Goal: Task Accomplishment & Management: Use online tool/utility

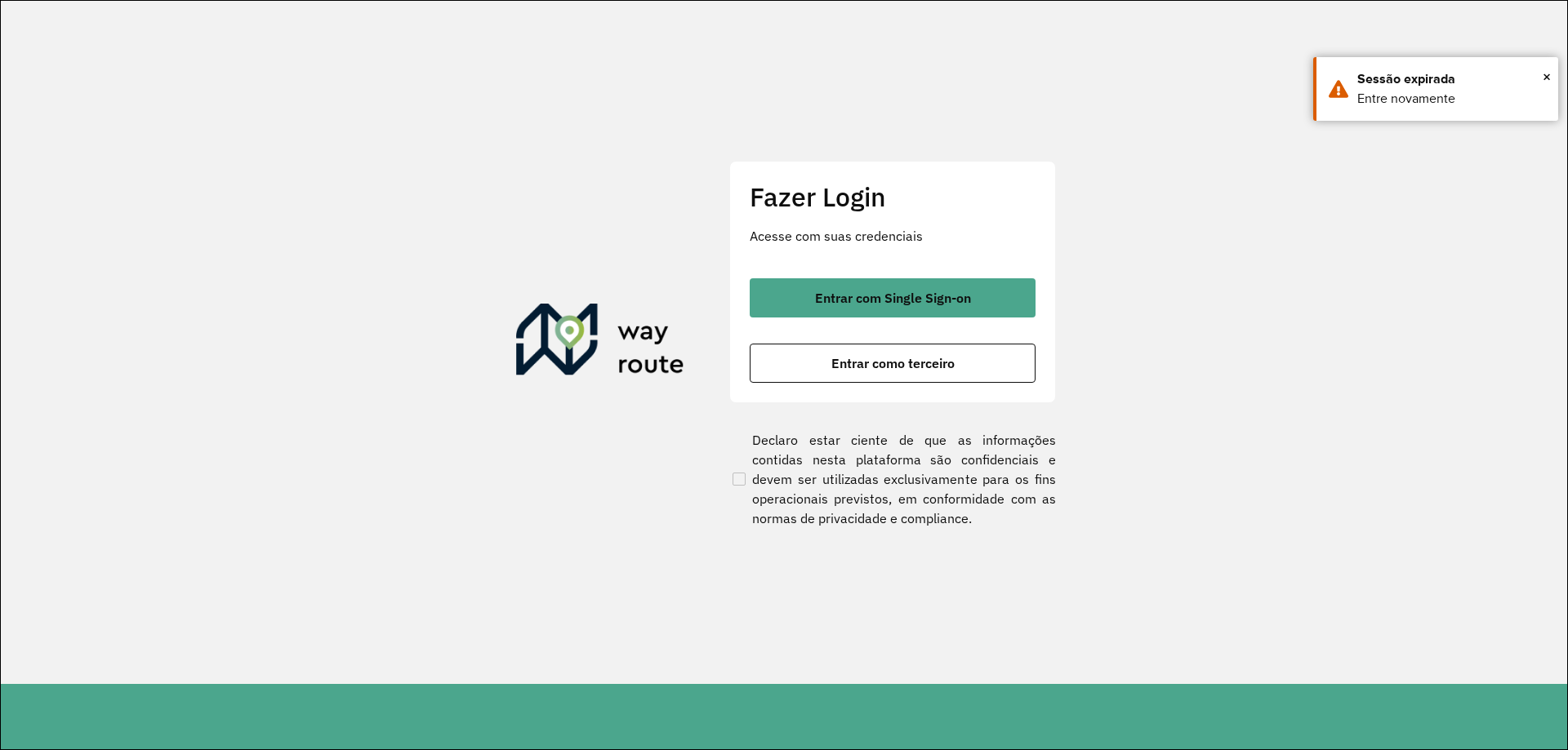
click at [837, 293] on span "Entrar com Single Sign-on" at bounding box center [893, 297] width 156 height 13
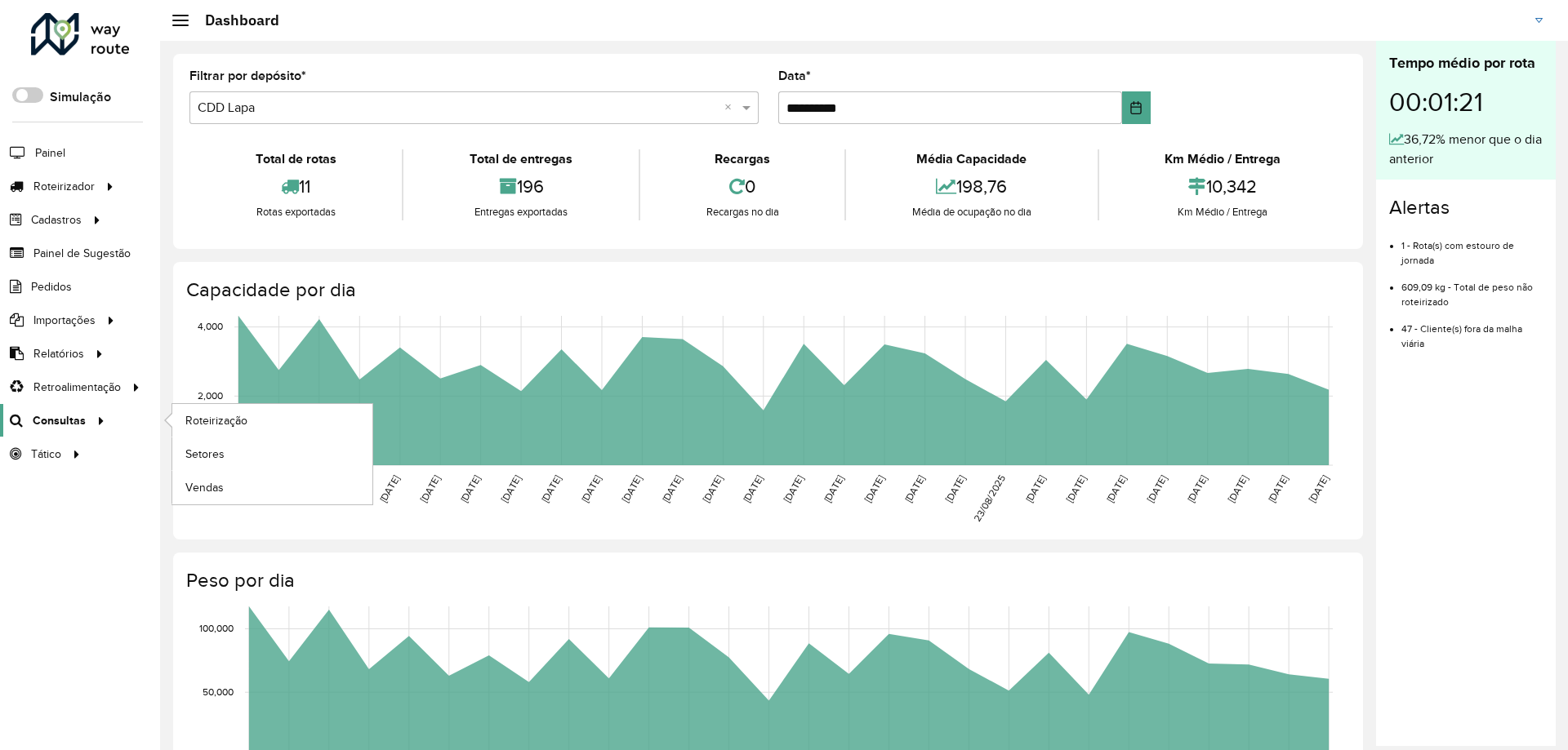
drag, startPoint x: 65, startPoint y: 416, endPoint x: 46, endPoint y: 423, distance: 20.2
click at [46, 423] on span "Consultas" at bounding box center [59, 420] width 53 height 17
click at [214, 421] on span "Roteirização" at bounding box center [218, 420] width 66 height 17
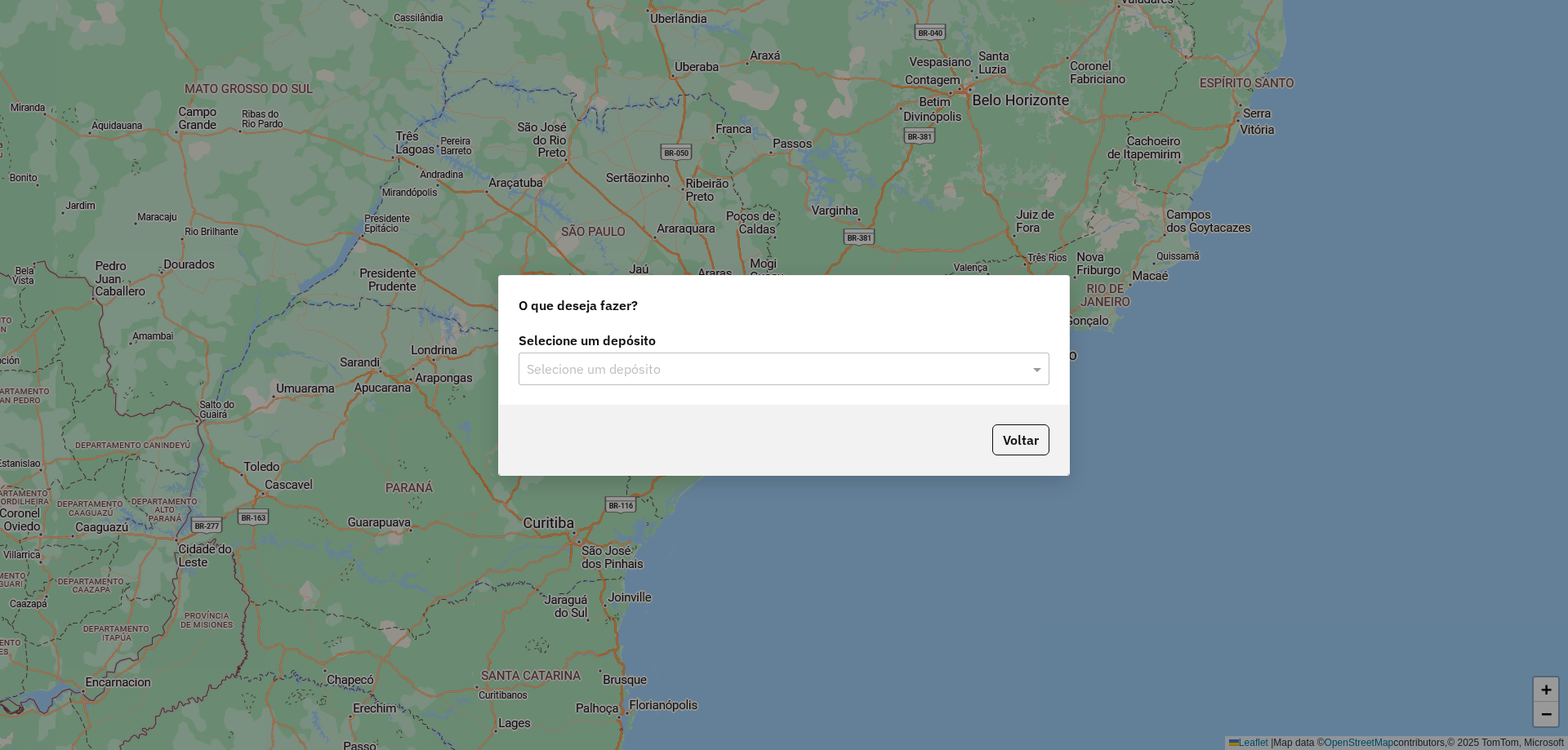
click at [750, 375] on input "text" at bounding box center [767, 370] width 481 height 20
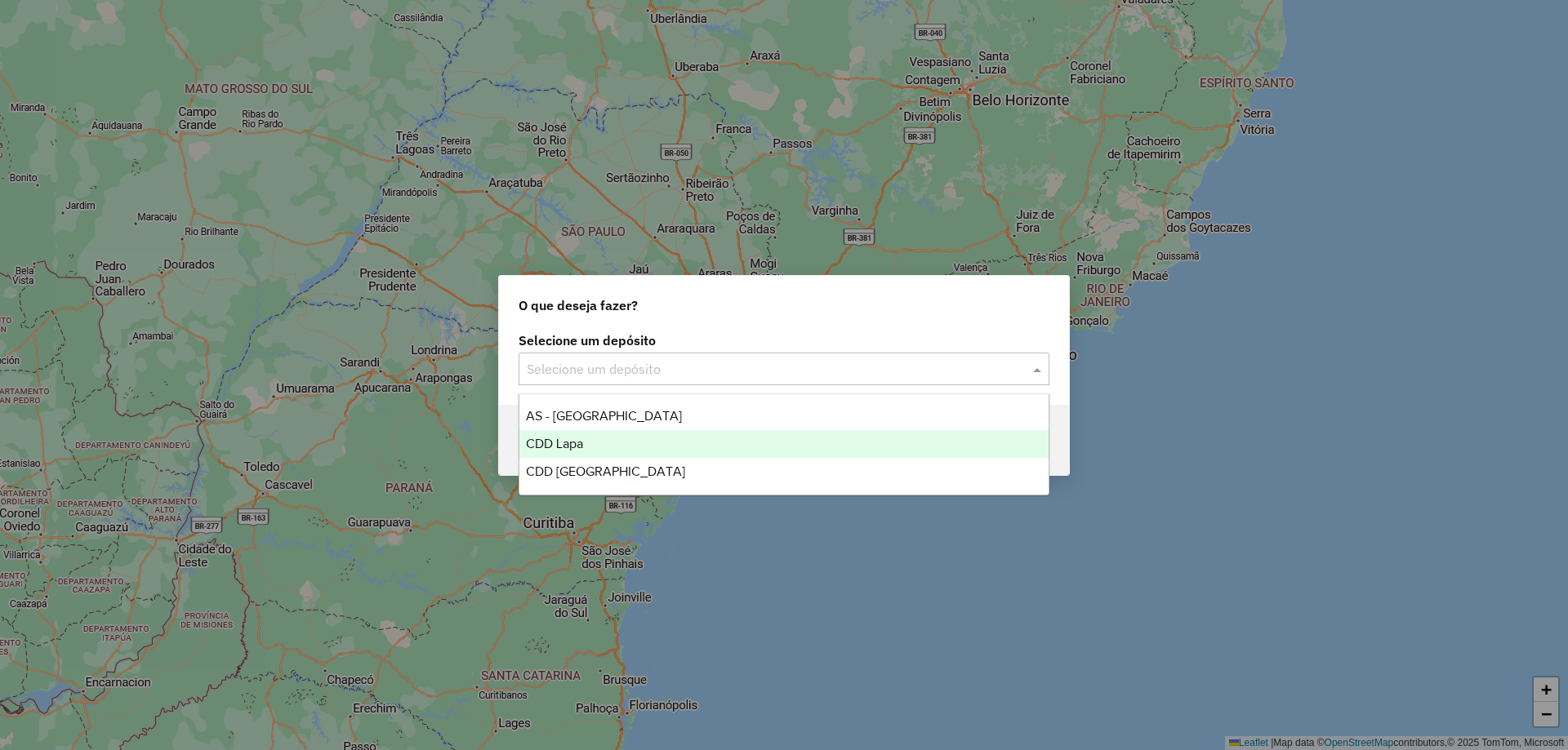
click at [572, 438] on span "CDD Lapa" at bounding box center [554, 443] width 57 height 14
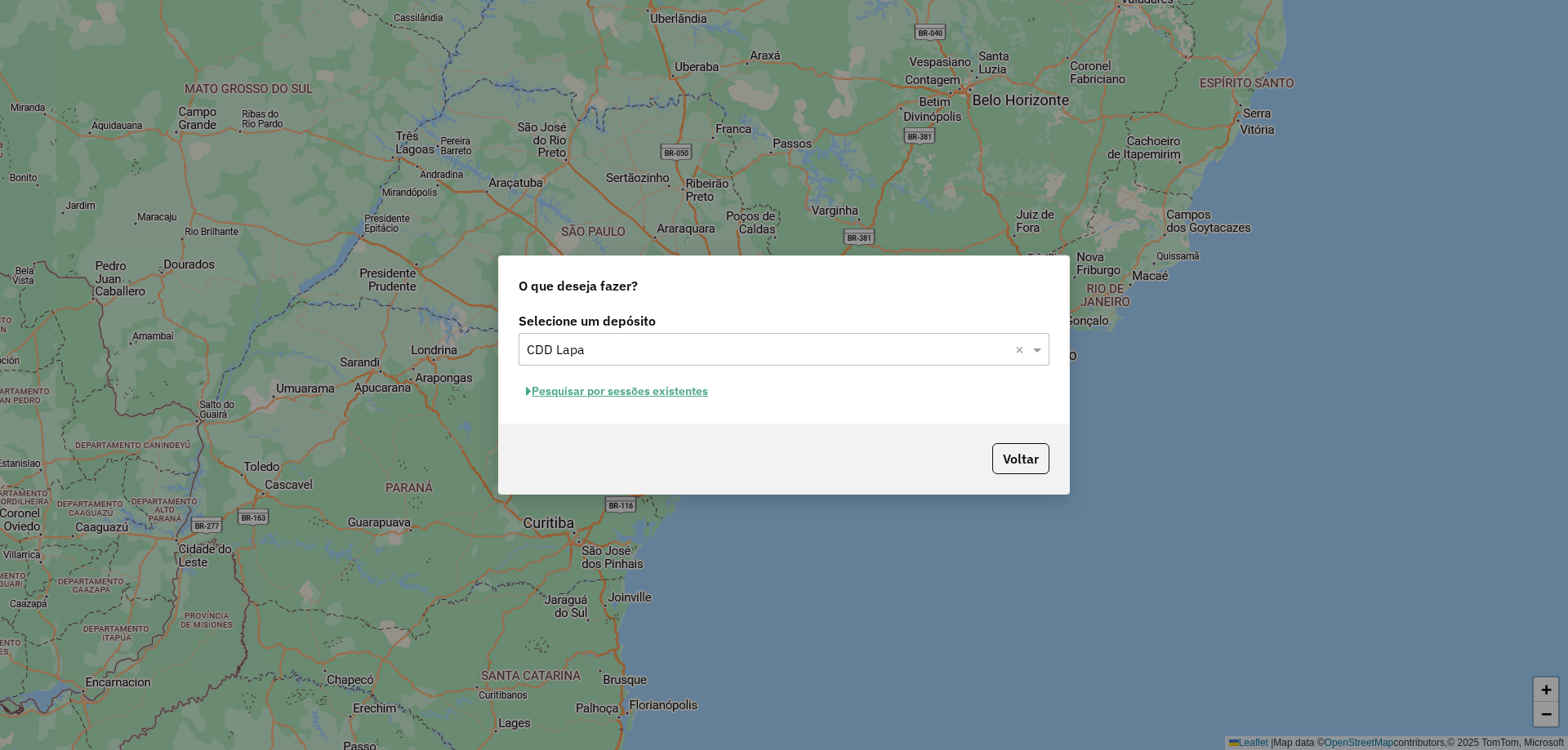
click at [678, 392] on button "Pesquisar por sessões existentes" at bounding box center [617, 391] width 197 height 25
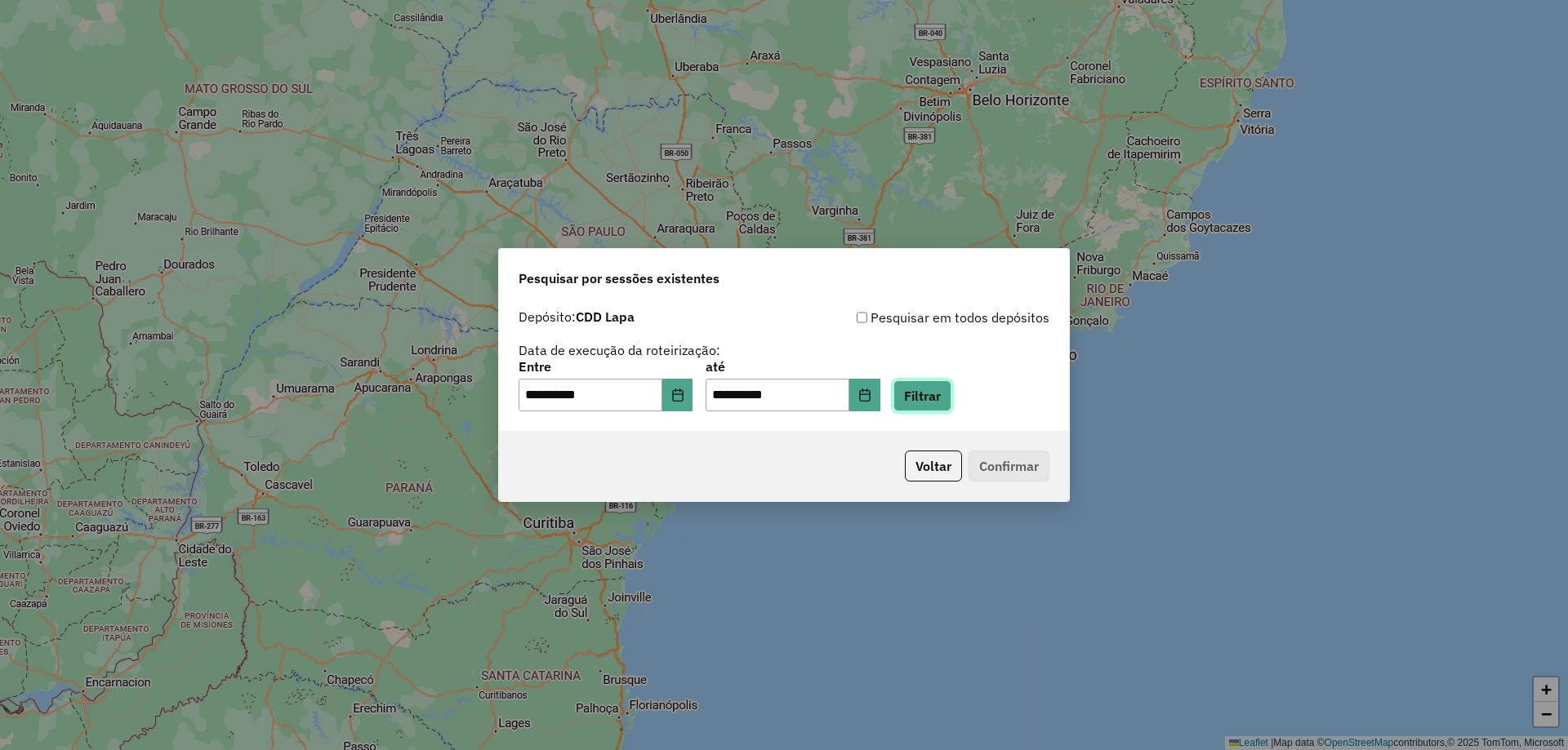
drag, startPoint x: 964, startPoint y: 398, endPoint x: 956, endPoint y: 400, distance: 8.2
click at [951, 399] on button "Filtrar" at bounding box center [922, 396] width 58 height 31
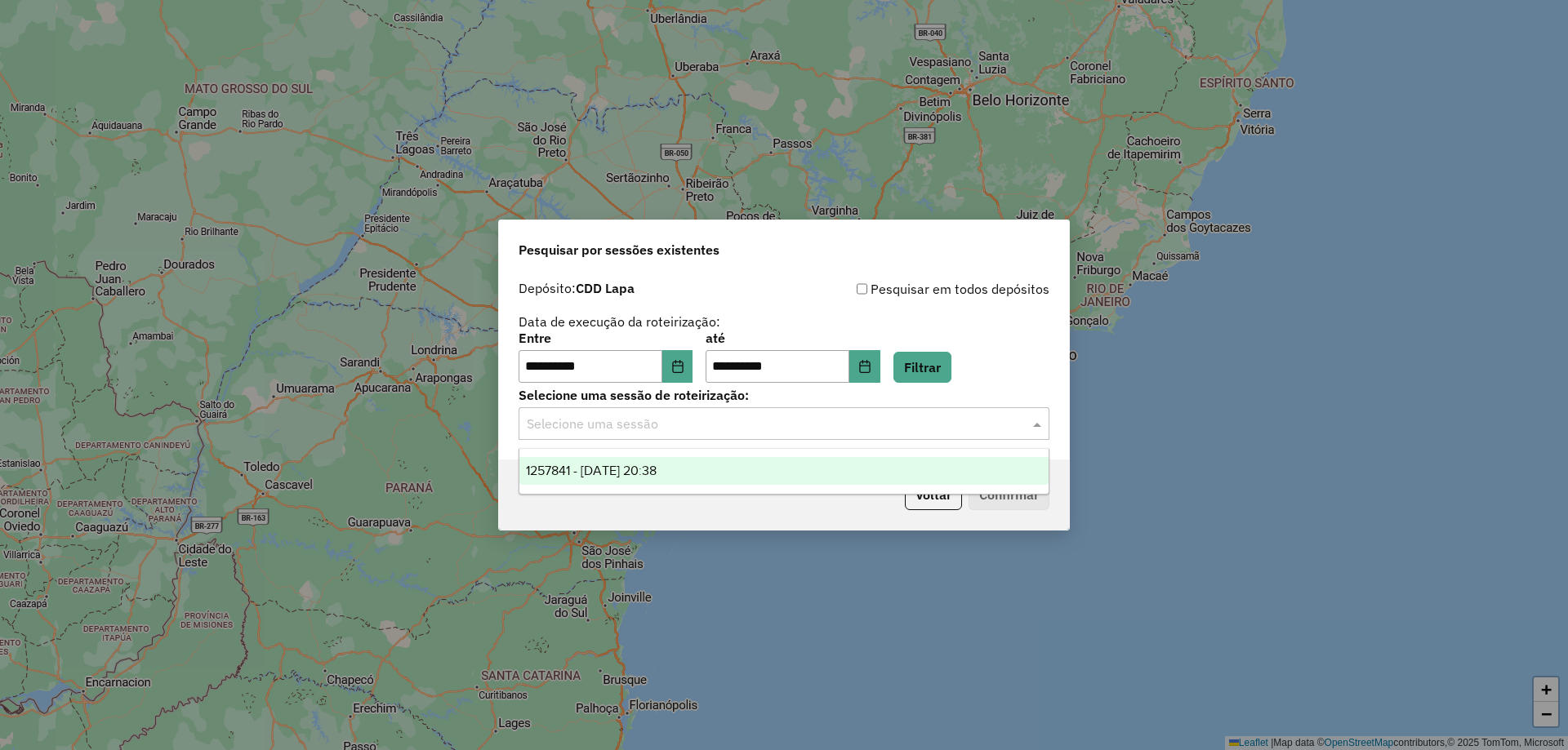
click at [698, 415] on input "text" at bounding box center [767, 425] width 481 height 20
click at [637, 467] on span "1257841 - 02/09/2025 20:38" at bounding box center [591, 470] width 131 height 14
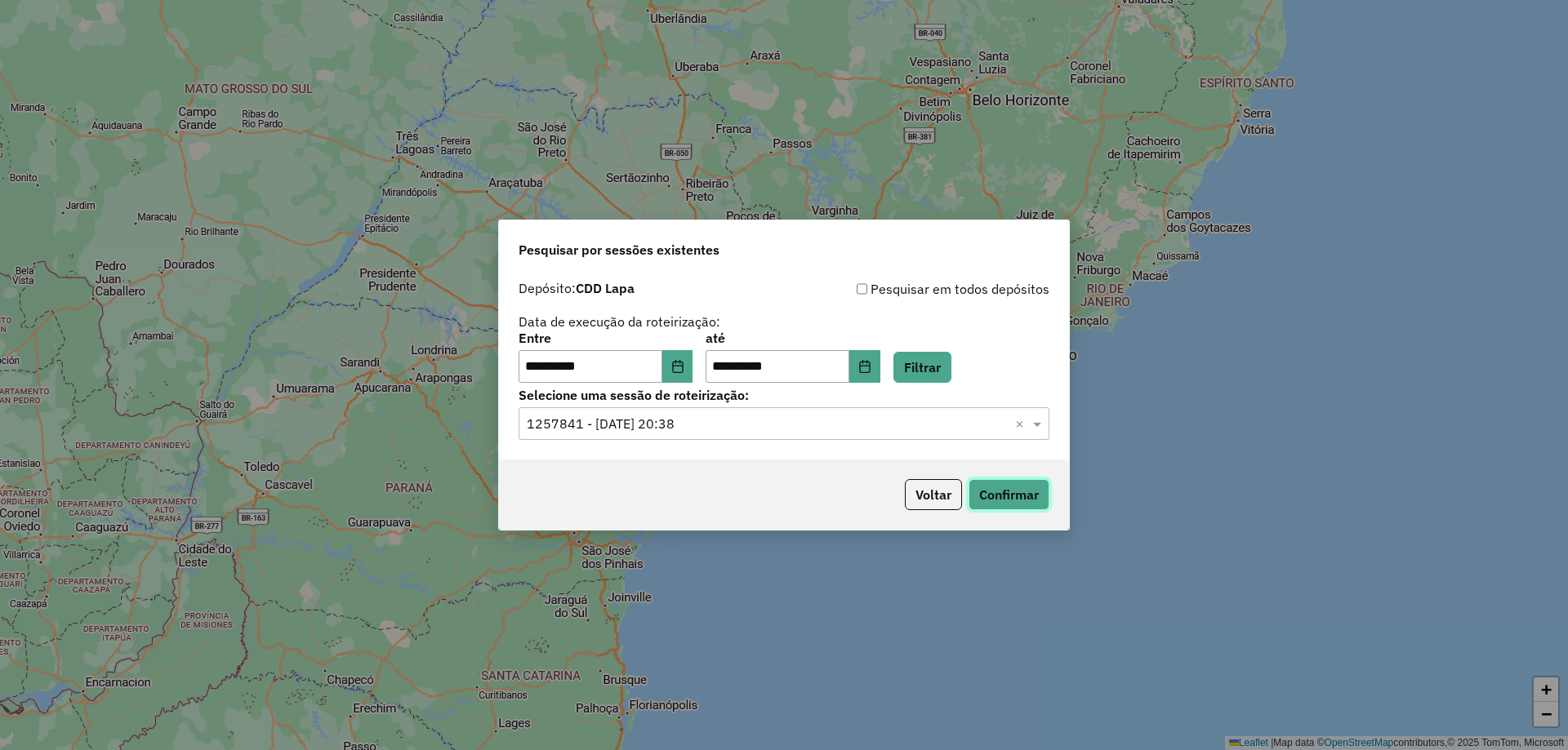
click at [1013, 489] on button "Confirmar" at bounding box center [1009, 495] width 81 height 31
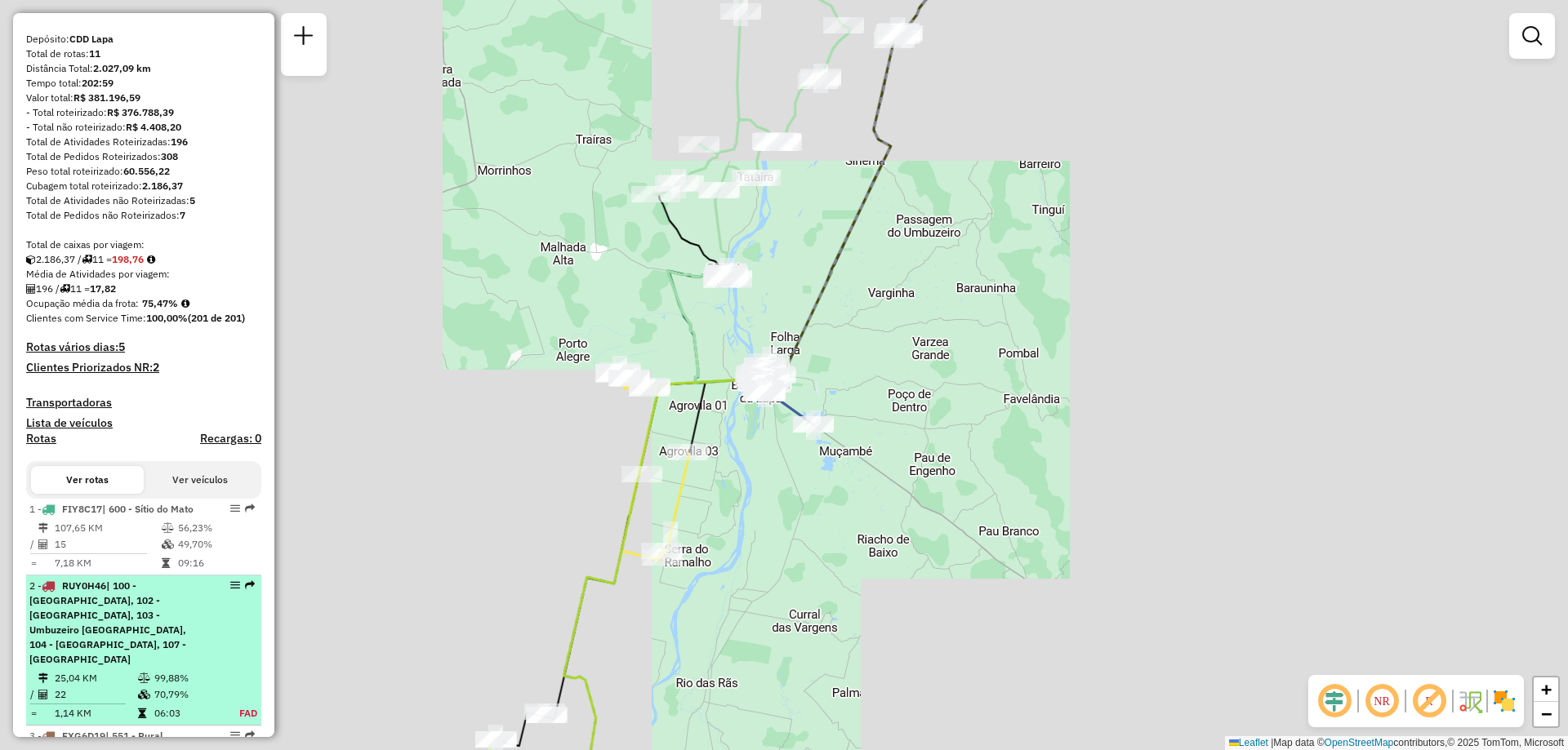
scroll to position [326, 0]
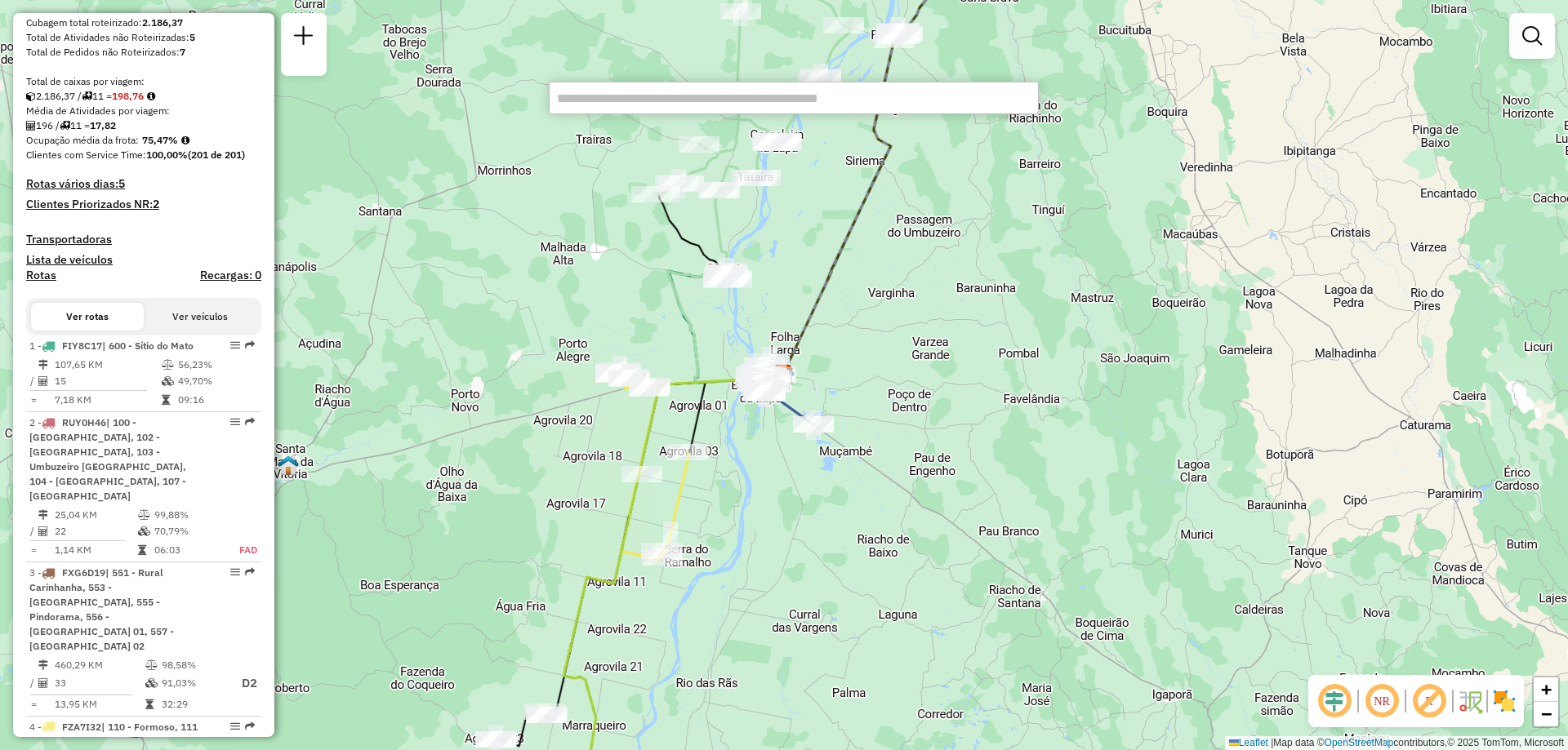
paste input "*******"
type input "*******"
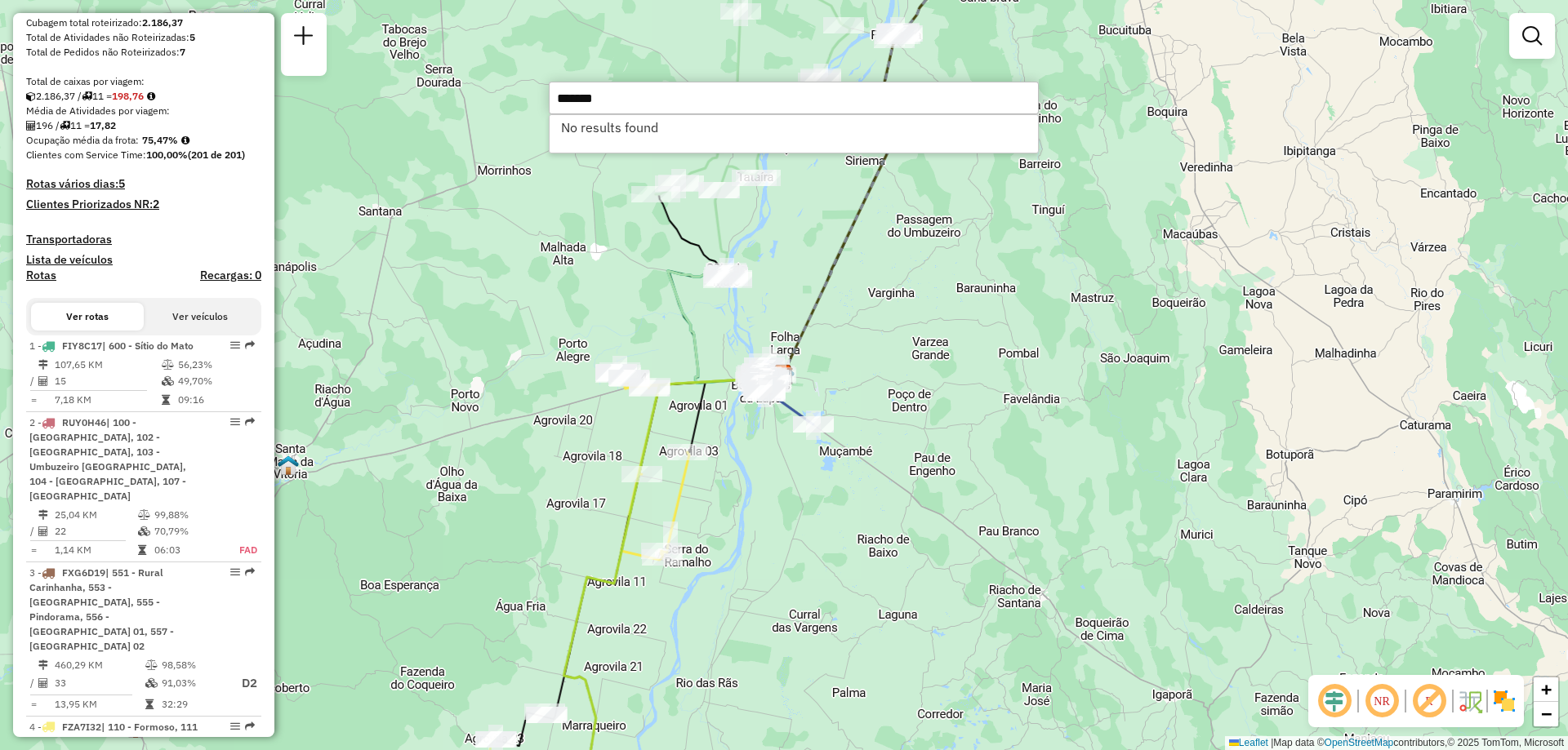
click at [501, 256] on div "Janela de atendimento Grade de atendimento Capacidade Transportadoras Veículos …" at bounding box center [784, 375] width 1568 height 750
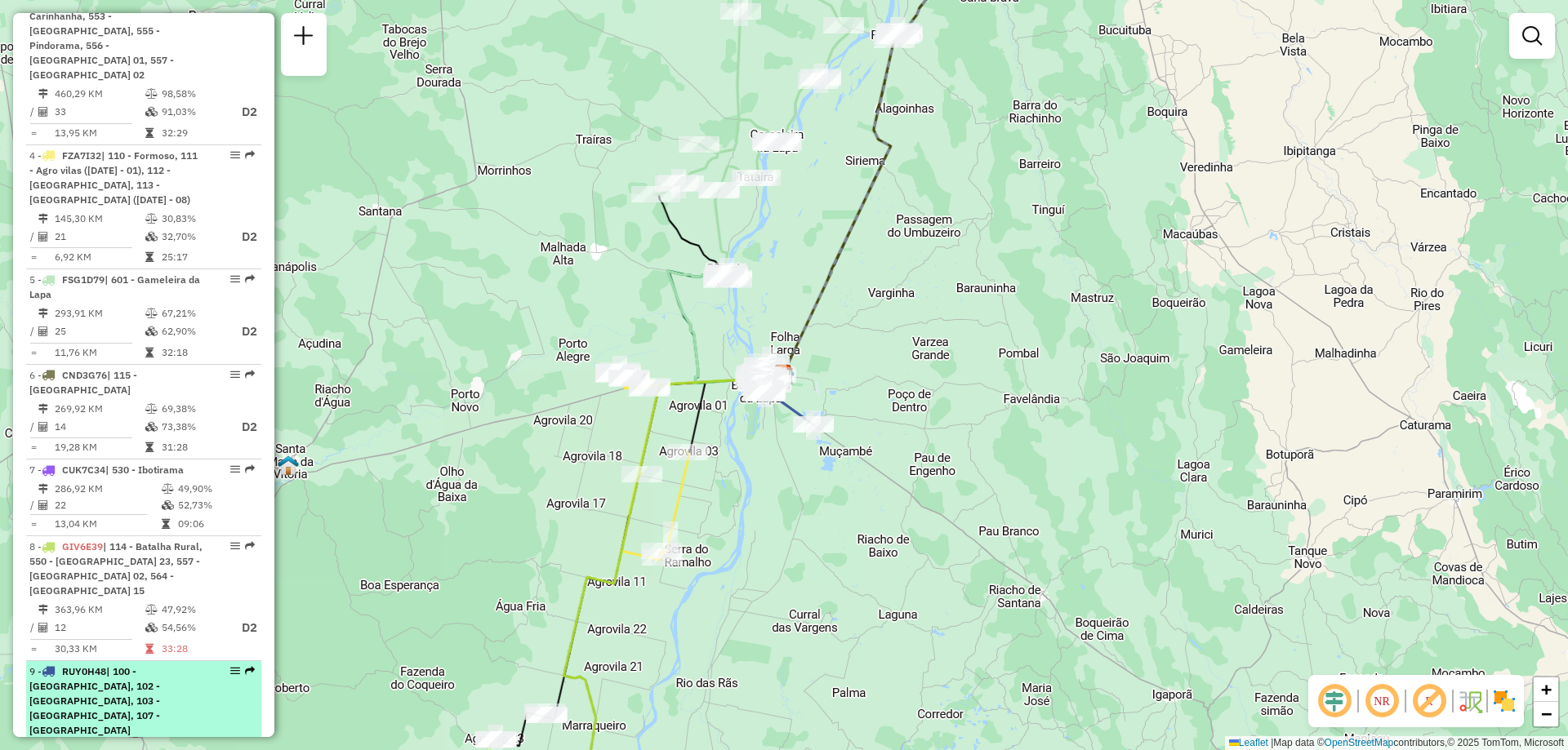
scroll to position [1061, 0]
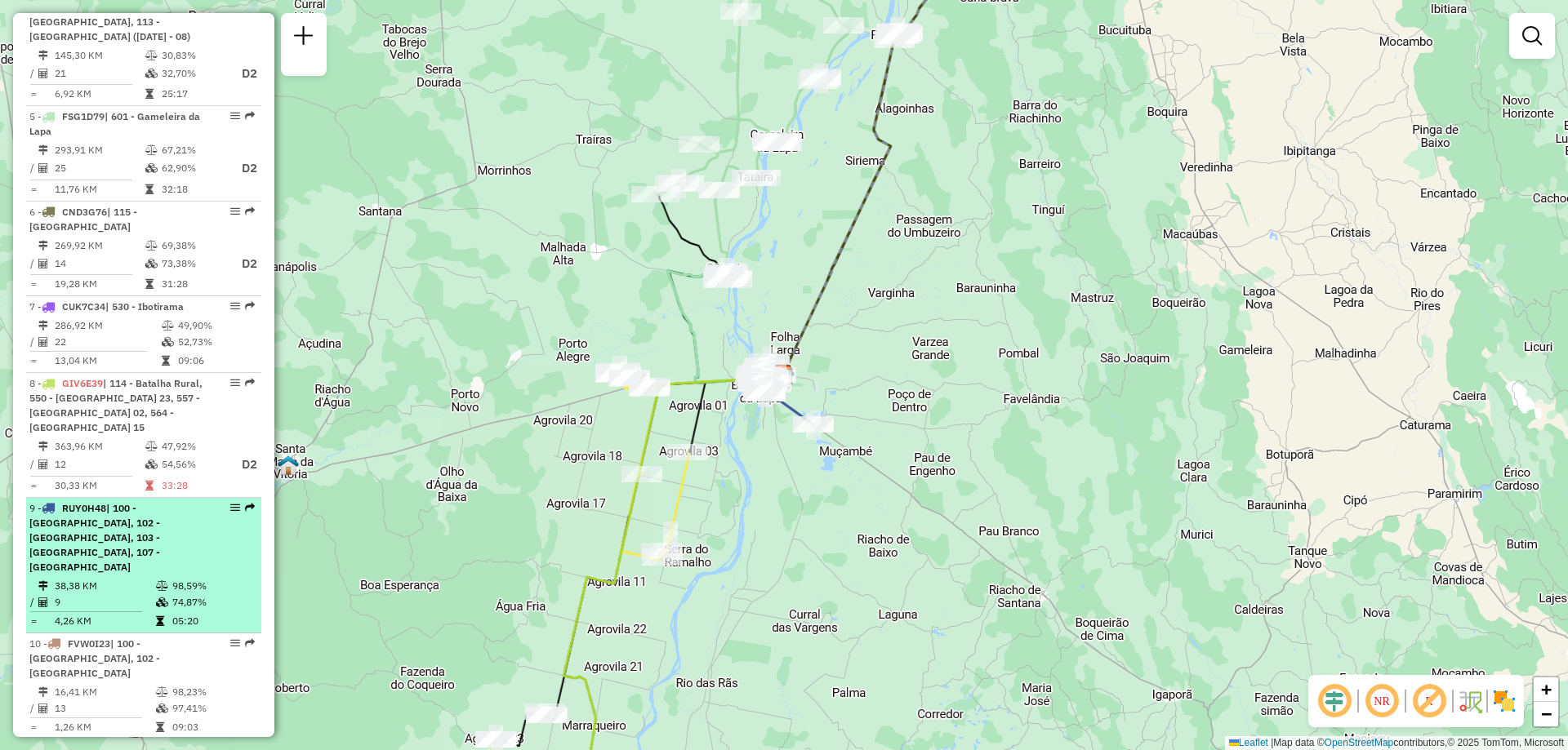
click at [113, 502] on span "| 100 - [GEOGRAPHIC_DATA], 102 - [GEOGRAPHIC_DATA], 103 - [GEOGRAPHIC_DATA], 10…" at bounding box center [95, 537] width 131 height 71
select select "**********"
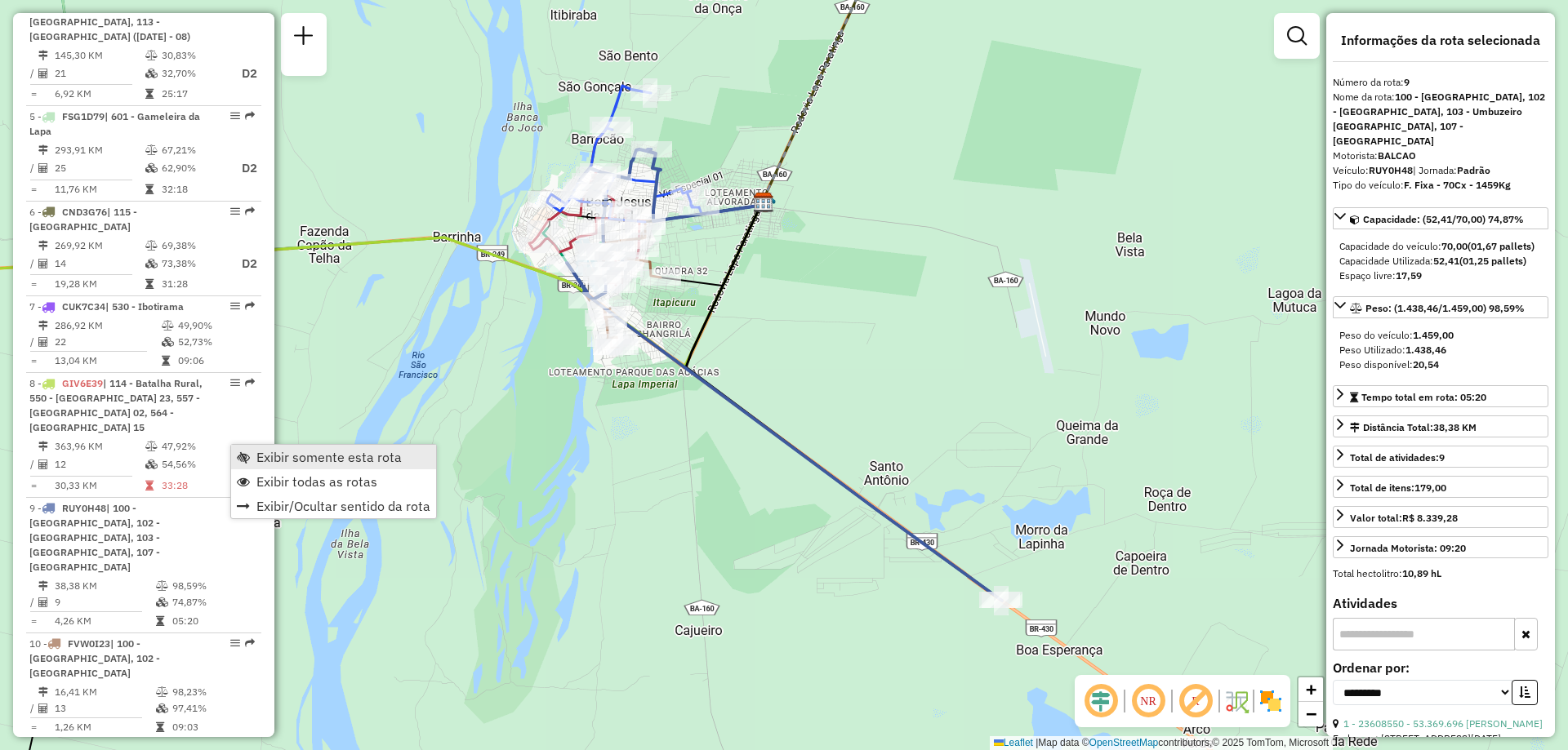
drag, startPoint x: 282, startPoint y: 462, endPoint x: 335, endPoint y: 464, distance: 53.0
click at [282, 463] on span "Exibir somente esta rota" at bounding box center [328, 457] width 145 height 13
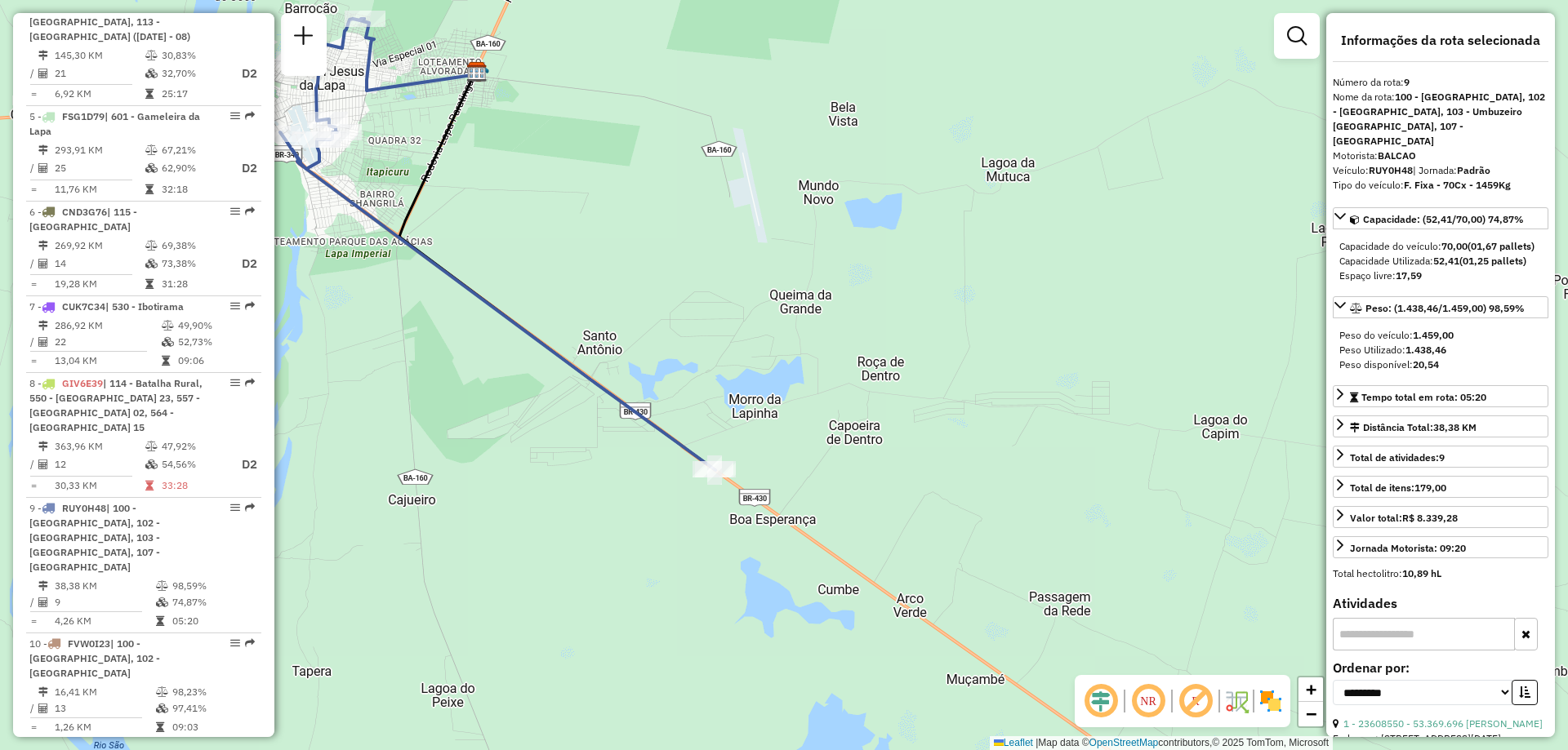
drag, startPoint x: 1060, startPoint y: 552, endPoint x: 669, endPoint y: 329, distance: 450.1
click at [669, 329] on div "Janela de atendimento Grade de atendimento Capacidade Transportadoras Veículos …" at bounding box center [784, 375] width 1568 height 750
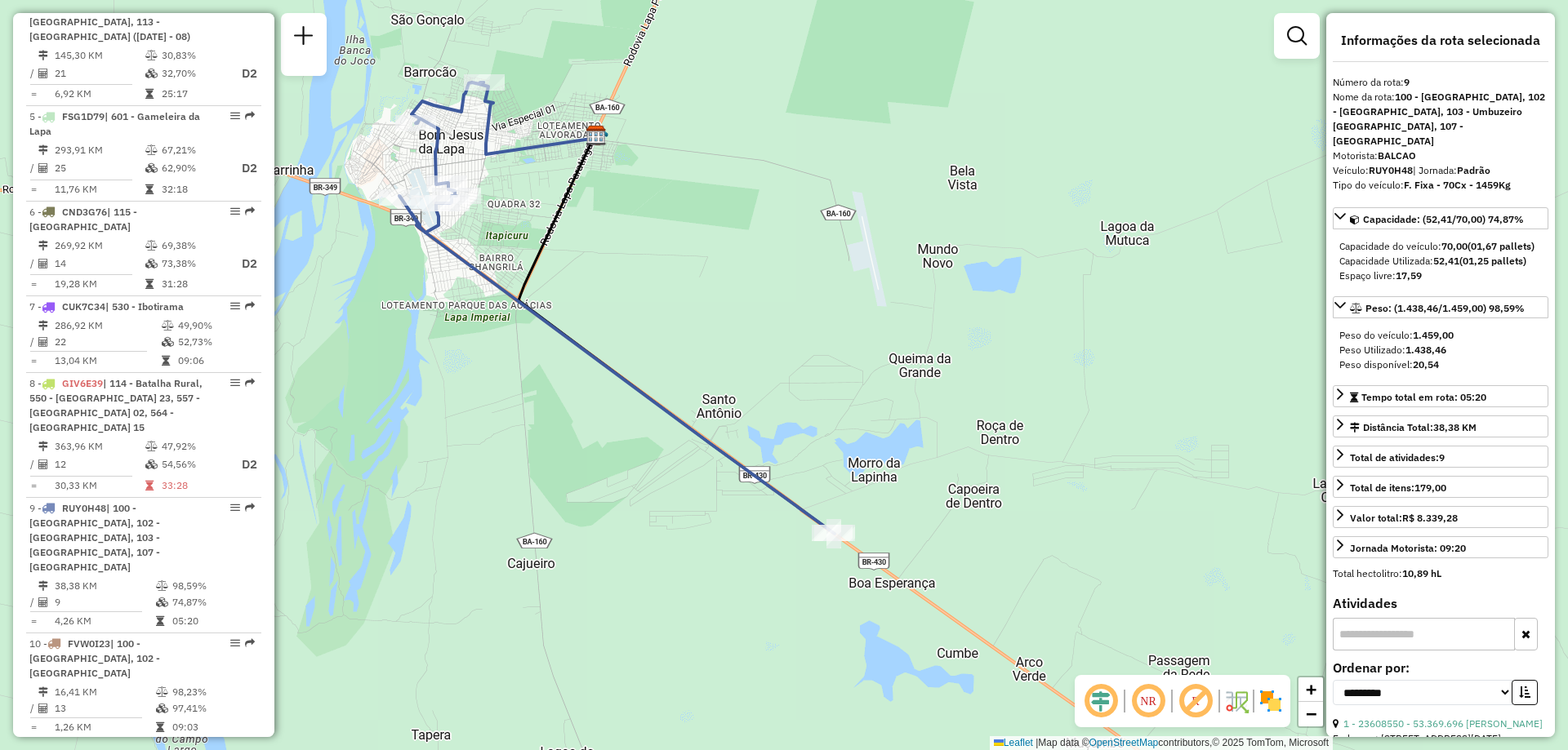
drag, startPoint x: 742, startPoint y: 378, endPoint x: 858, endPoint y: 445, distance: 134.0
click at [855, 440] on div "Janela de atendimento Grade de atendimento Capacidade Transportadoras Veículos …" at bounding box center [784, 375] width 1568 height 750
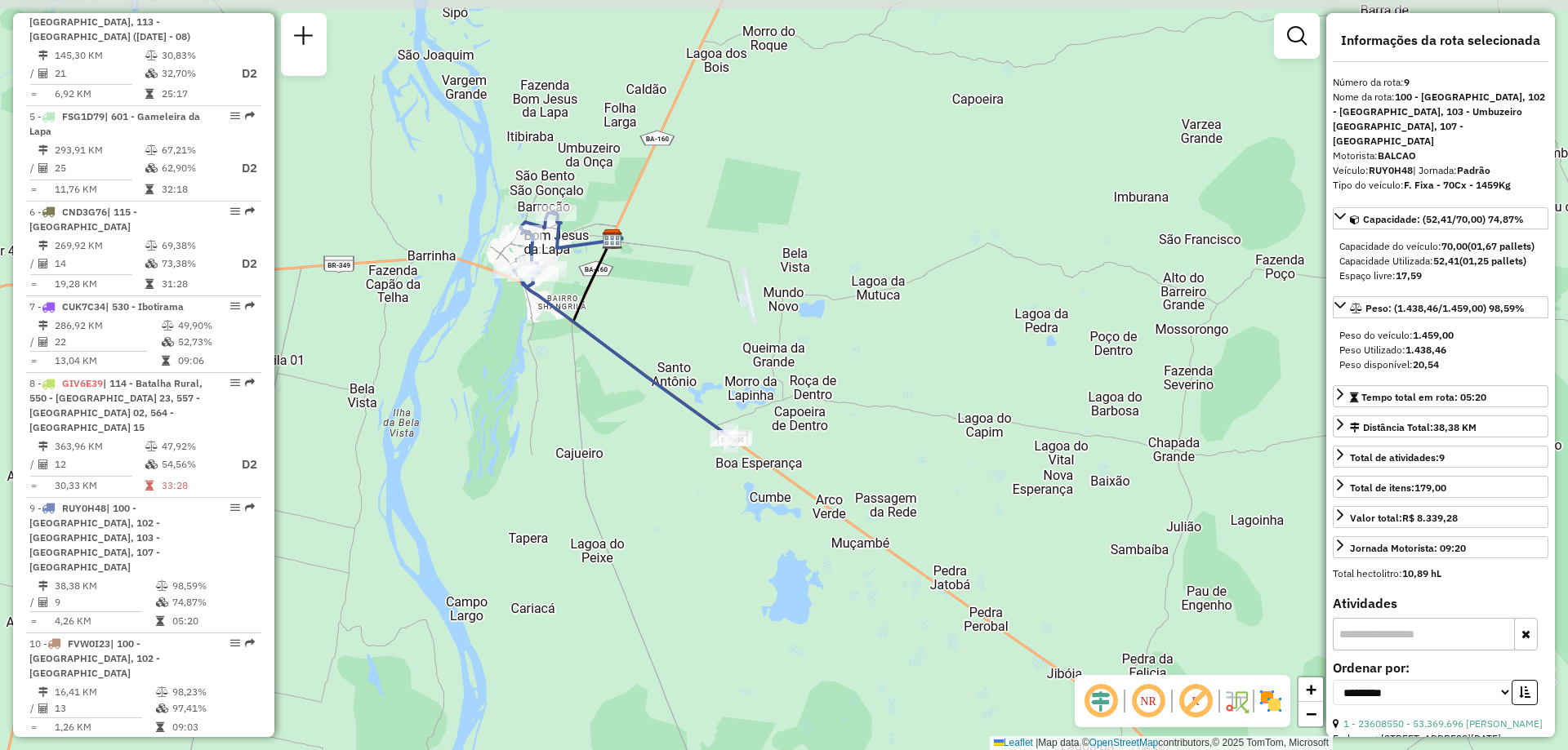
drag, startPoint x: 663, startPoint y: 225, endPoint x: 671, endPoint y: 279, distance: 54.6
click at [671, 279] on div "Janela de atendimento Grade de atendimento Capacidade Transportadoras Veículos …" at bounding box center [784, 375] width 1568 height 750
drag, startPoint x: 696, startPoint y: 644, endPoint x: 687, endPoint y: 629, distance: 17.5
click at [695, 644] on div "Janela de atendimento Grade de atendimento Capacidade Transportadoras Veículos …" at bounding box center [784, 375] width 1568 height 750
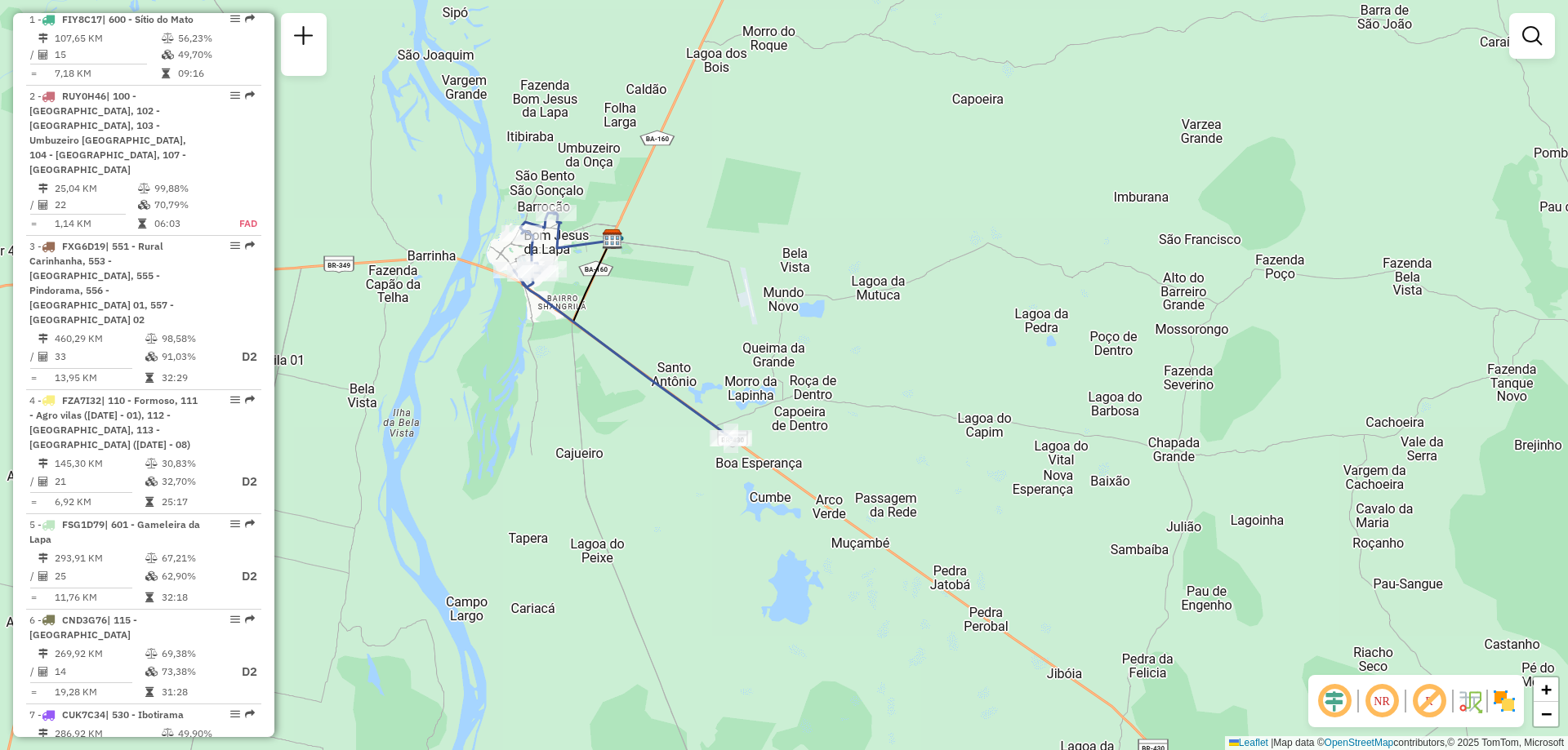
scroll to position [408, 0]
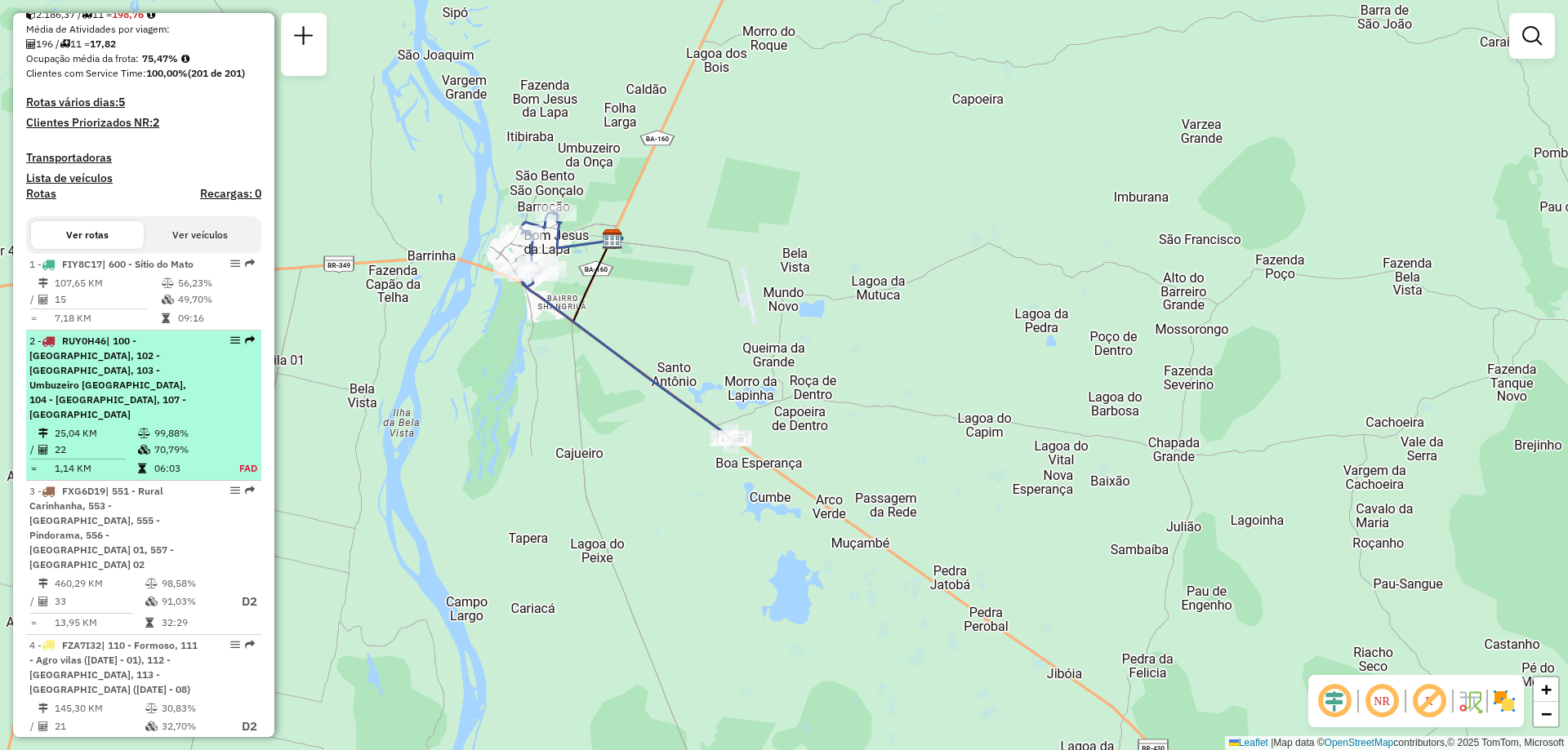
select select "**********"
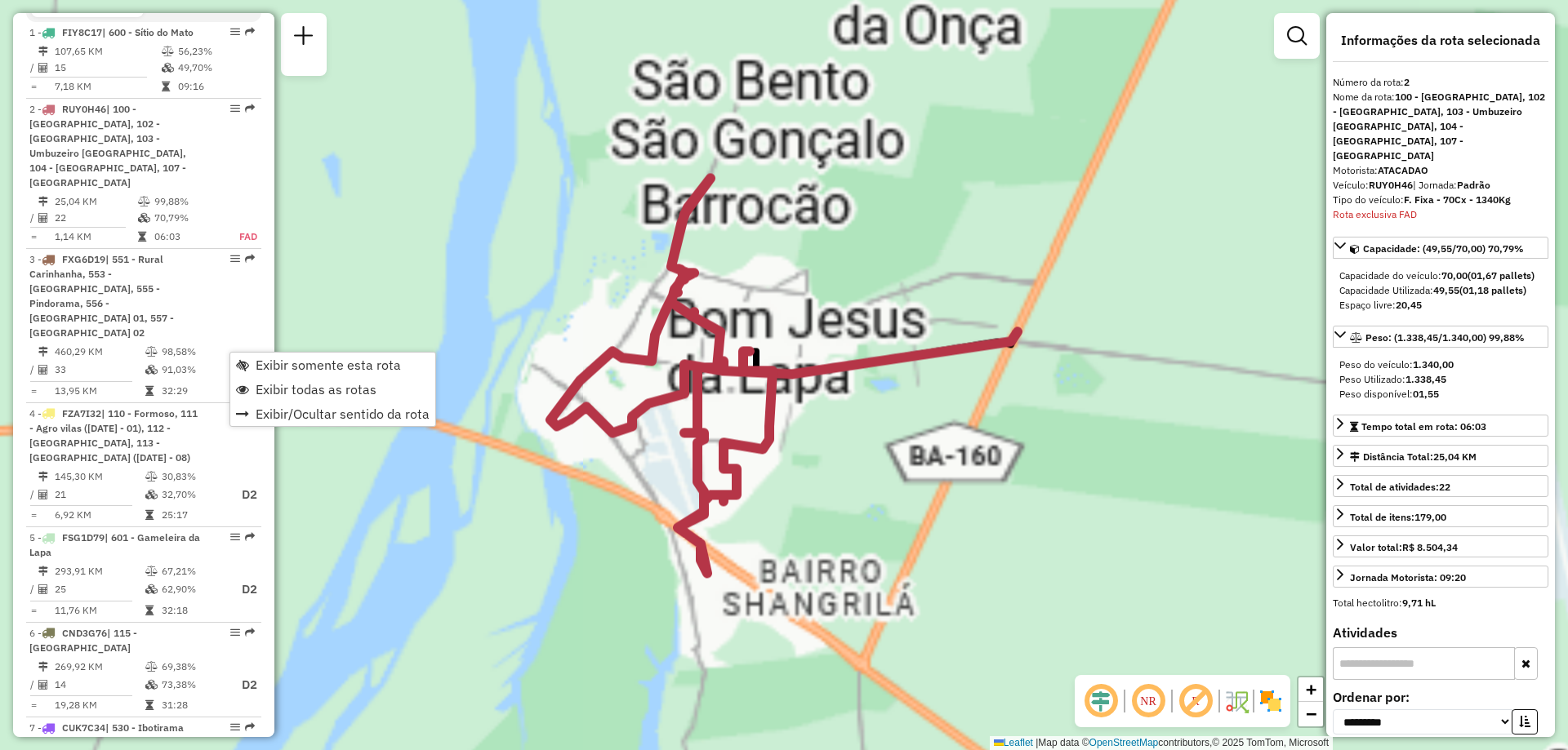
scroll to position [740, 0]
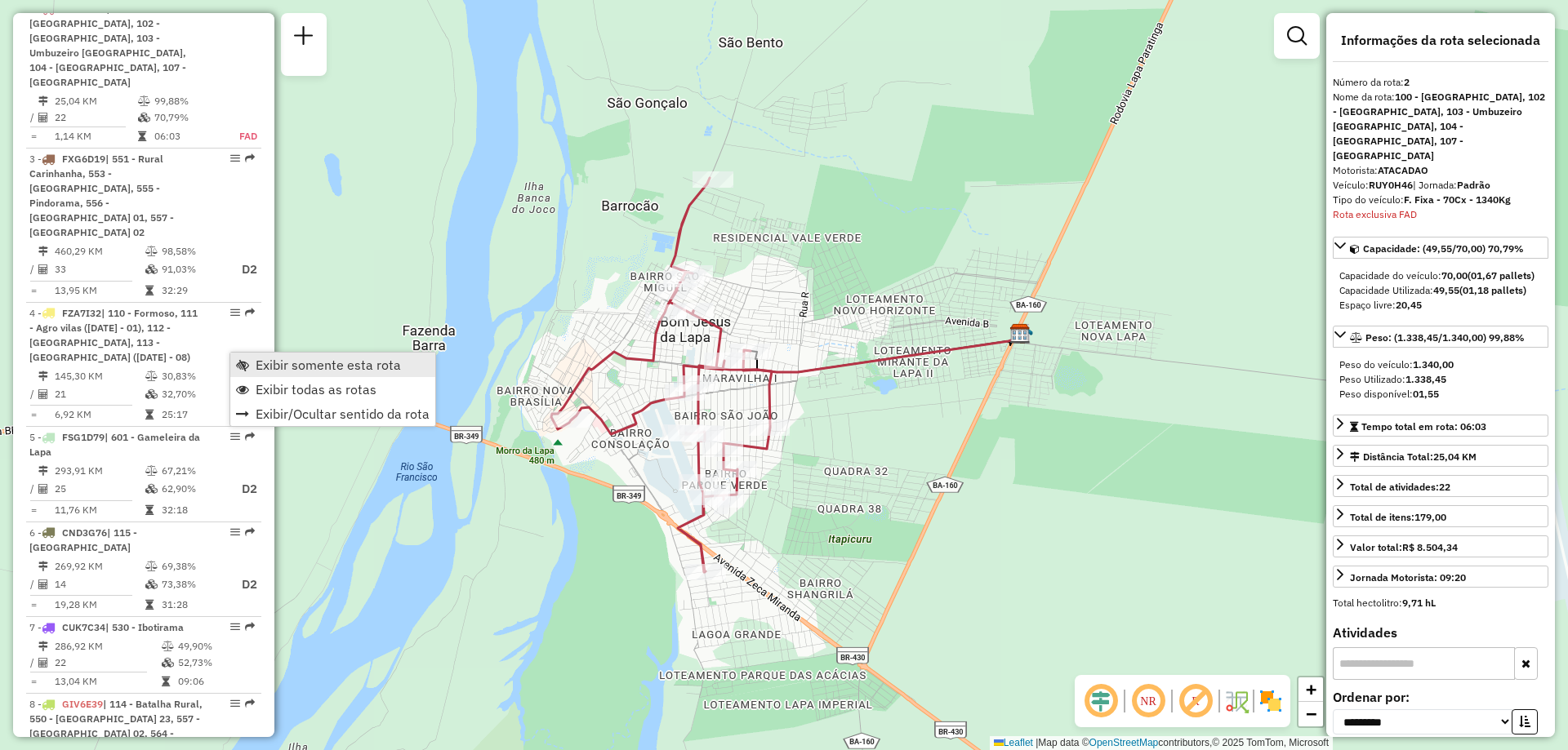
click at [309, 370] on span "Exibir somente esta rota" at bounding box center [327, 365] width 145 height 13
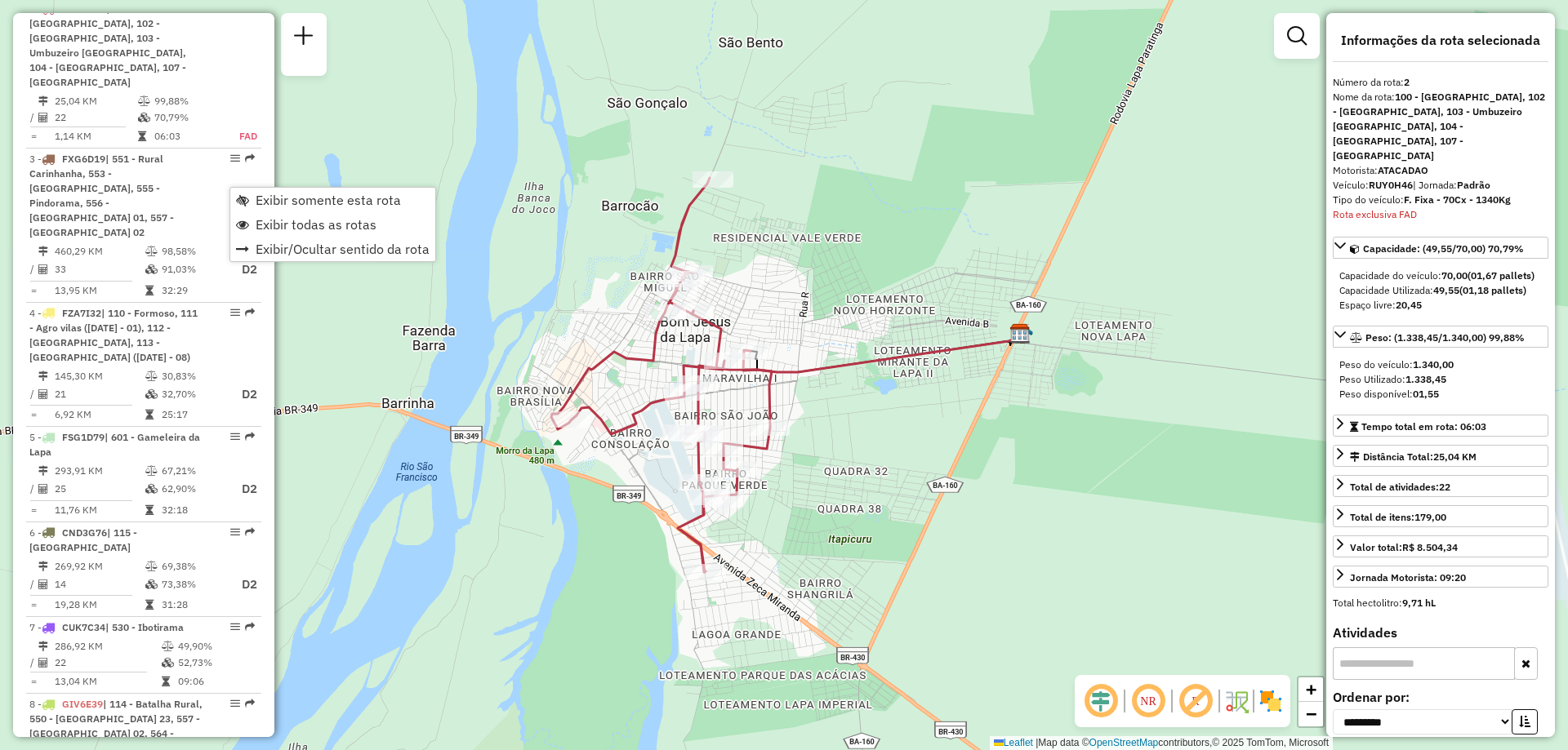
drag, startPoint x: 800, startPoint y: 253, endPoint x: 698, endPoint y: 246, distance: 102.2
click at [799, 253] on div "Janela de atendimento Grade de atendimento Capacidade Transportadoras Veículos …" at bounding box center [784, 375] width 1568 height 750
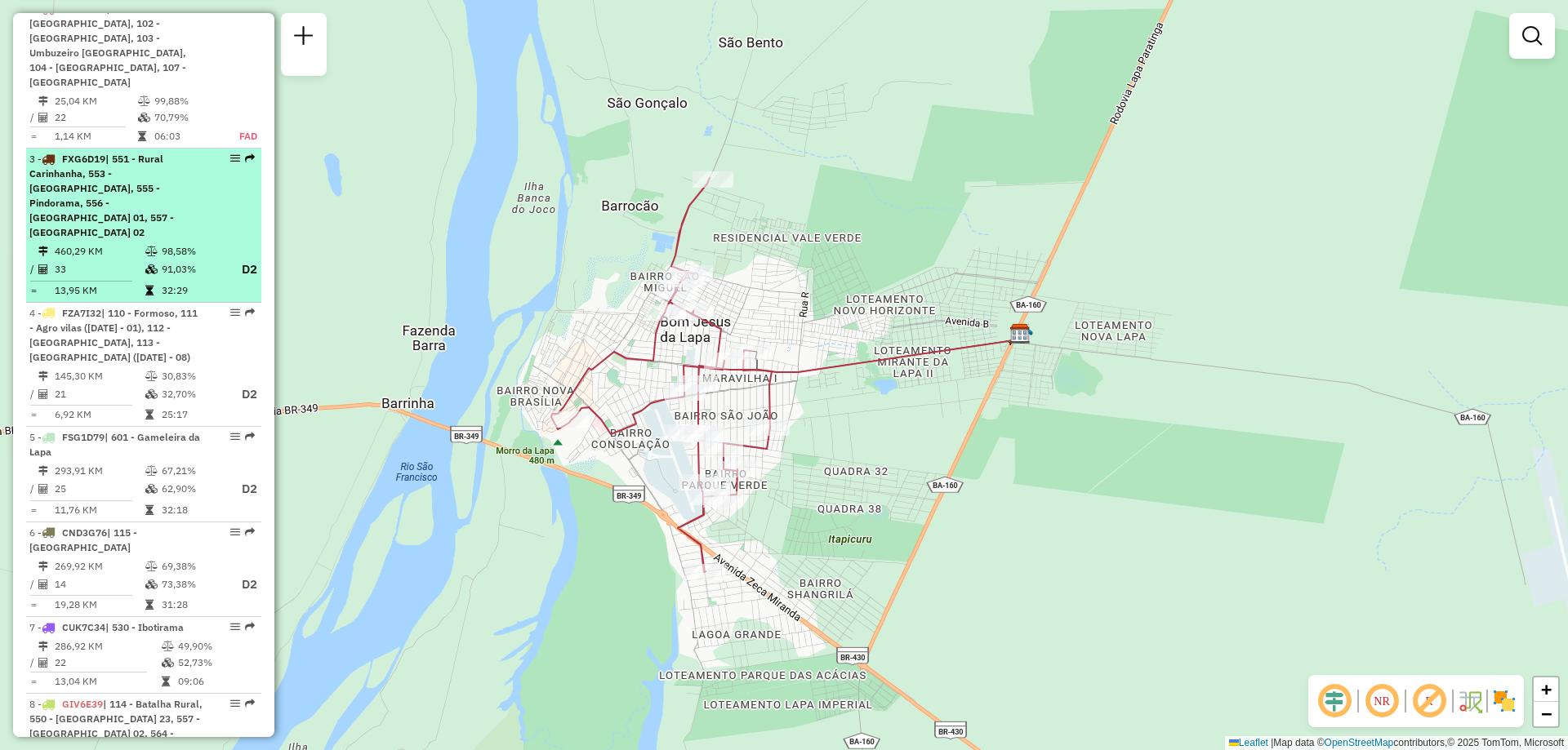
click at [142, 194] on span "| 551 - Rural Carinhanha, 553 - [GEOGRAPHIC_DATA], 555 - Pindorama, 556 - [GEOG…" at bounding box center [102, 195] width 144 height 86
select select "**********"
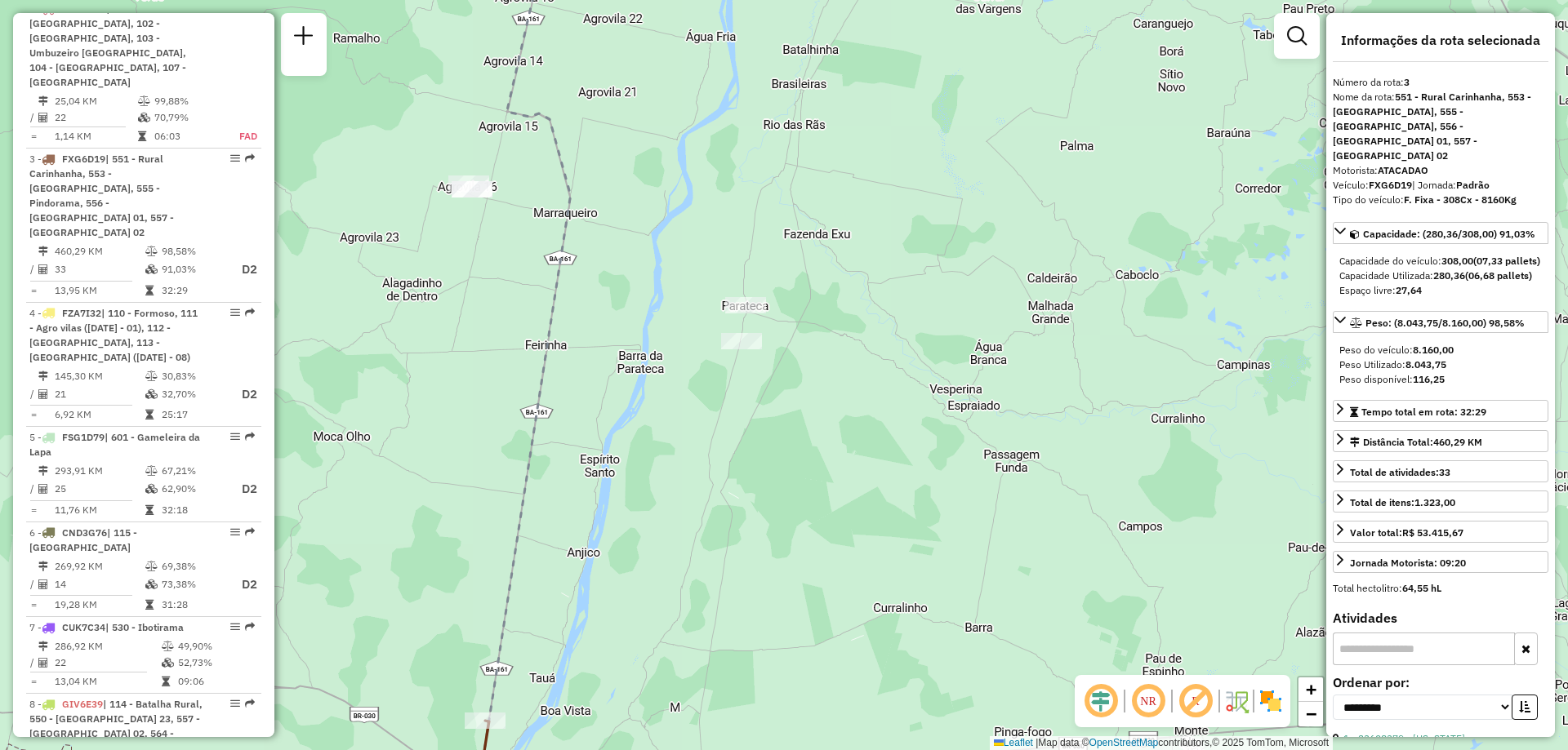
drag, startPoint x: 726, startPoint y: 503, endPoint x: 815, endPoint y: 469, distance: 95.3
click at [801, 469] on div "Janela de atendimento Grade de atendimento Capacidade Transportadoras Veículos …" at bounding box center [784, 375] width 1568 height 750
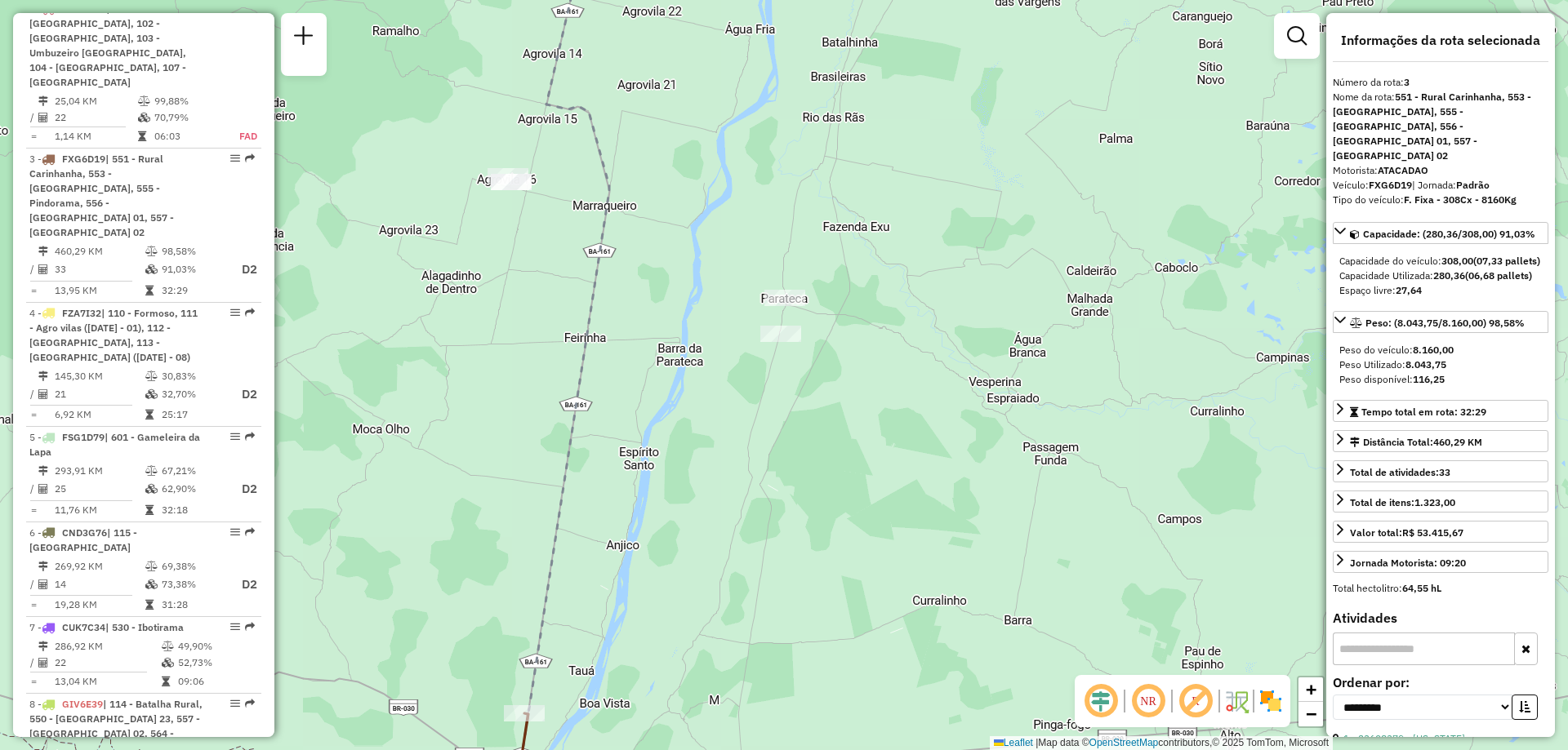
click at [1151, 709] on em at bounding box center [1147, 700] width 39 height 39
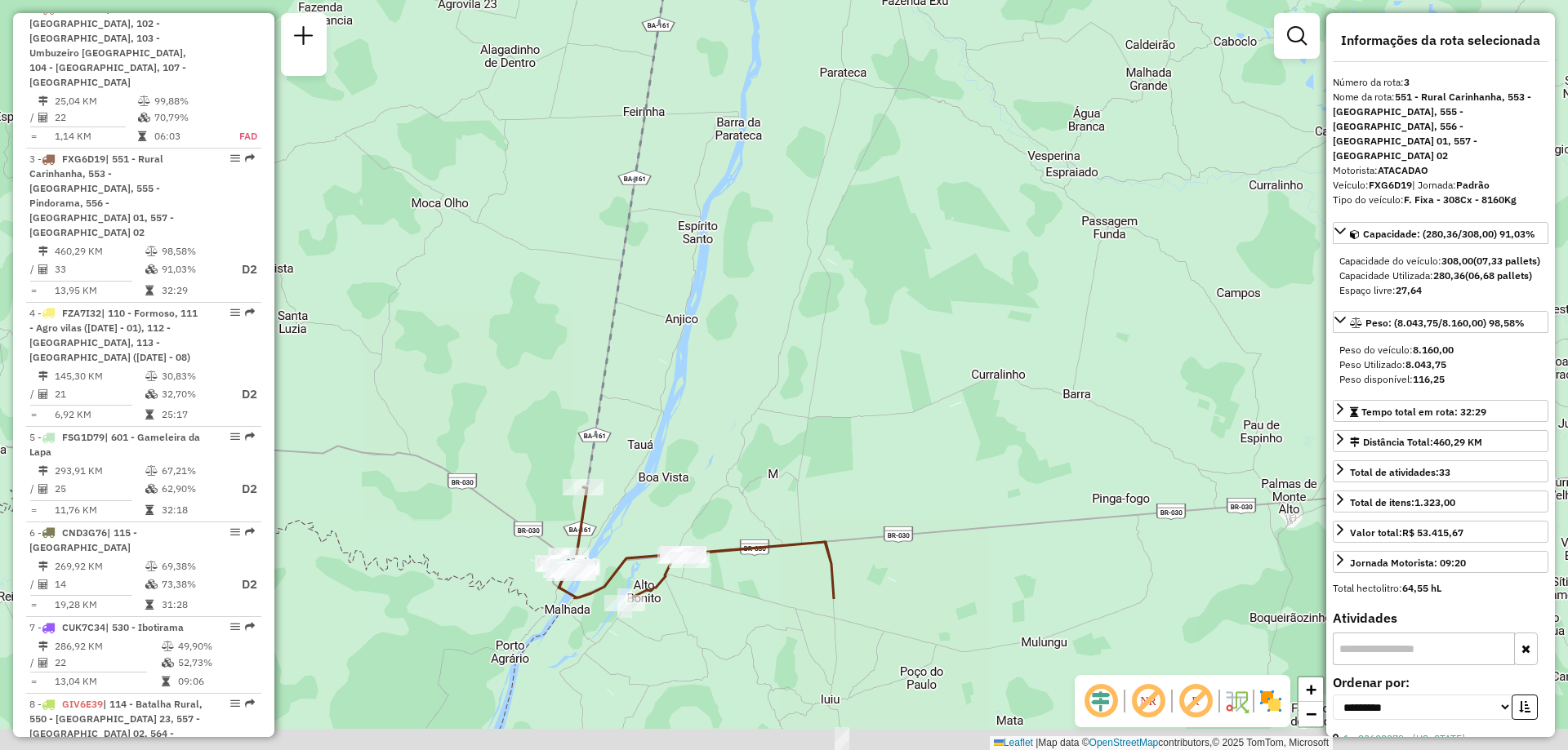
drag, startPoint x: 753, startPoint y: 461, endPoint x: 799, endPoint y: 289, distance: 178.0
click at [799, 289] on div "Janela de atendimento Grade de atendimento Capacidade Transportadoras Veículos …" at bounding box center [784, 375] width 1568 height 750
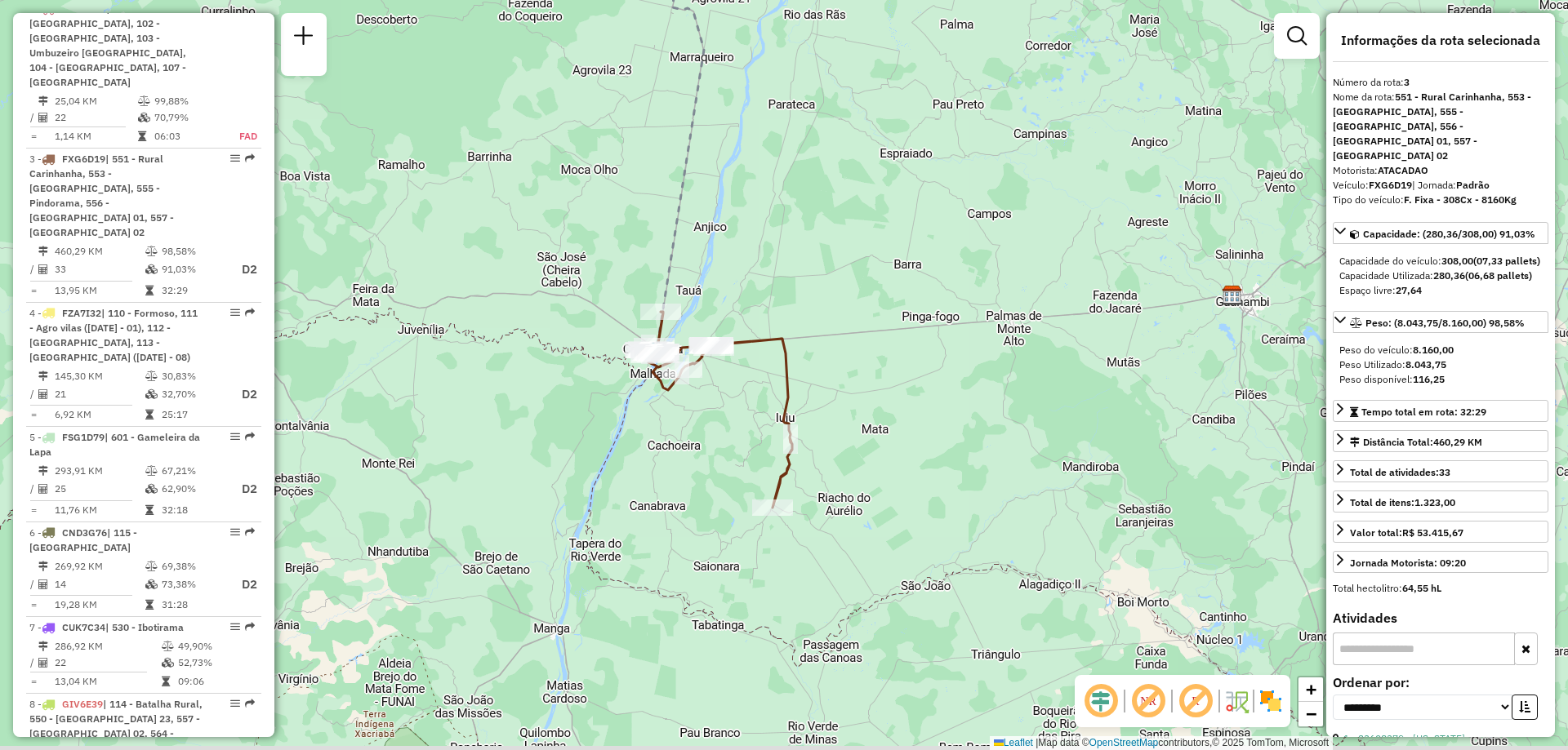
drag, startPoint x: 927, startPoint y: 570, endPoint x: 915, endPoint y: 432, distance: 138.5
click at [915, 432] on div "Janela de atendimento Grade de atendimento Capacidade Transportadoras Veículos …" at bounding box center [784, 375] width 1568 height 750
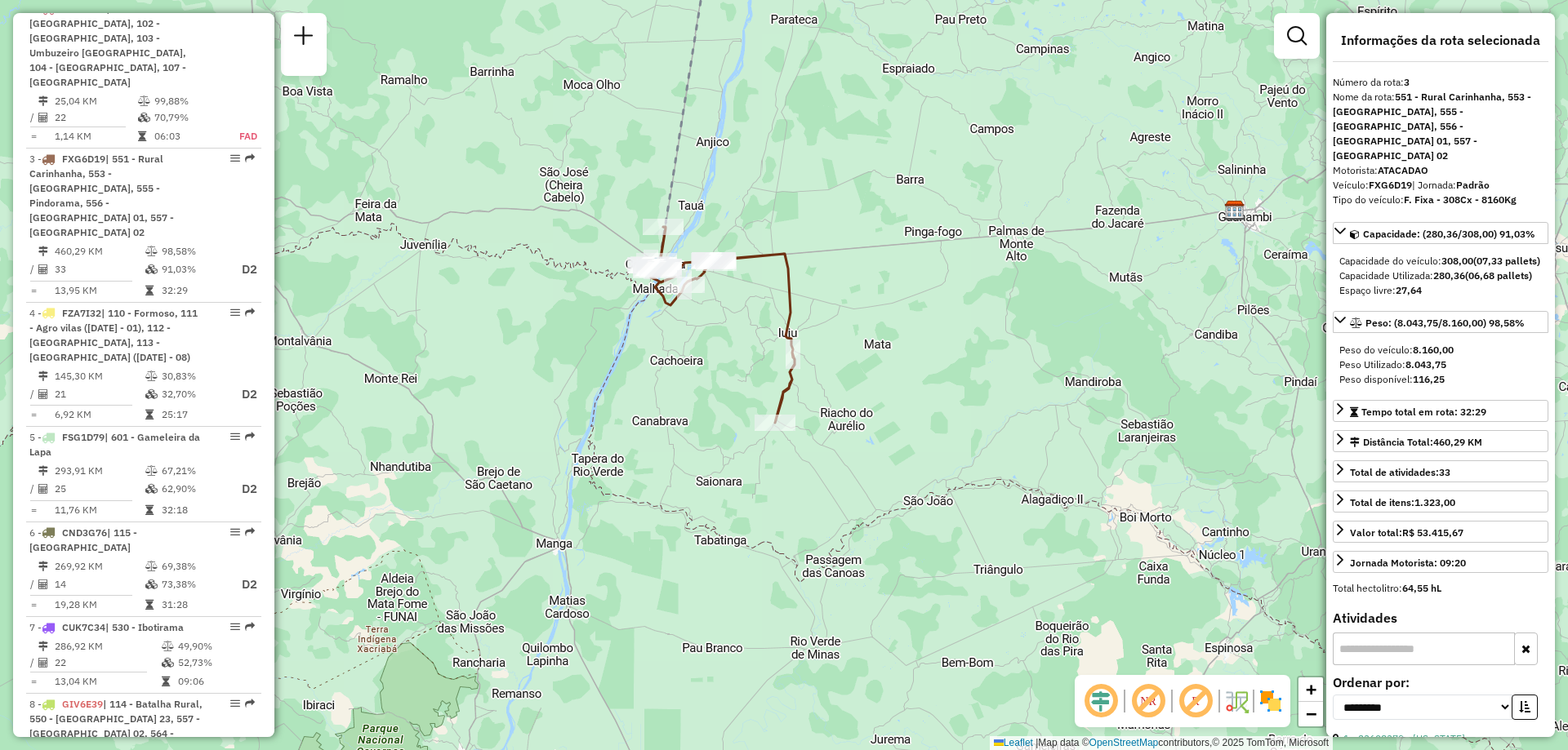
drag, startPoint x: 858, startPoint y: 542, endPoint x: 865, endPoint y: 428, distance: 114.2
click at [865, 428] on div "Janela de atendimento Grade de atendimento Capacidade Transportadoras Veículos …" at bounding box center [784, 375] width 1568 height 750
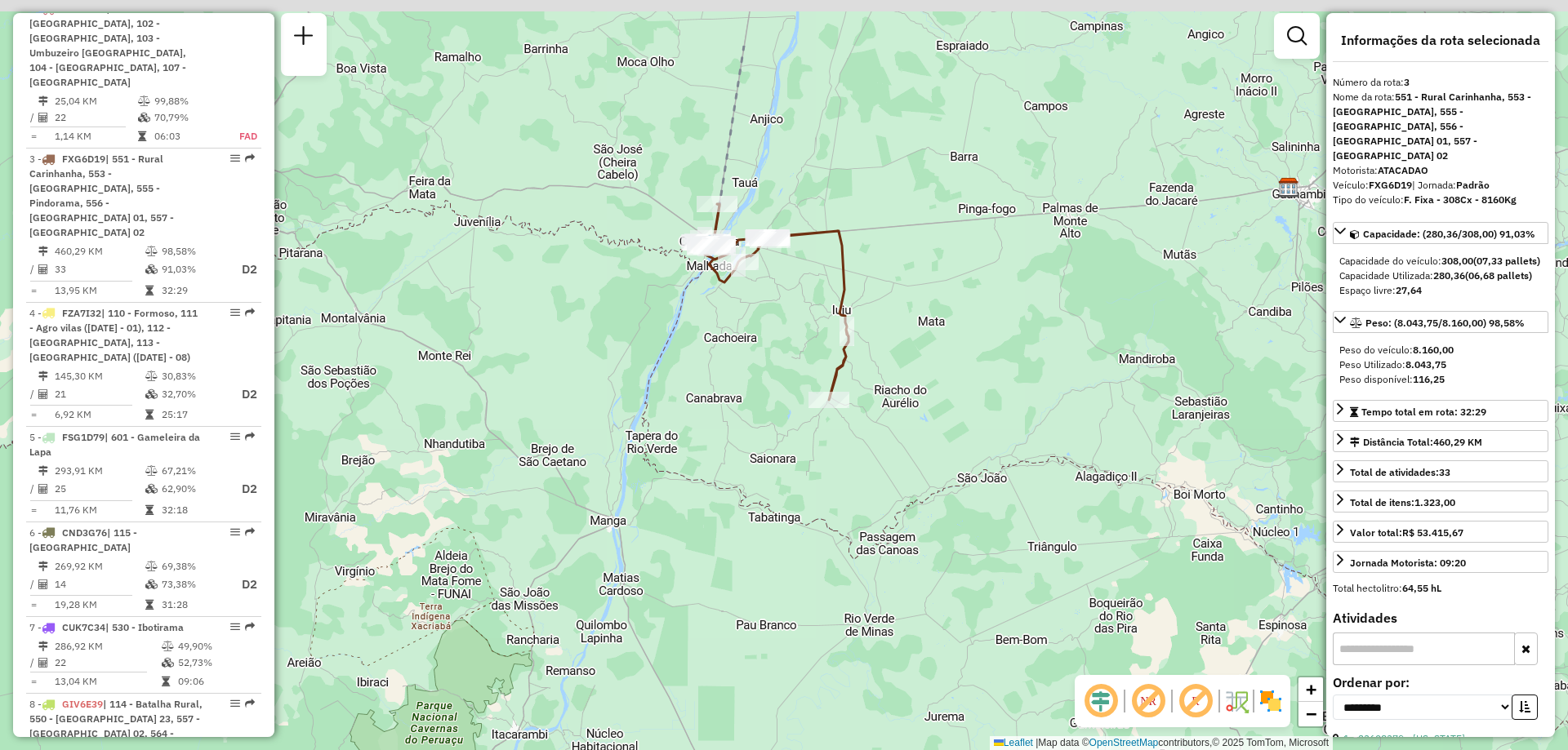
drag, startPoint x: 761, startPoint y: 202, endPoint x: 738, endPoint y: 327, distance: 127.1
click at [738, 327] on div "Janela de atendimento Grade de atendimento Capacidade Transportadoras Veículos …" at bounding box center [784, 375] width 1568 height 750
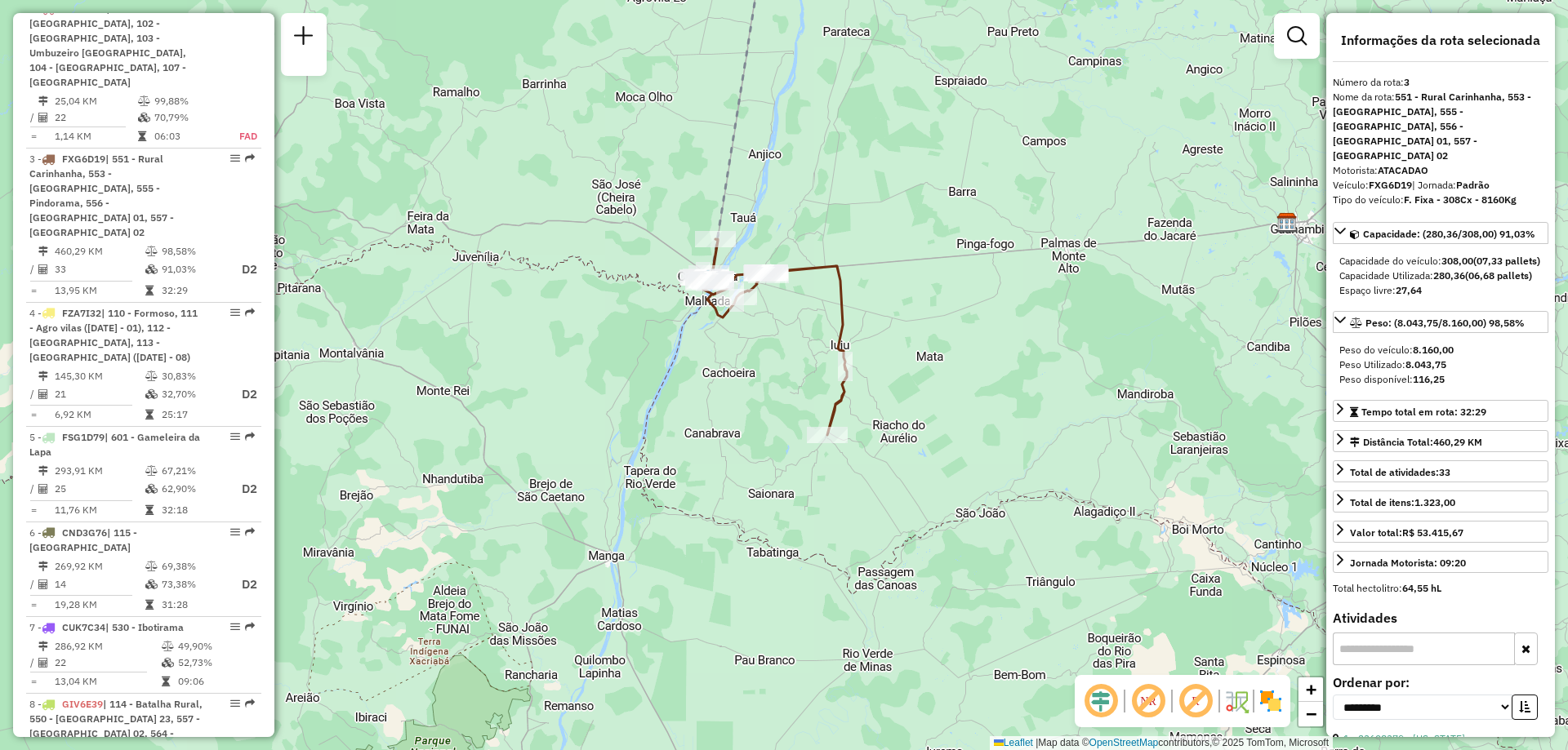
drag, startPoint x: 781, startPoint y: 228, endPoint x: 779, endPoint y: 259, distance: 31.1
click at [779, 259] on div "Janela de atendimento Grade de atendimento Capacidade Transportadoras Veículos …" at bounding box center [784, 375] width 1568 height 750
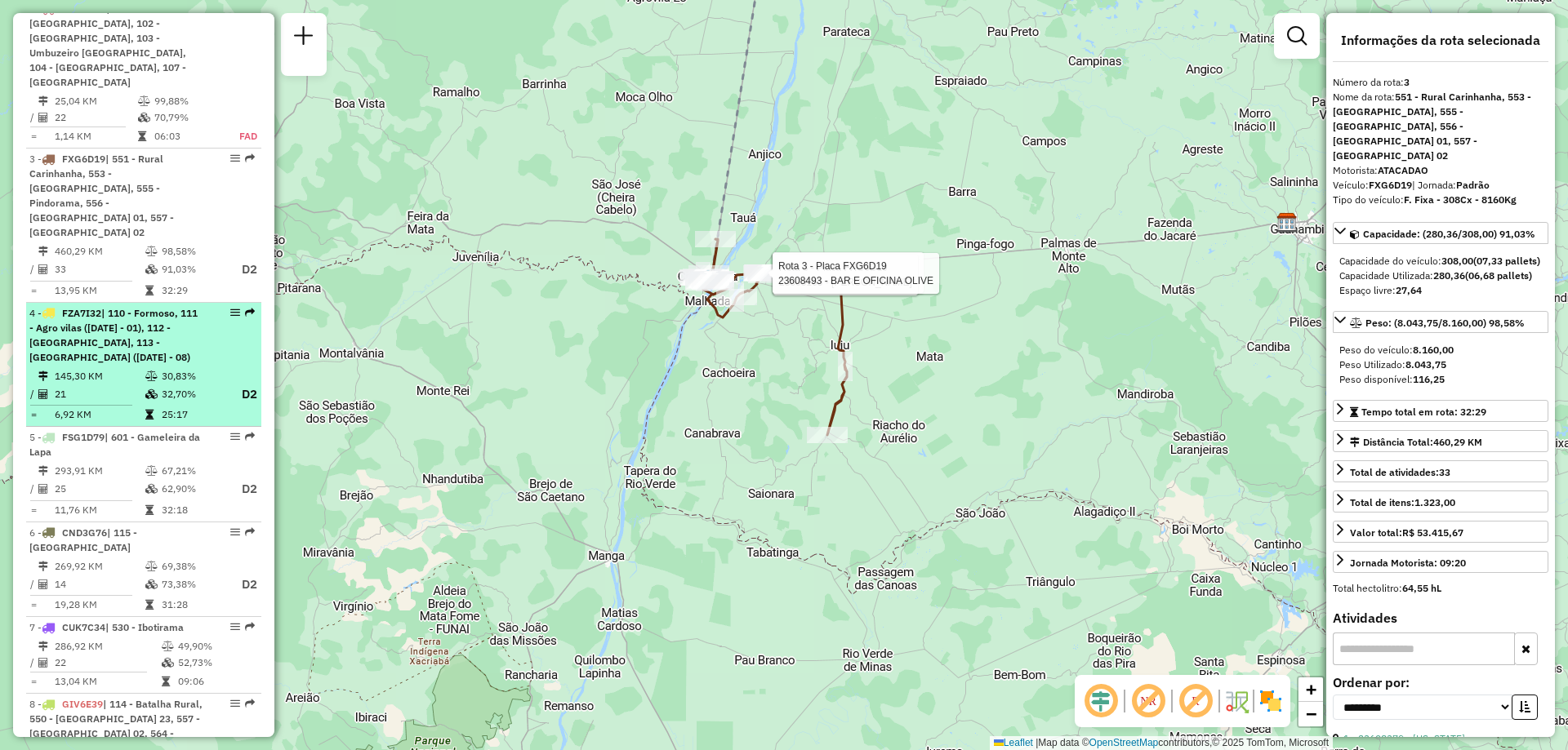
click at [103, 313] on span "| 110 - Formoso, 111 - Agro vilas ([DATE] - 01), 112 - [GEOGRAPHIC_DATA], 113 -…" at bounding box center [114, 334] width 169 height 56
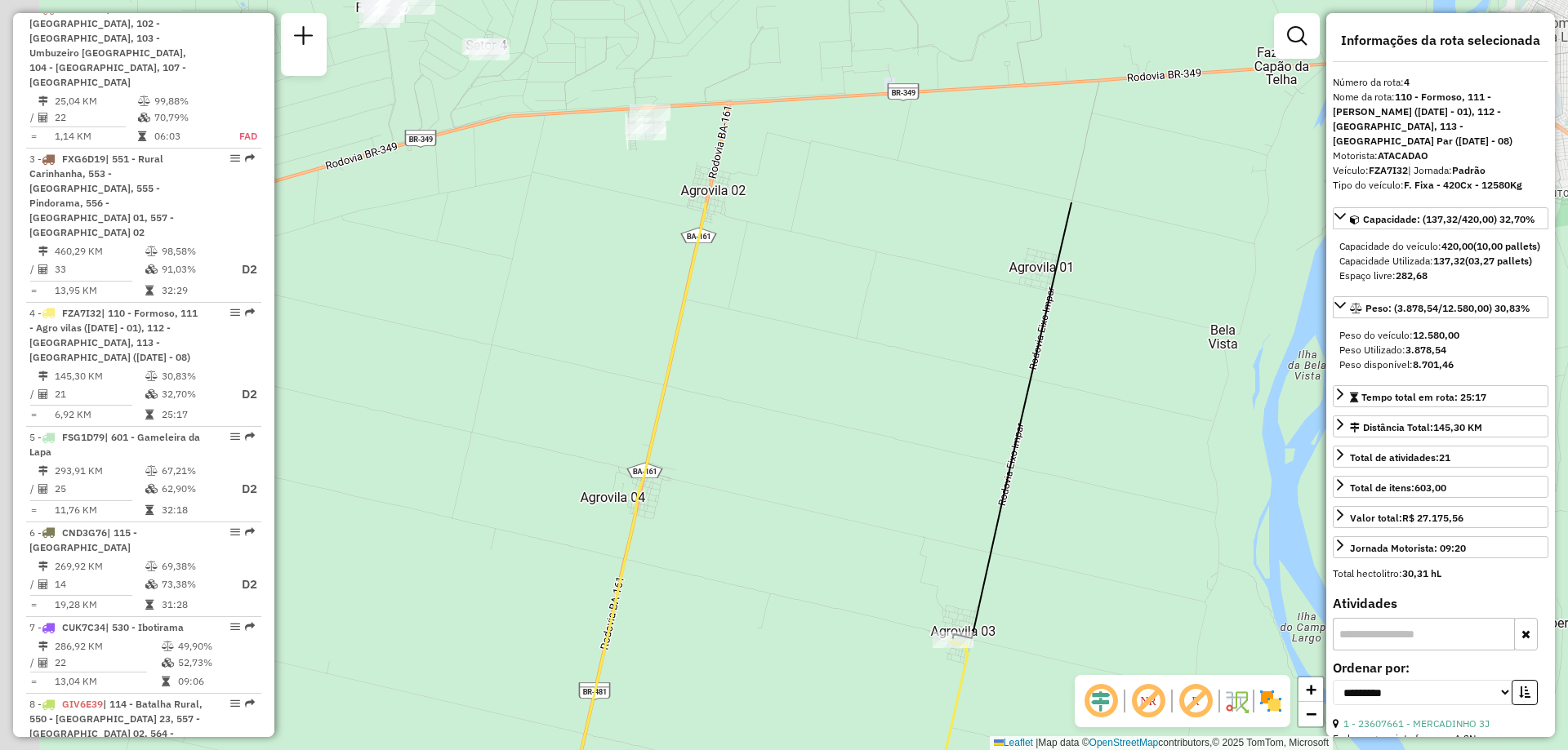
drag, startPoint x: 627, startPoint y: 186, endPoint x: 817, endPoint y: 451, distance: 326.1
click at [817, 451] on div "Janela de atendimento Grade de atendimento Capacidade Transportadoras Veículos …" at bounding box center [784, 375] width 1568 height 750
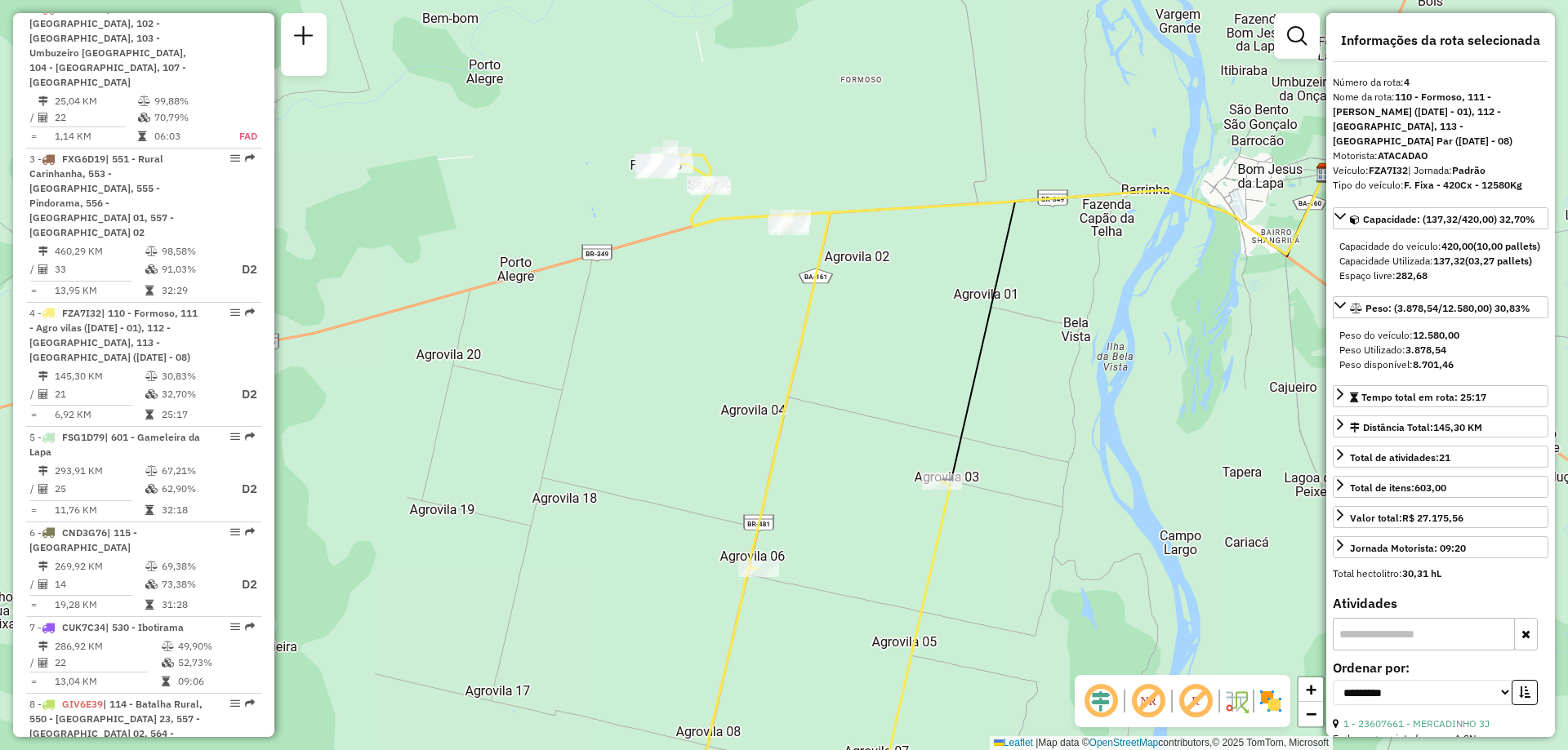
drag, startPoint x: 841, startPoint y: 427, endPoint x: 875, endPoint y: 414, distance: 36.4
click at [875, 414] on div "Janela de atendimento Grade de atendimento Capacidade Transportadoras Veículos …" at bounding box center [784, 375] width 1568 height 750
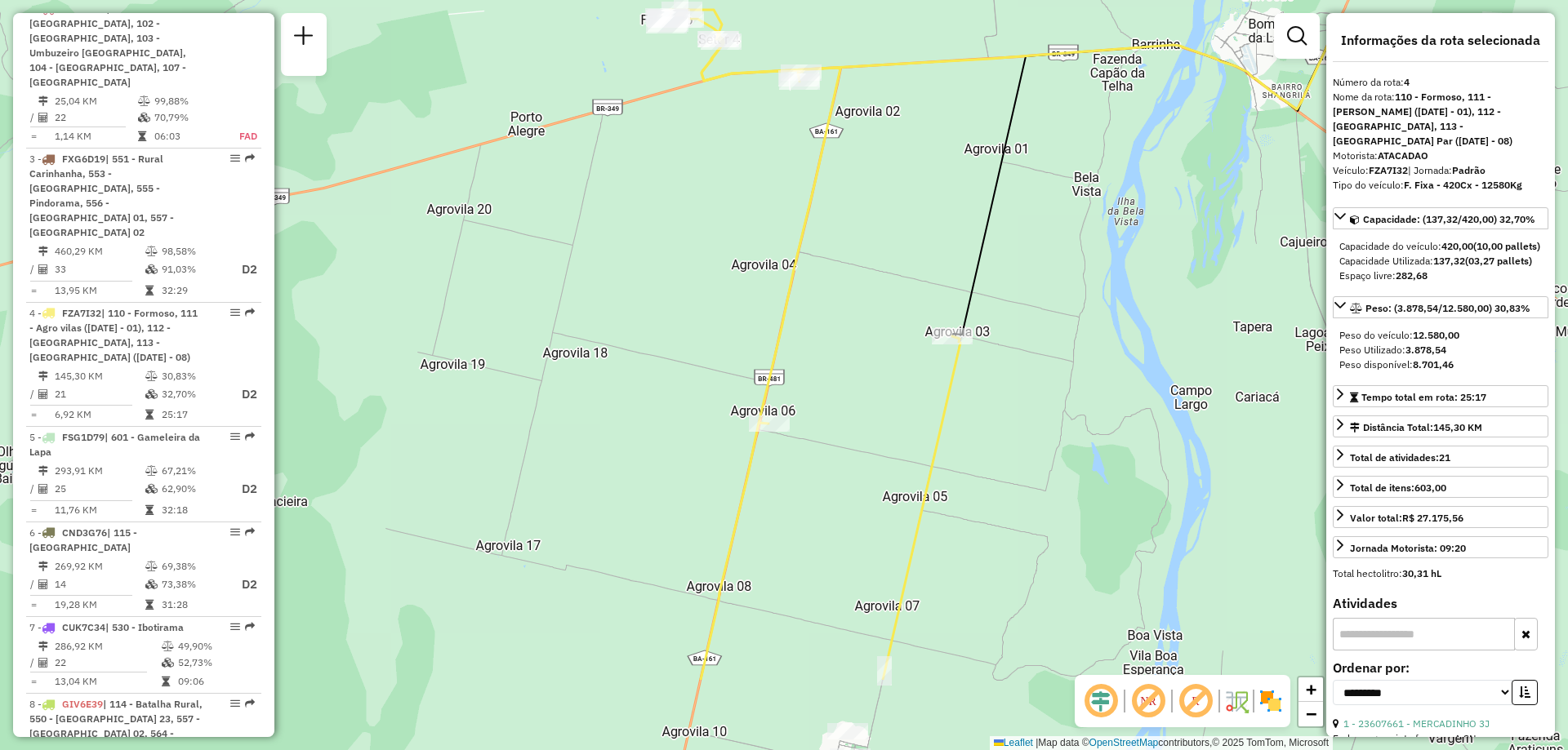
drag, startPoint x: 884, startPoint y: 509, endPoint x: 894, endPoint y: 365, distance: 144.3
click at [894, 365] on div "Janela de atendimento Grade de atendimento Capacidade Transportadoras Veículos …" at bounding box center [784, 375] width 1568 height 750
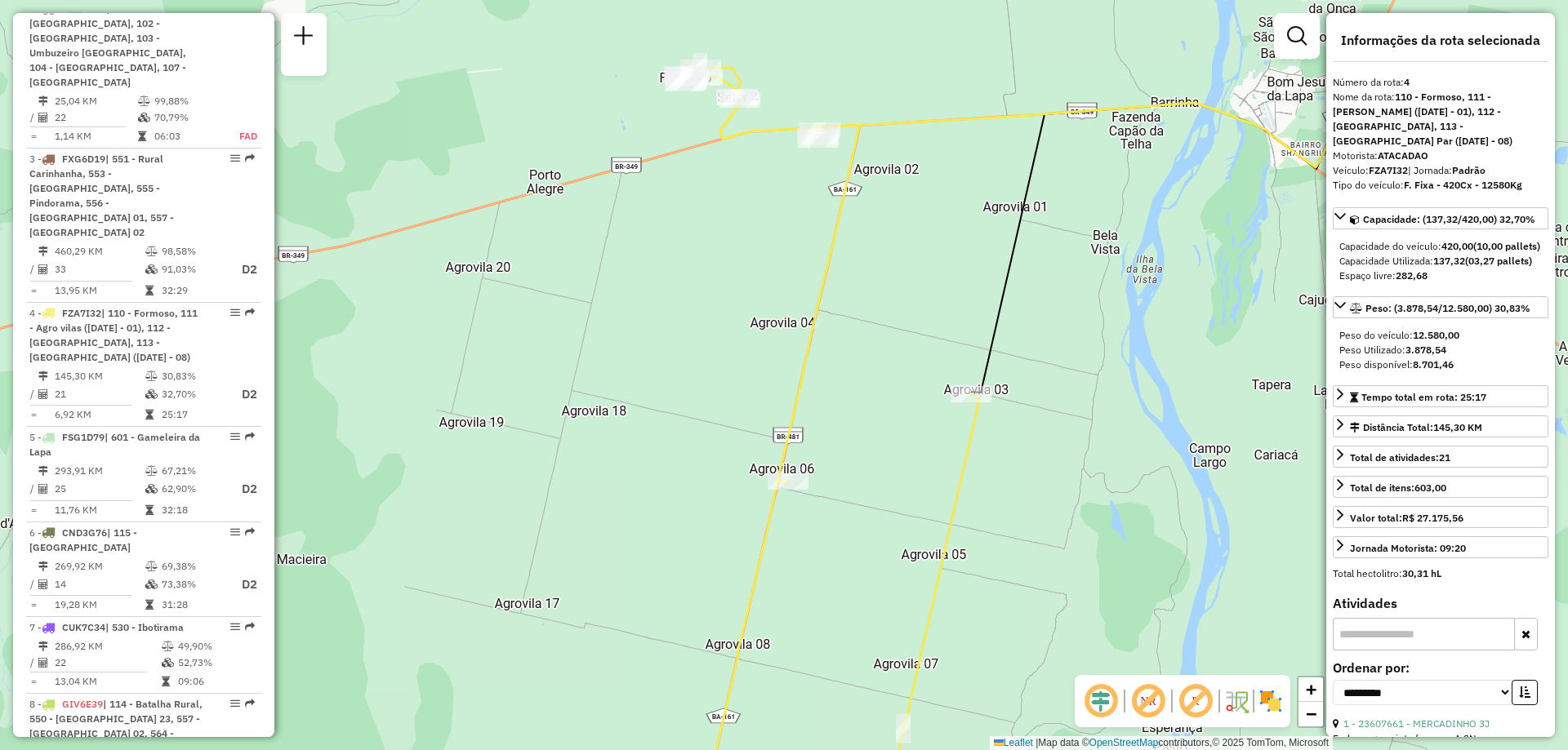
drag, startPoint x: 871, startPoint y: 485, endPoint x: 890, endPoint y: 543, distance: 61.0
click at [890, 543] on div "Janela de atendimento Grade de atendimento Capacidade Transportadoras Veículos …" at bounding box center [784, 375] width 1568 height 750
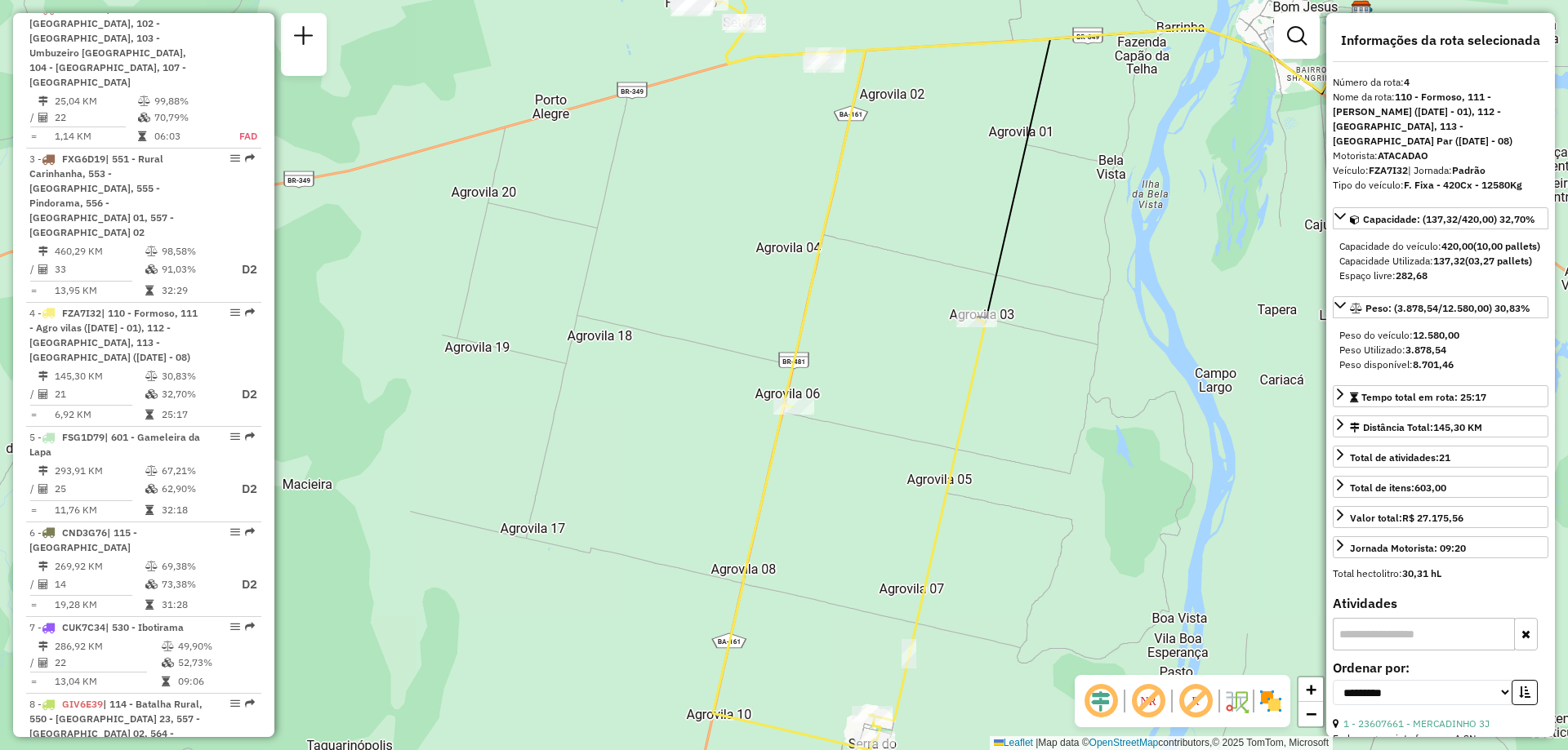
drag, startPoint x: 871, startPoint y: 419, endPoint x: 885, endPoint y: 343, distance: 77.3
click at [885, 343] on div "Janela de atendimento Grade de atendimento Capacidade Transportadoras Veículos …" at bounding box center [784, 375] width 1568 height 750
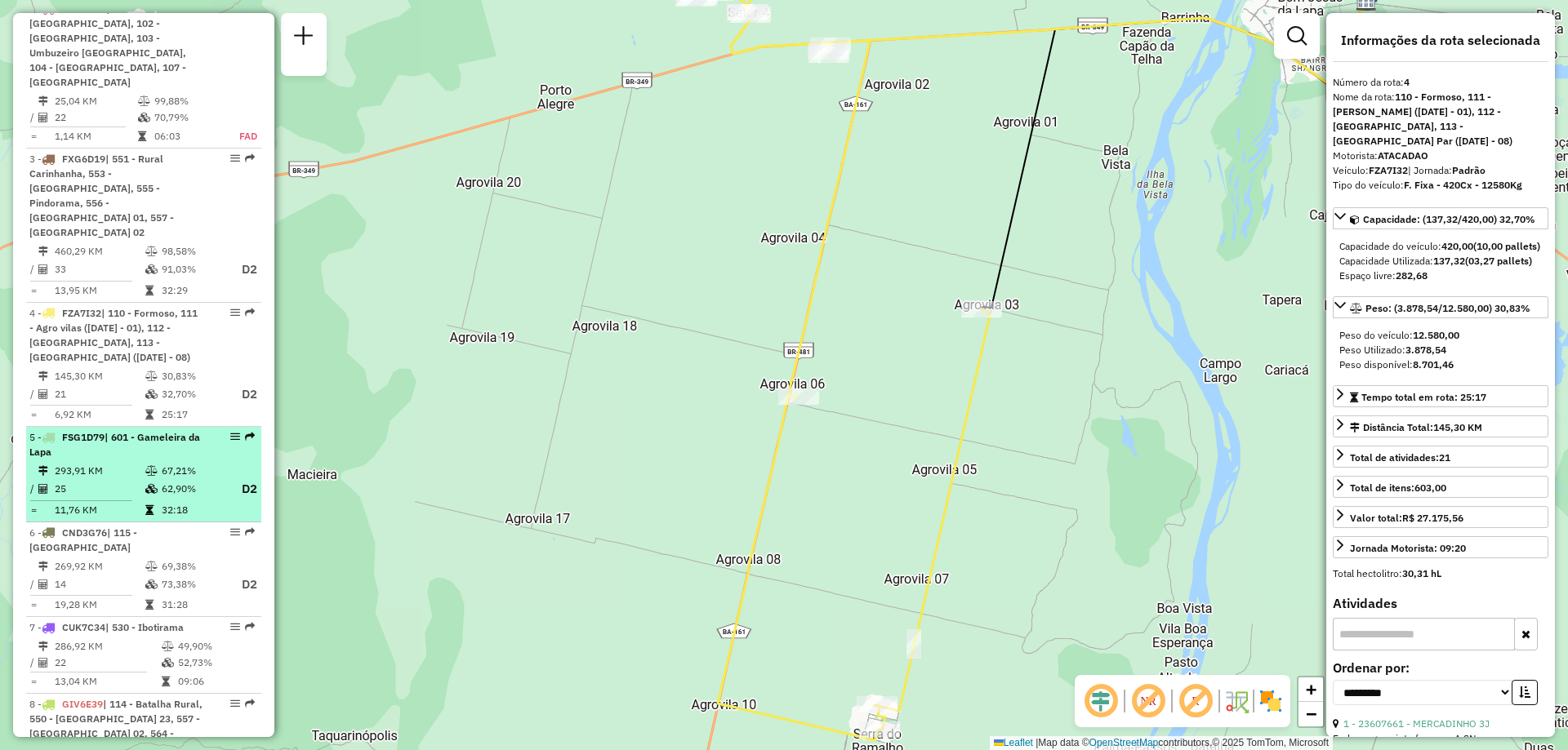
click at [98, 430] on div "5 - FSG1D79 | 601 - Gameleira da Lapa" at bounding box center [116, 444] width 173 height 30
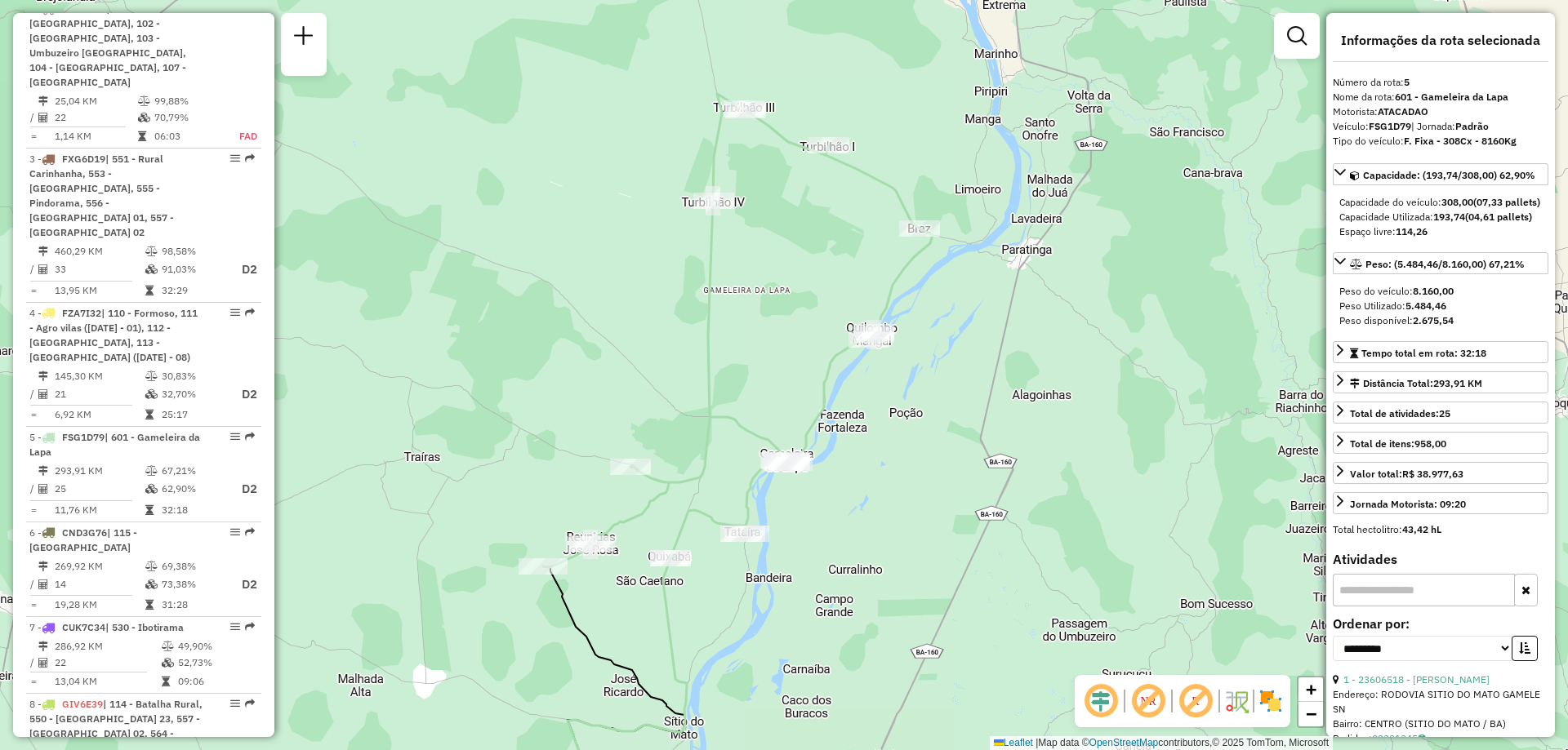
drag, startPoint x: 892, startPoint y: 303, endPoint x: 937, endPoint y: 389, distance: 97.1
click at [937, 389] on div "Janela de atendimento Grade de atendimento Capacidade Transportadoras Veículos …" at bounding box center [784, 375] width 1568 height 750
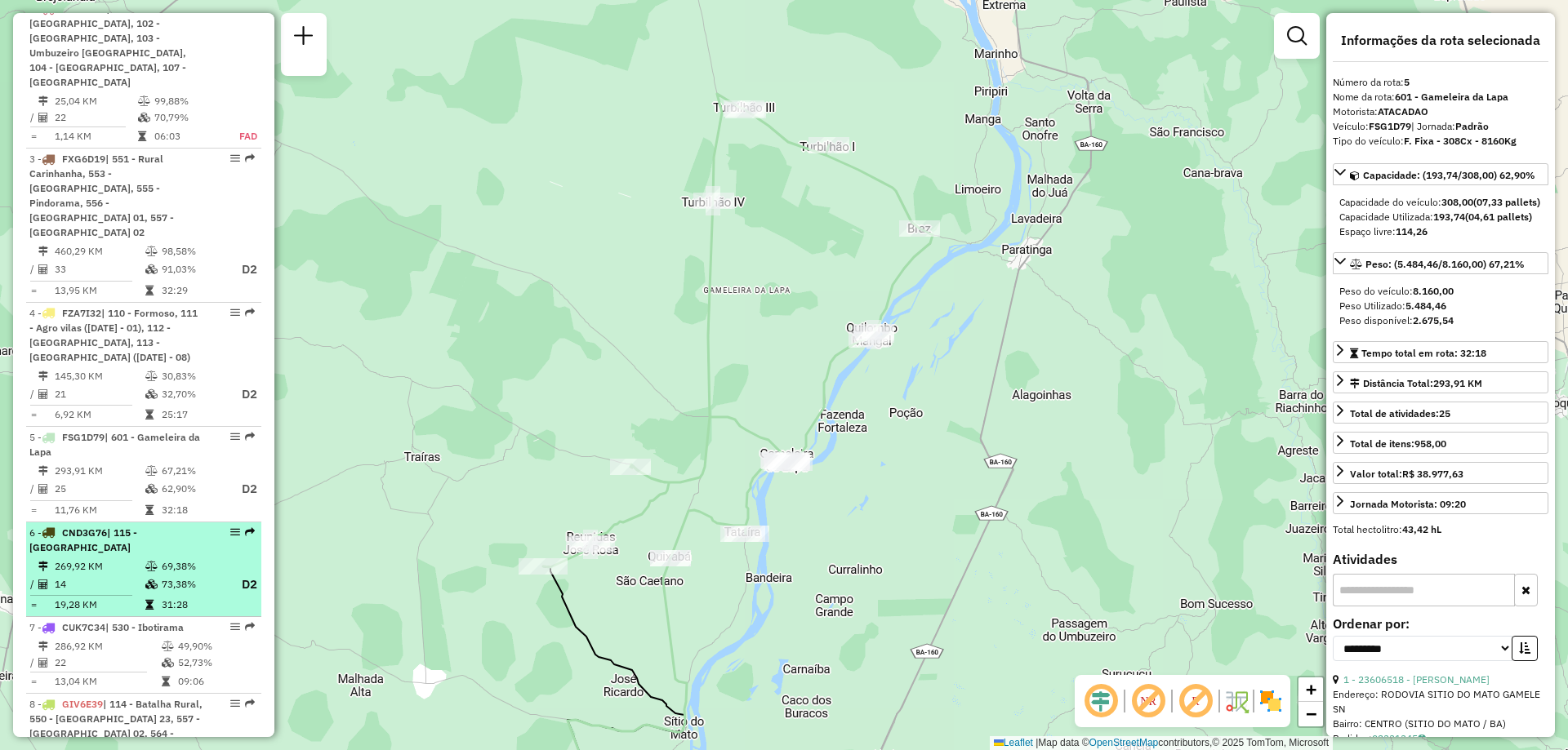
click at [82, 558] on td "269,92 KM" at bounding box center [99, 566] width 91 height 16
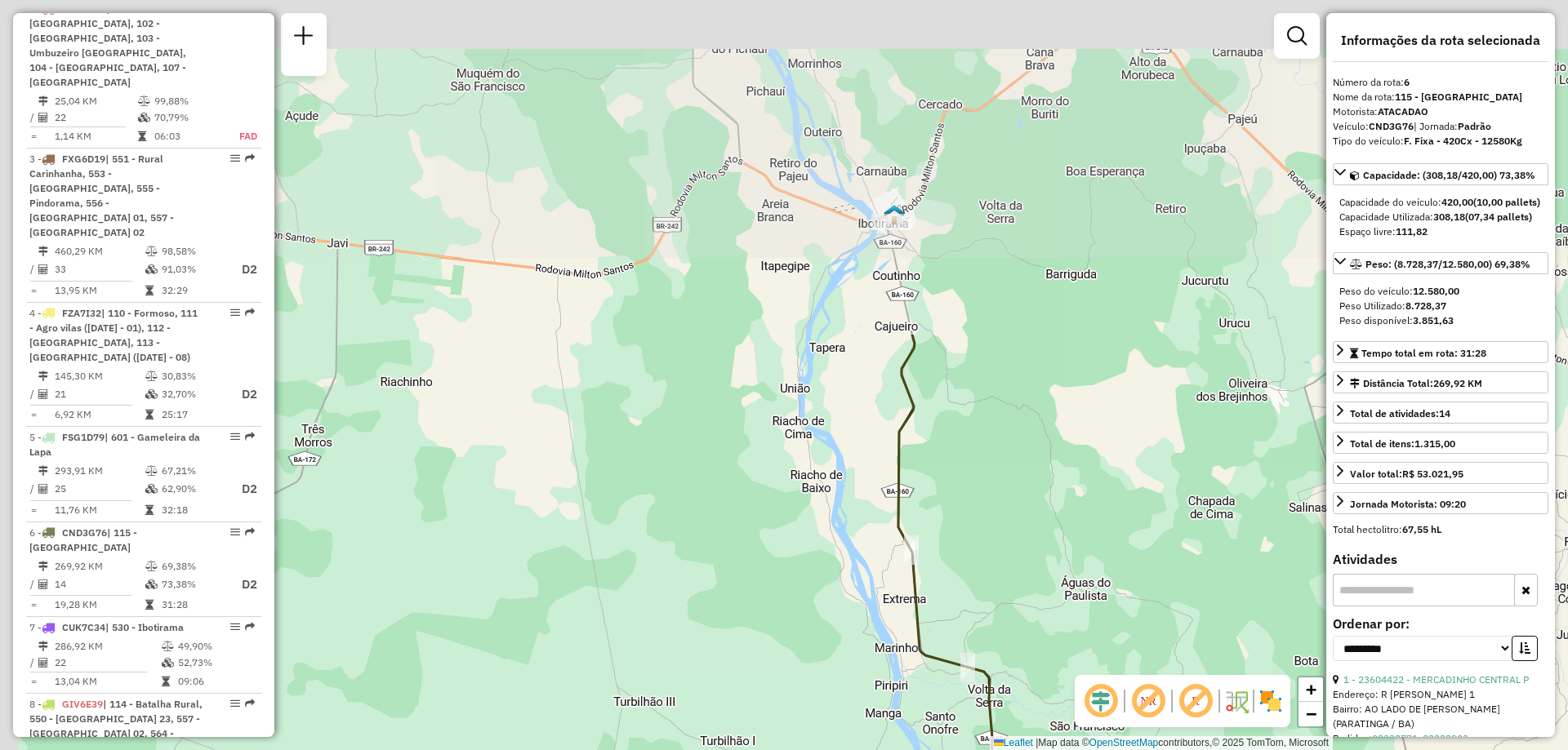
drag, startPoint x: 869, startPoint y: 177, endPoint x: 1002, endPoint y: 526, distance: 373.5
click at [1043, 588] on div "Janela de atendimento Grade de atendimento Capacidade Transportadoras Veículos …" at bounding box center [784, 375] width 1568 height 750
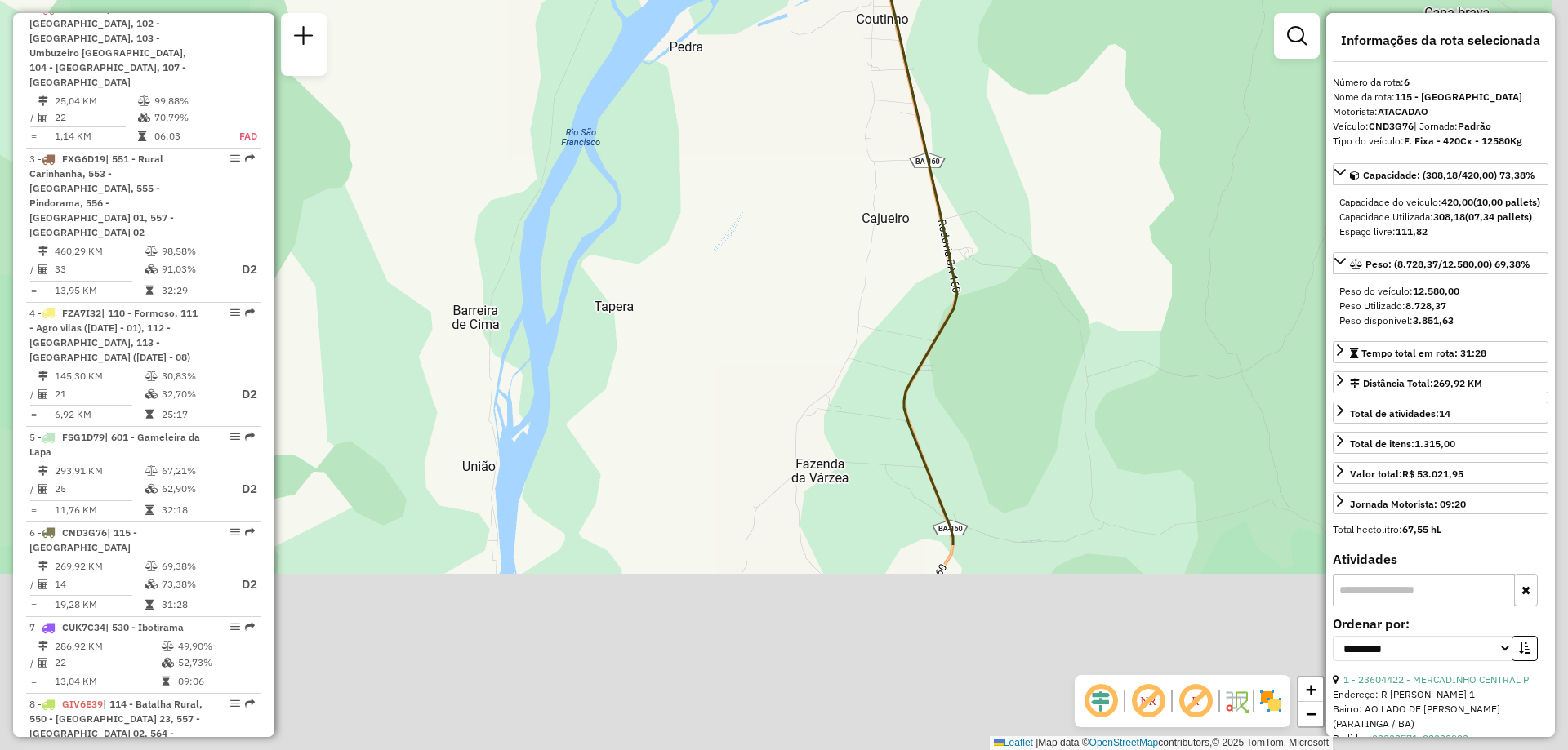
drag, startPoint x: 1037, startPoint y: 511, endPoint x: 992, endPoint y: 143, distance: 370.7
click at [992, 143] on div "Janela de atendimento Grade de atendimento Capacidade Transportadoras Veículos …" at bounding box center [784, 375] width 1568 height 750
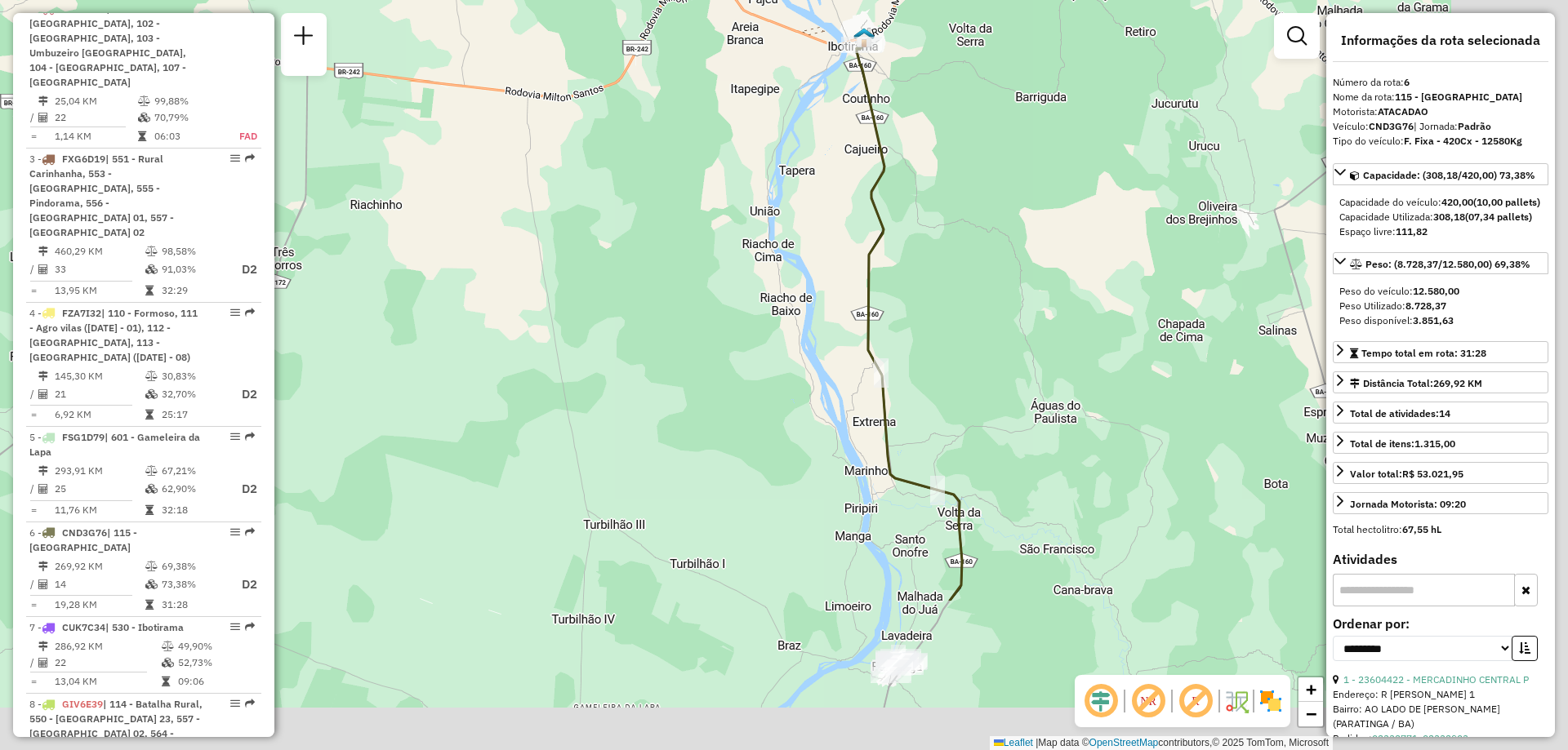
drag, startPoint x: 1090, startPoint y: 540, endPoint x: 950, endPoint y: 301, distance: 277.0
click at [950, 301] on div "Janela de atendimento Grade de atendimento Capacidade Transportadoras Veículos …" at bounding box center [784, 375] width 1568 height 750
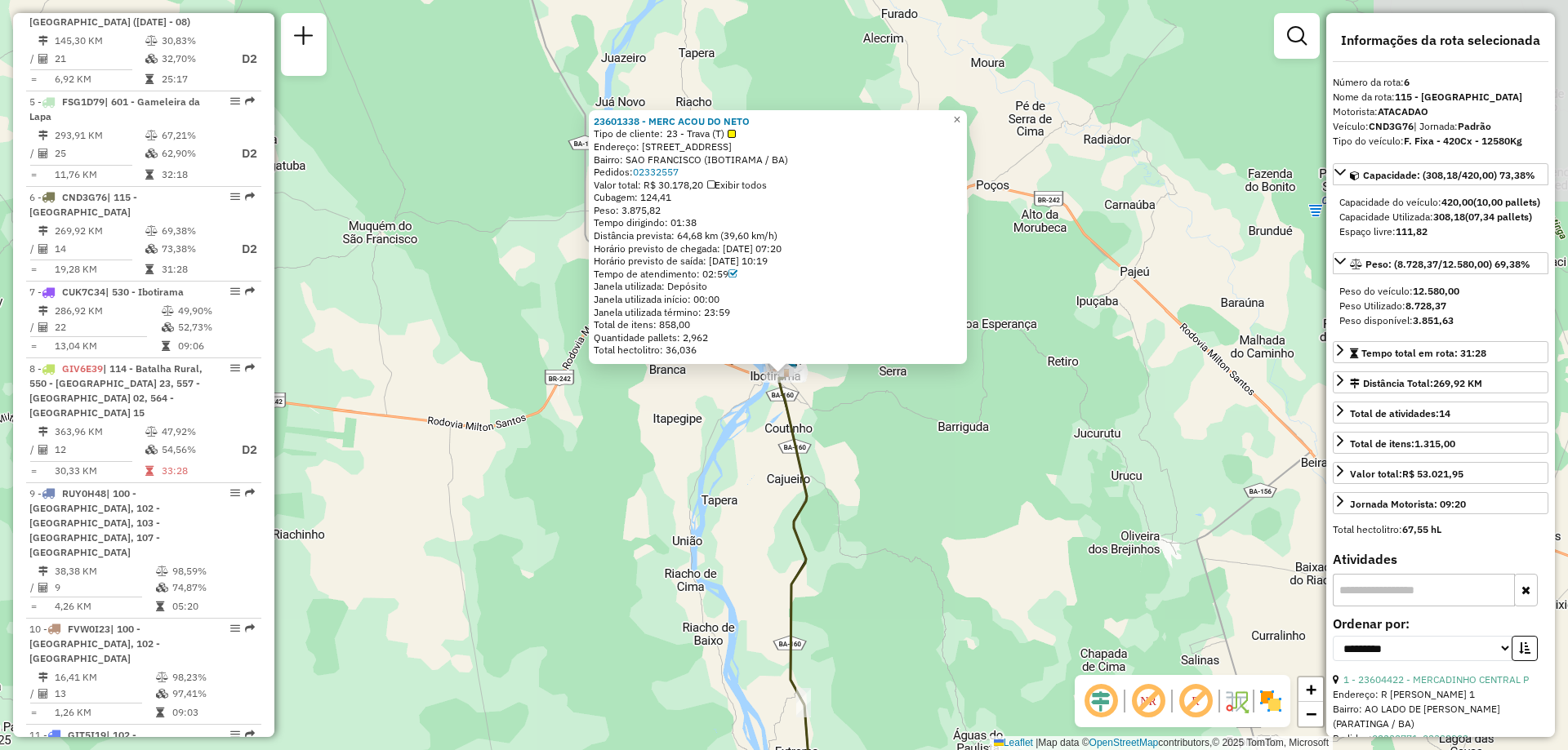
scroll to position [1221, 0]
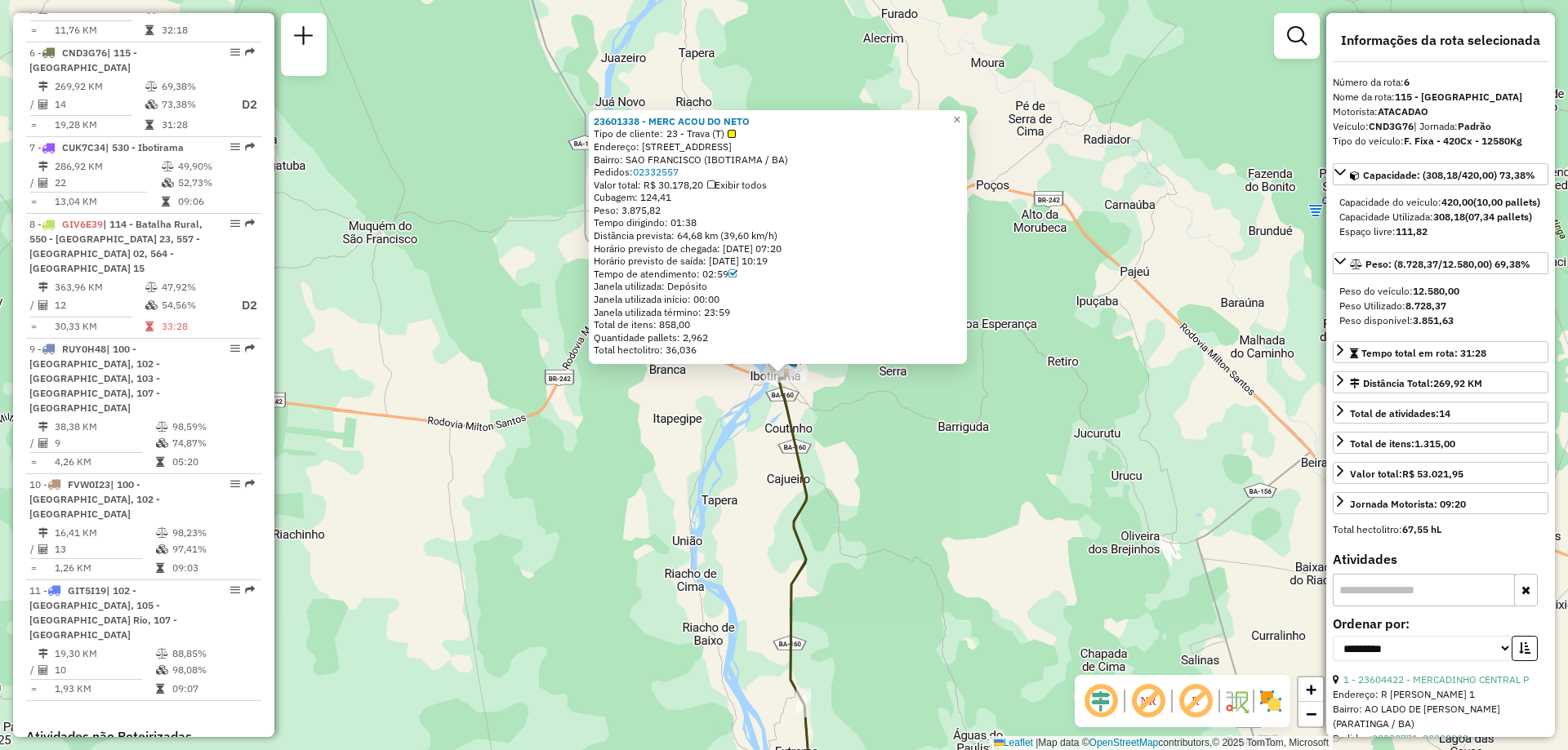
click at [1064, 153] on div "23601338 - MERC ACOU DO NETO Tipo de cliente: 23 - Trava (T) Endereço: [STREET_…" at bounding box center [784, 375] width 1568 height 750
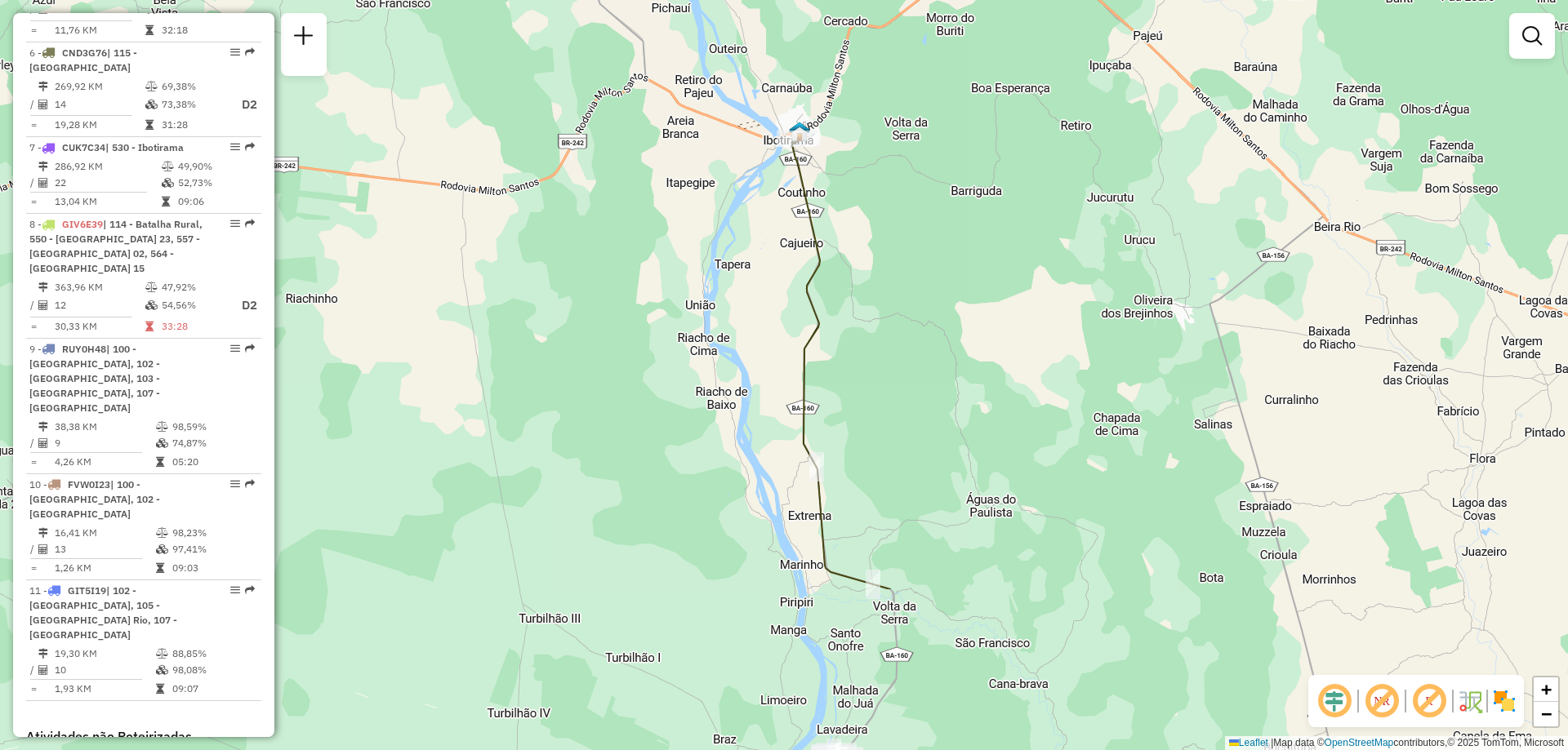
drag, startPoint x: 938, startPoint y: 568, endPoint x: 951, endPoint y: 333, distance: 235.4
click at [951, 333] on div "Janela de atendimento Grade de atendimento Capacidade Transportadoras Veículos …" at bounding box center [784, 375] width 1568 height 750
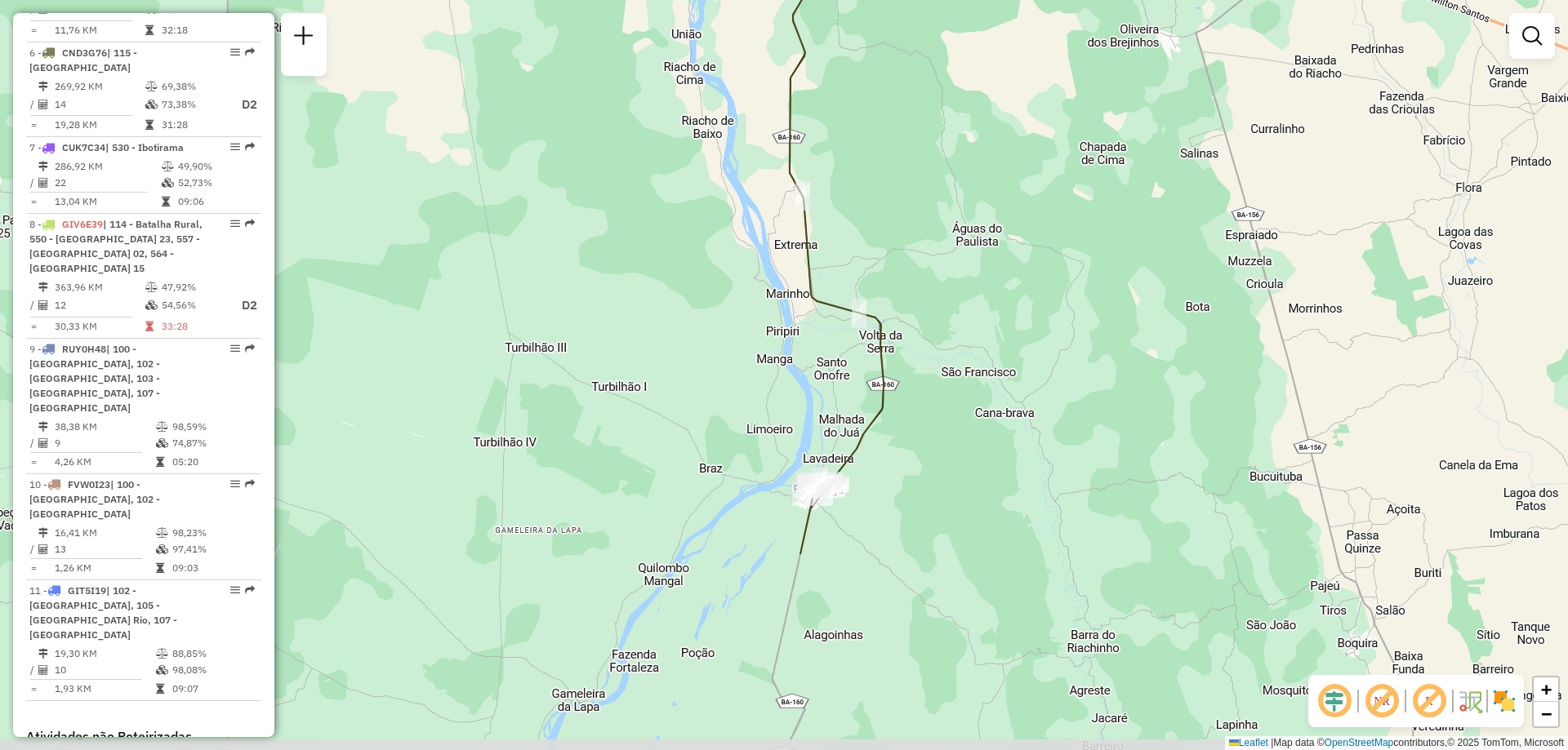
drag, startPoint x: 1053, startPoint y: 549, endPoint x: 1044, endPoint y: 354, distance: 195.2
click at [1044, 354] on div "Janela de atendimento Grade de atendimento Capacidade Transportadoras Veículos …" at bounding box center [784, 375] width 1568 height 750
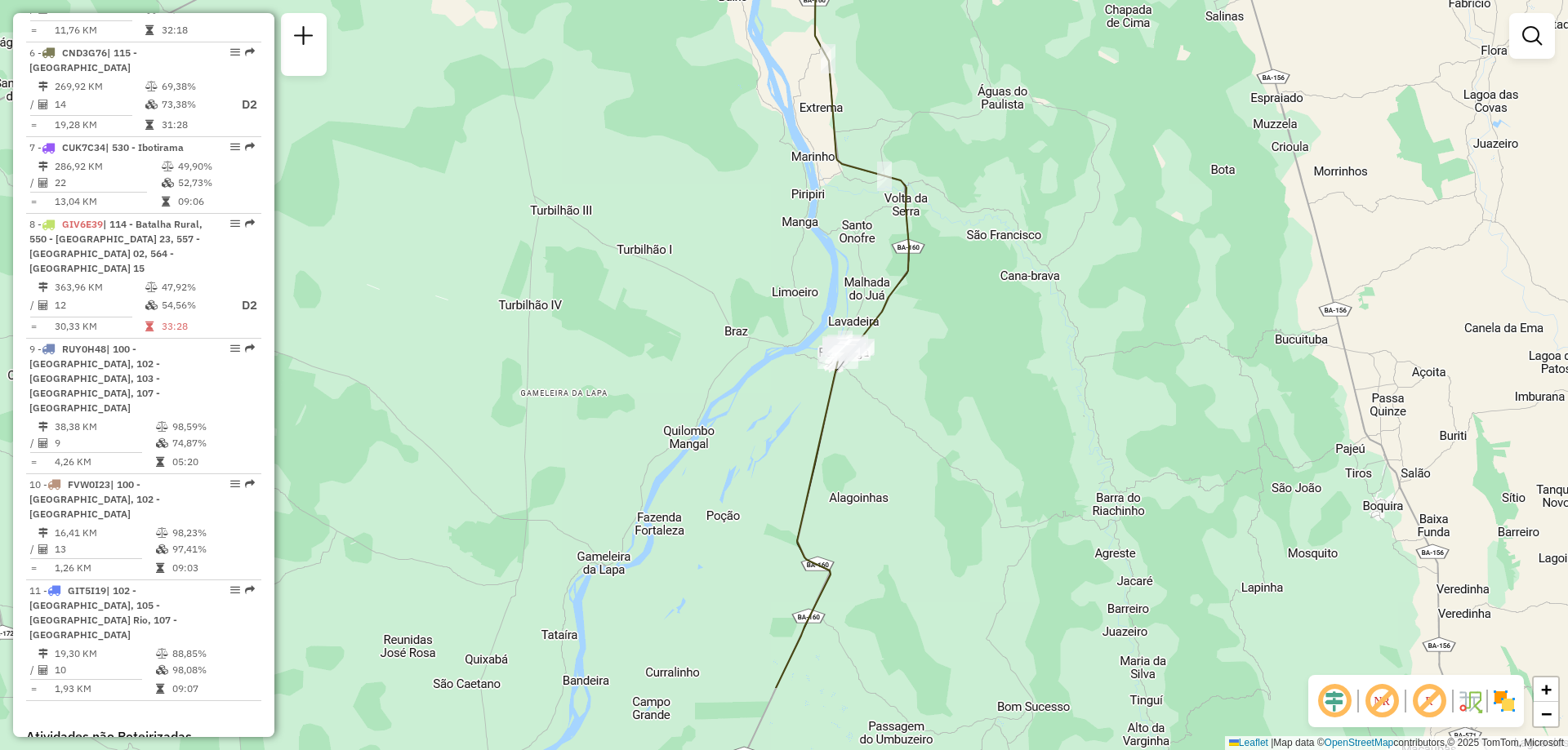
drag, startPoint x: 975, startPoint y: 532, endPoint x: 995, endPoint y: 437, distance: 97.1
click at [995, 437] on div "Janela de atendimento Grade de atendimento Capacidade Transportadoras Veículos …" at bounding box center [784, 375] width 1568 height 750
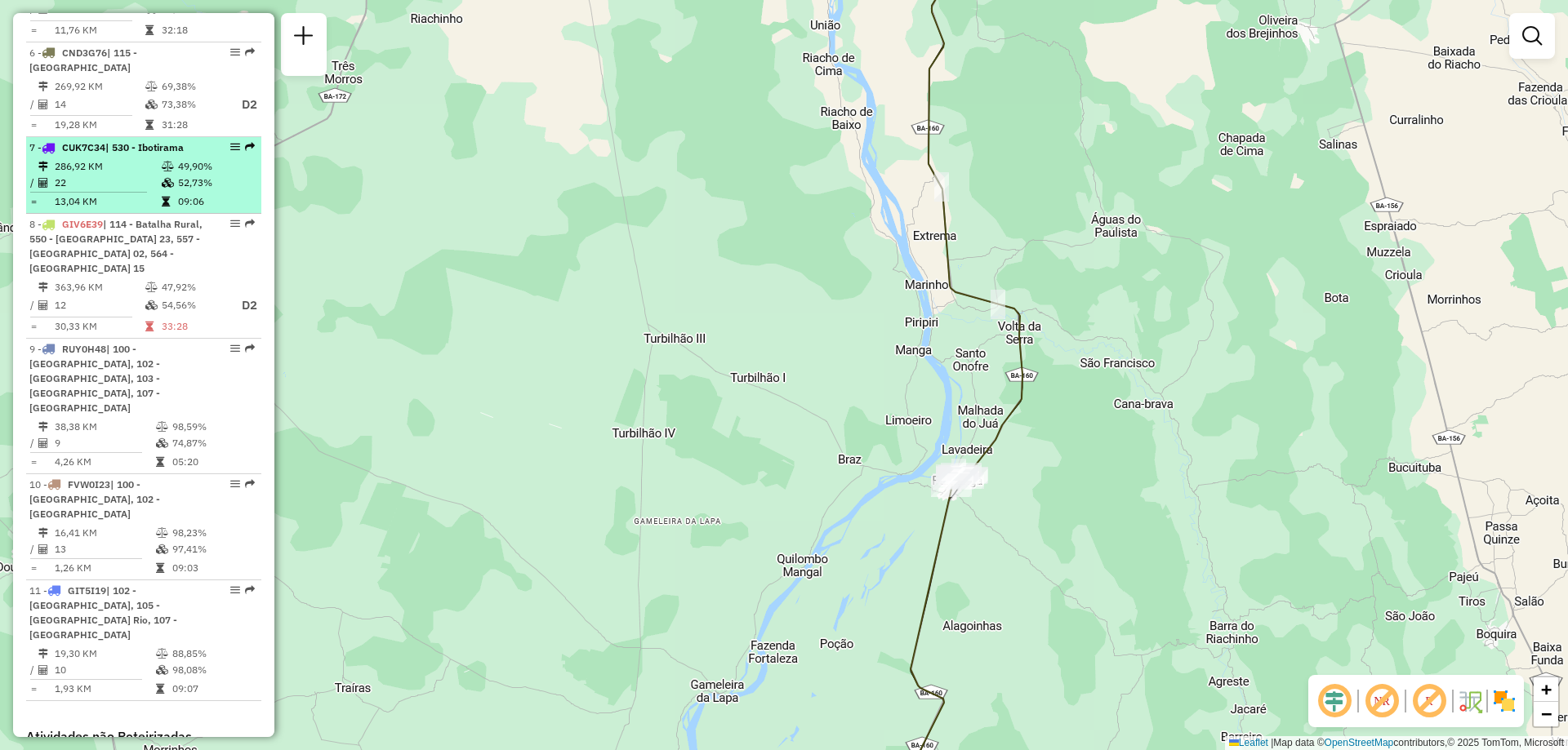
click at [115, 159] on td "286,92 KM" at bounding box center [107, 167] width 107 height 16
select select "**********"
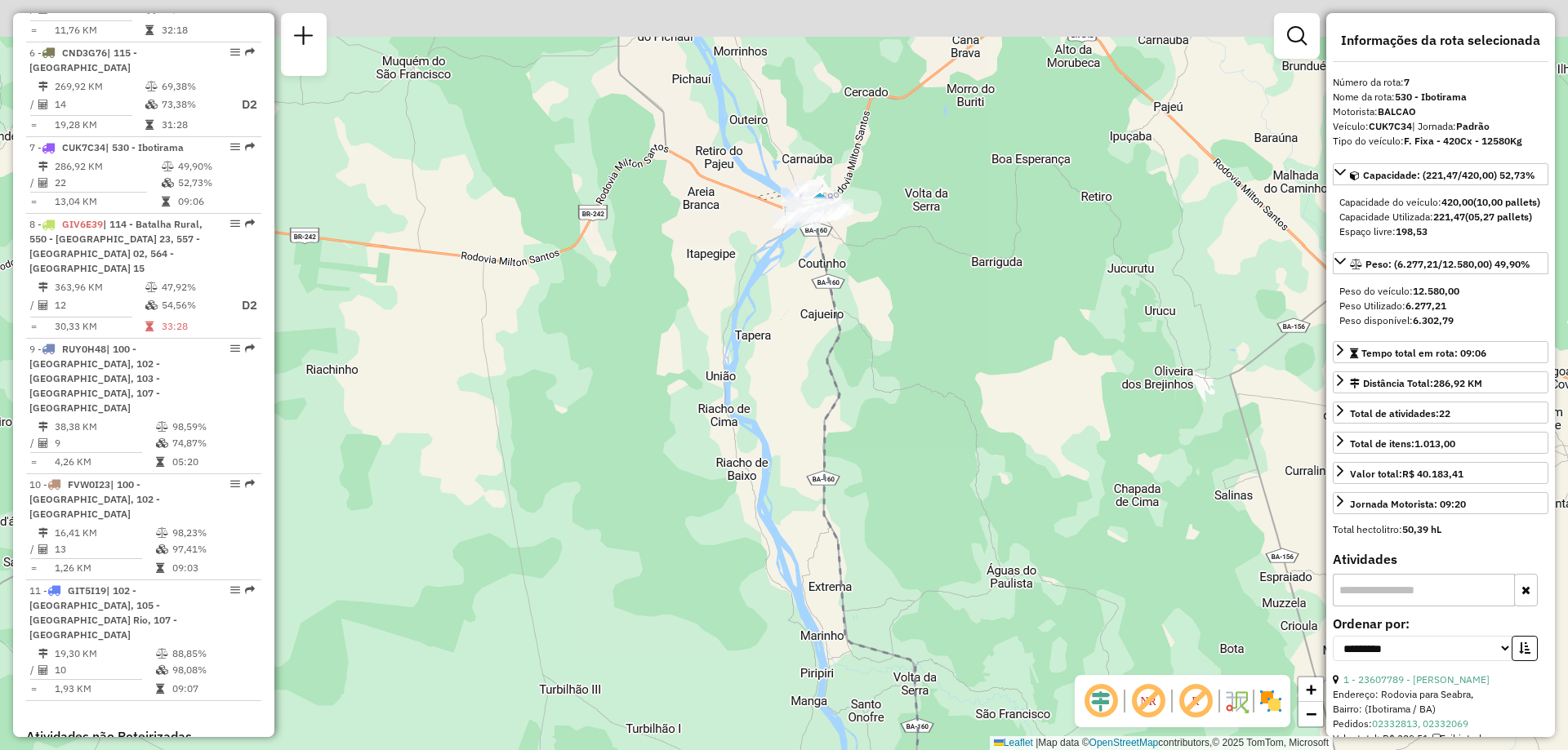
drag, startPoint x: 808, startPoint y: 76, endPoint x: 841, endPoint y: 297, distance: 223.5
click at [841, 297] on div "Janela de atendimento Grade de atendimento Capacidade Transportadoras Veículos …" at bounding box center [784, 375] width 1568 height 750
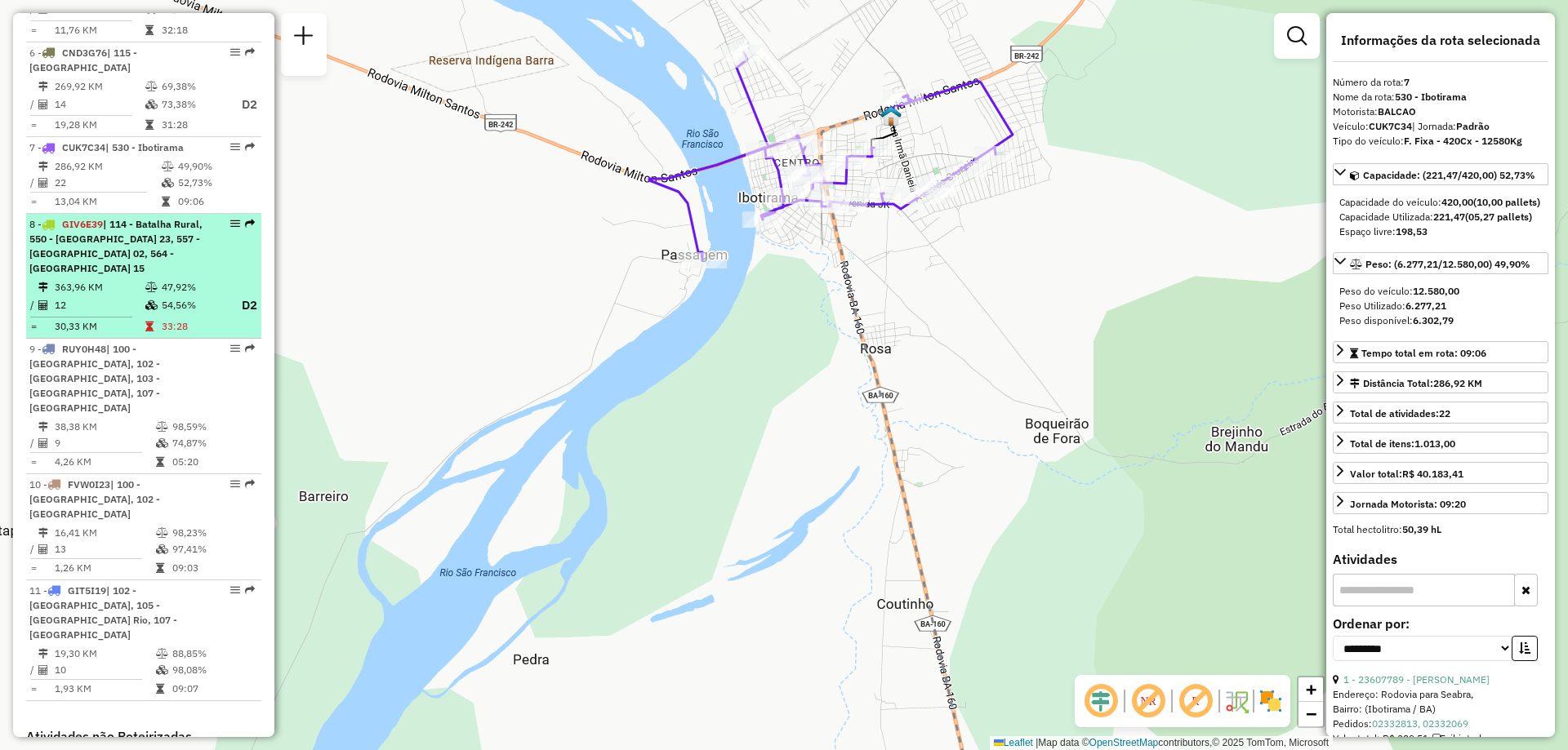
click at [146, 218] on span "| 114 - Batalha Rural, 550 - [GEOGRAPHIC_DATA] 23, 557 - [GEOGRAPHIC_DATA] 02, …" at bounding box center [116, 246] width 173 height 56
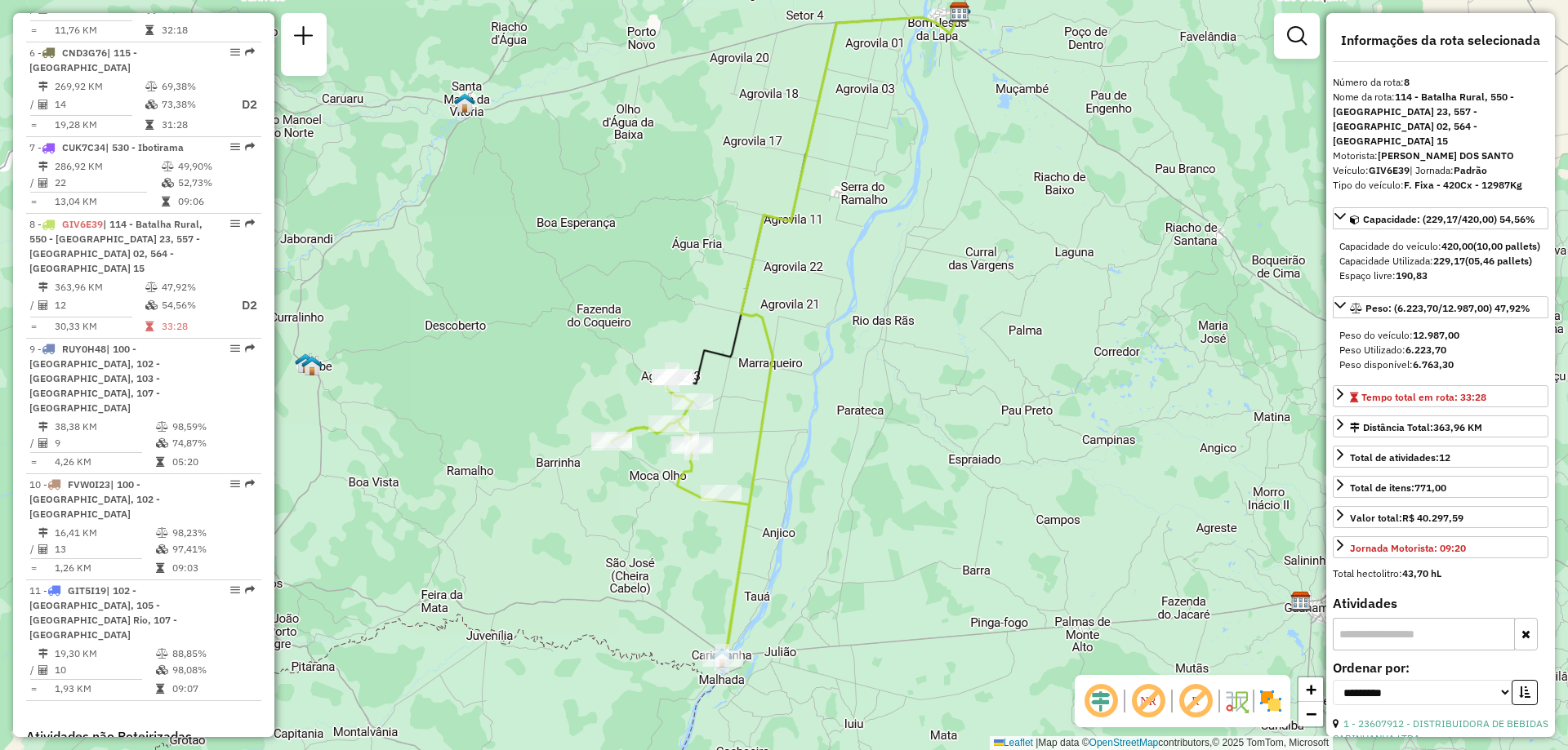
drag, startPoint x: 819, startPoint y: 579, endPoint x: 820, endPoint y: 542, distance: 37.0
click at [820, 542] on div "Janela de atendimento Grade de atendimento Capacidade Transportadoras Veículos …" at bounding box center [784, 375] width 1568 height 750
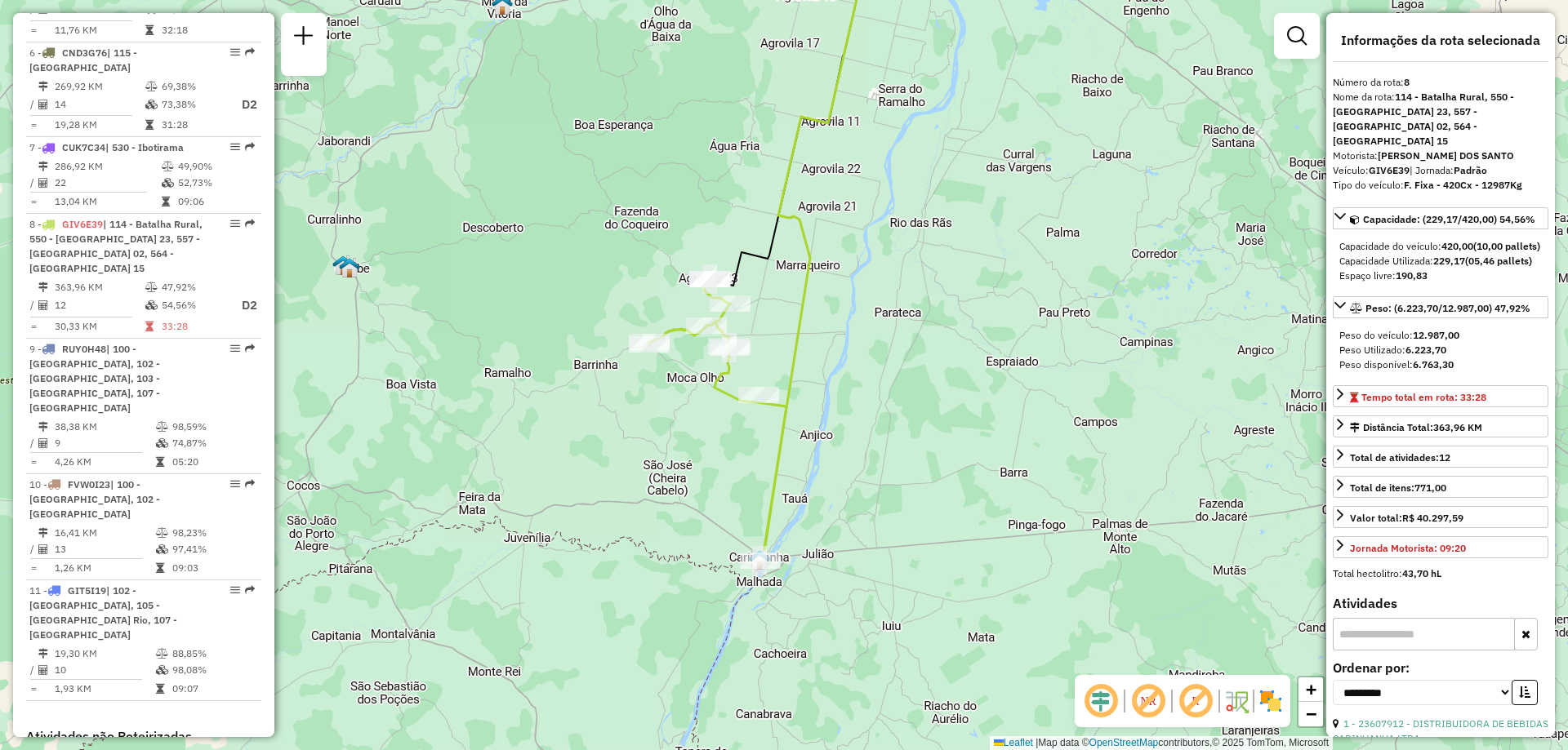
drag, startPoint x: 846, startPoint y: 629, endPoint x: 885, endPoint y: 540, distance: 97.2
click at [885, 540] on div "Janela de atendimento Grade de atendimento Capacidade Transportadoras Veículos …" at bounding box center [784, 375] width 1568 height 750
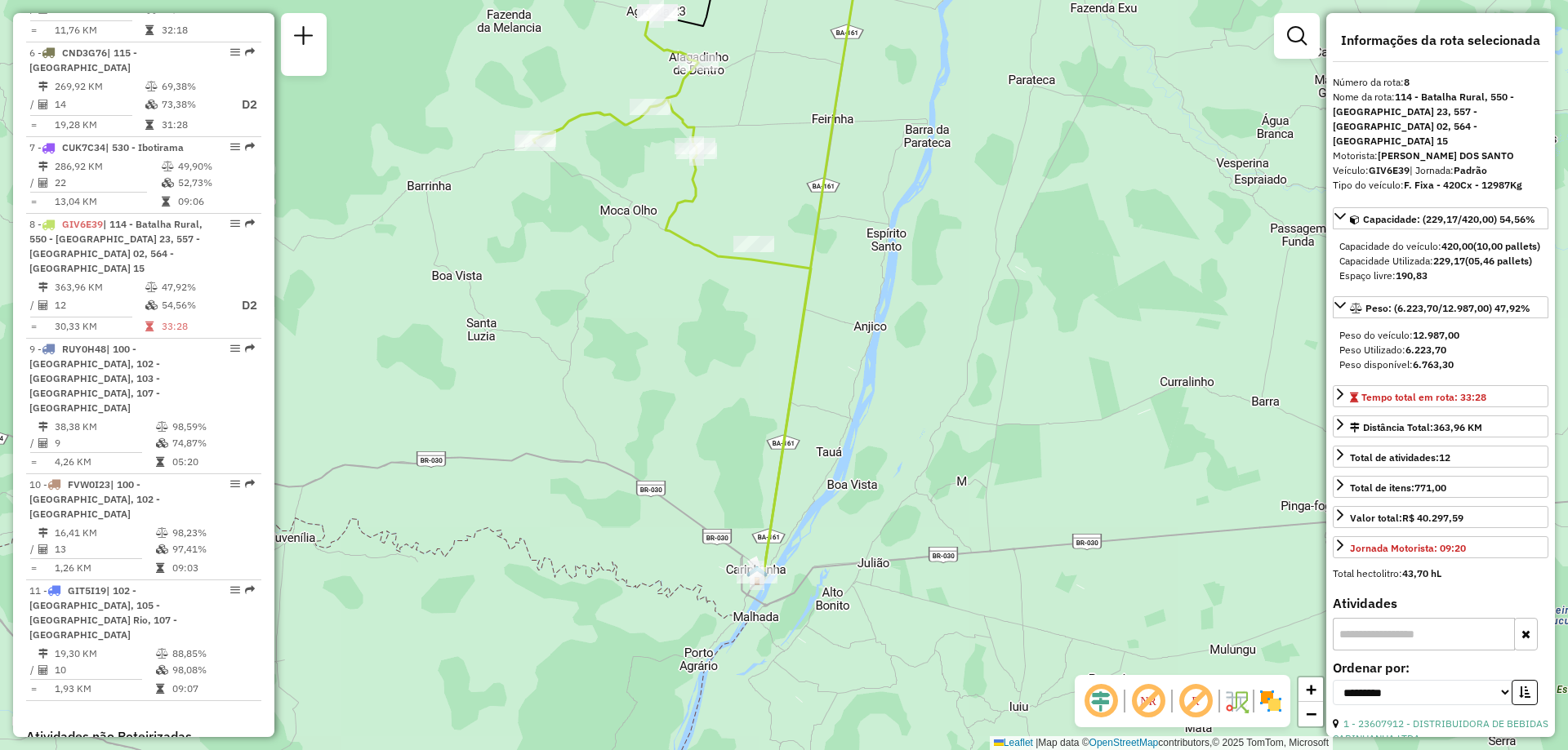
drag, startPoint x: 903, startPoint y: 228, endPoint x: 912, endPoint y: 281, distance: 53.8
click at [912, 281] on div "Janela de atendimento Grade de atendimento Capacidade Transportadoras Veículos …" at bounding box center [784, 375] width 1568 height 750
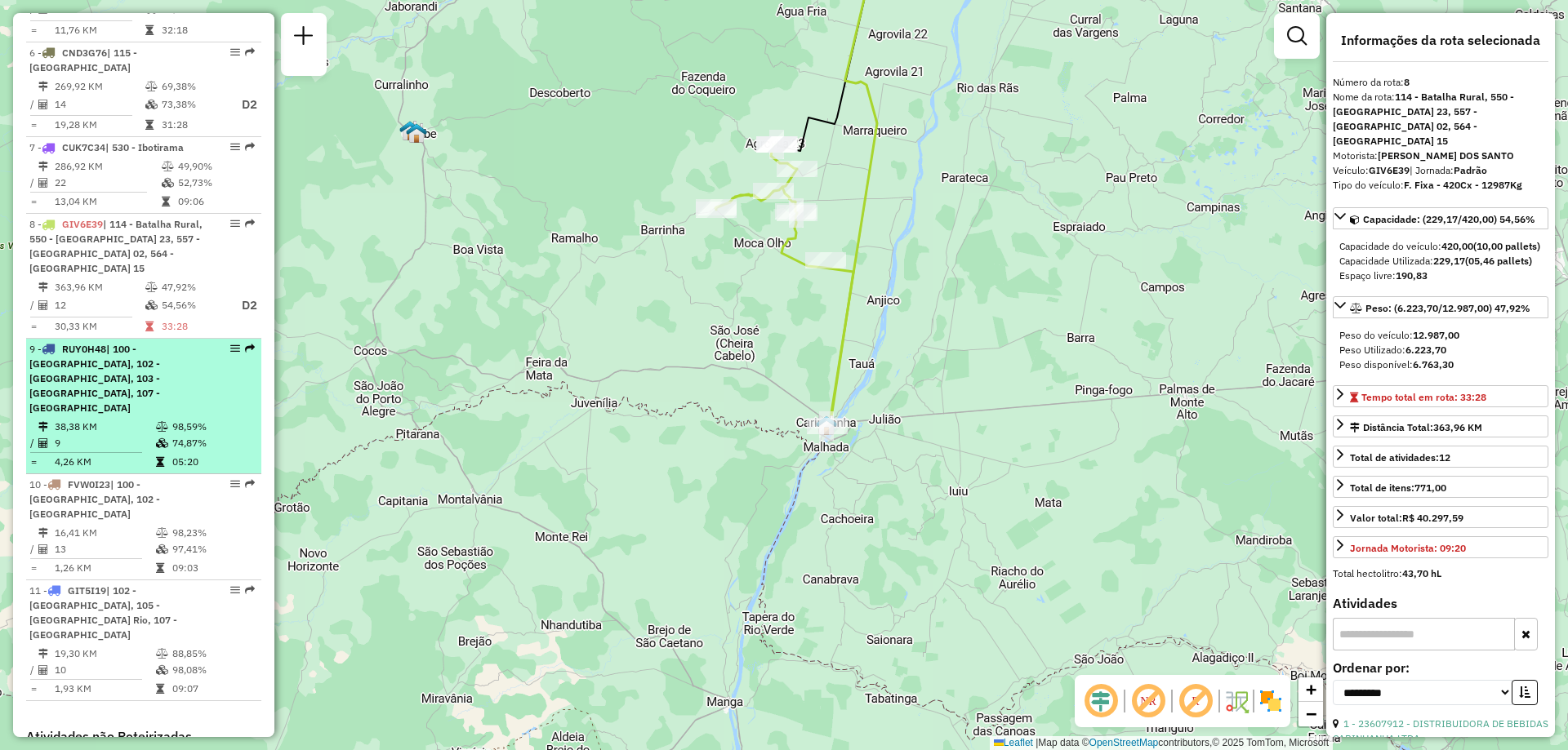
click at [101, 342] on div "9 - RUY0H48 | 100 - [GEOGRAPHIC_DATA], 102 - [GEOGRAPHIC_DATA], 103 - [GEOGRAPH…" at bounding box center [116, 378] width 173 height 73
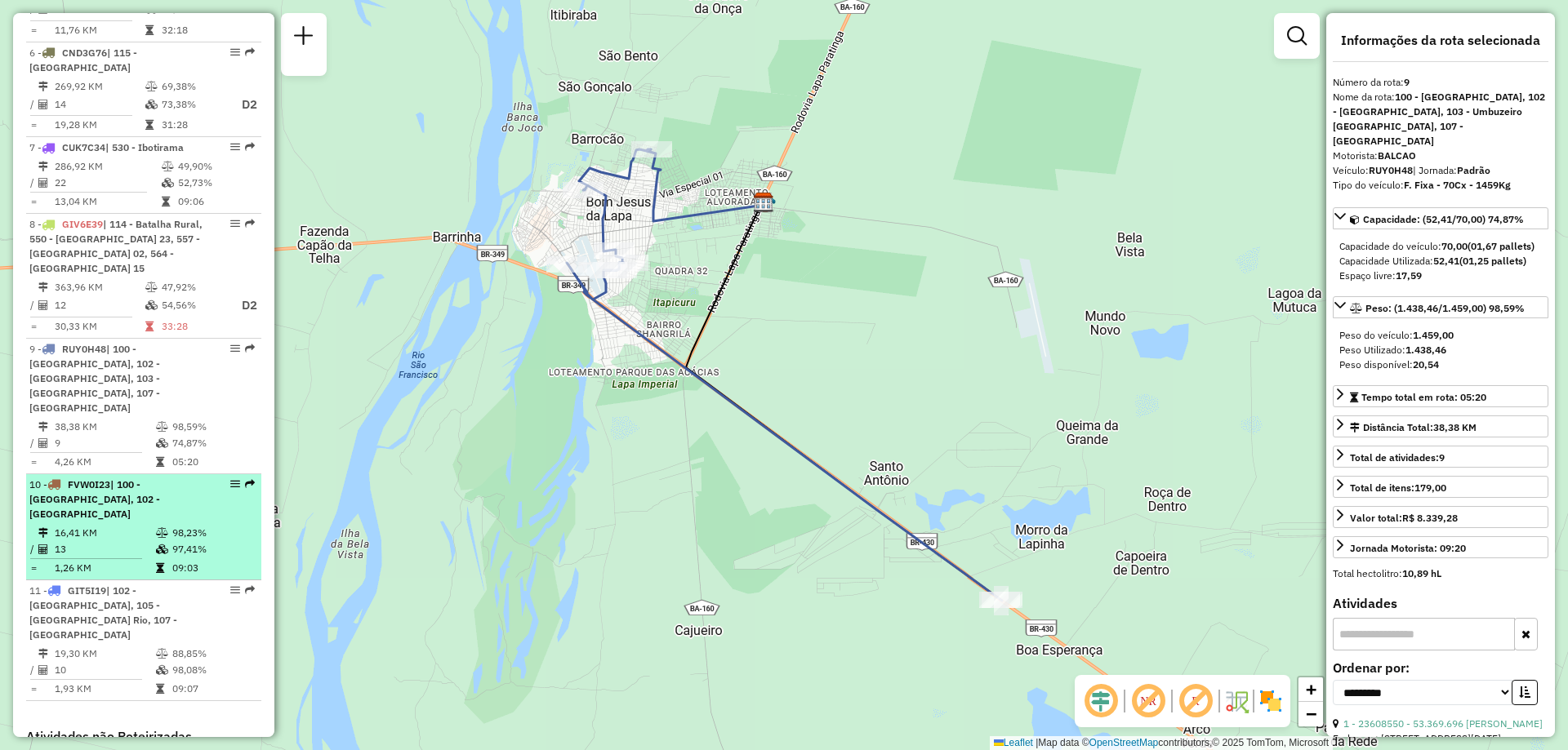
click at [140, 479] on span "| 100 - [GEOGRAPHIC_DATA], 102 - [GEOGRAPHIC_DATA]" at bounding box center [95, 499] width 131 height 41
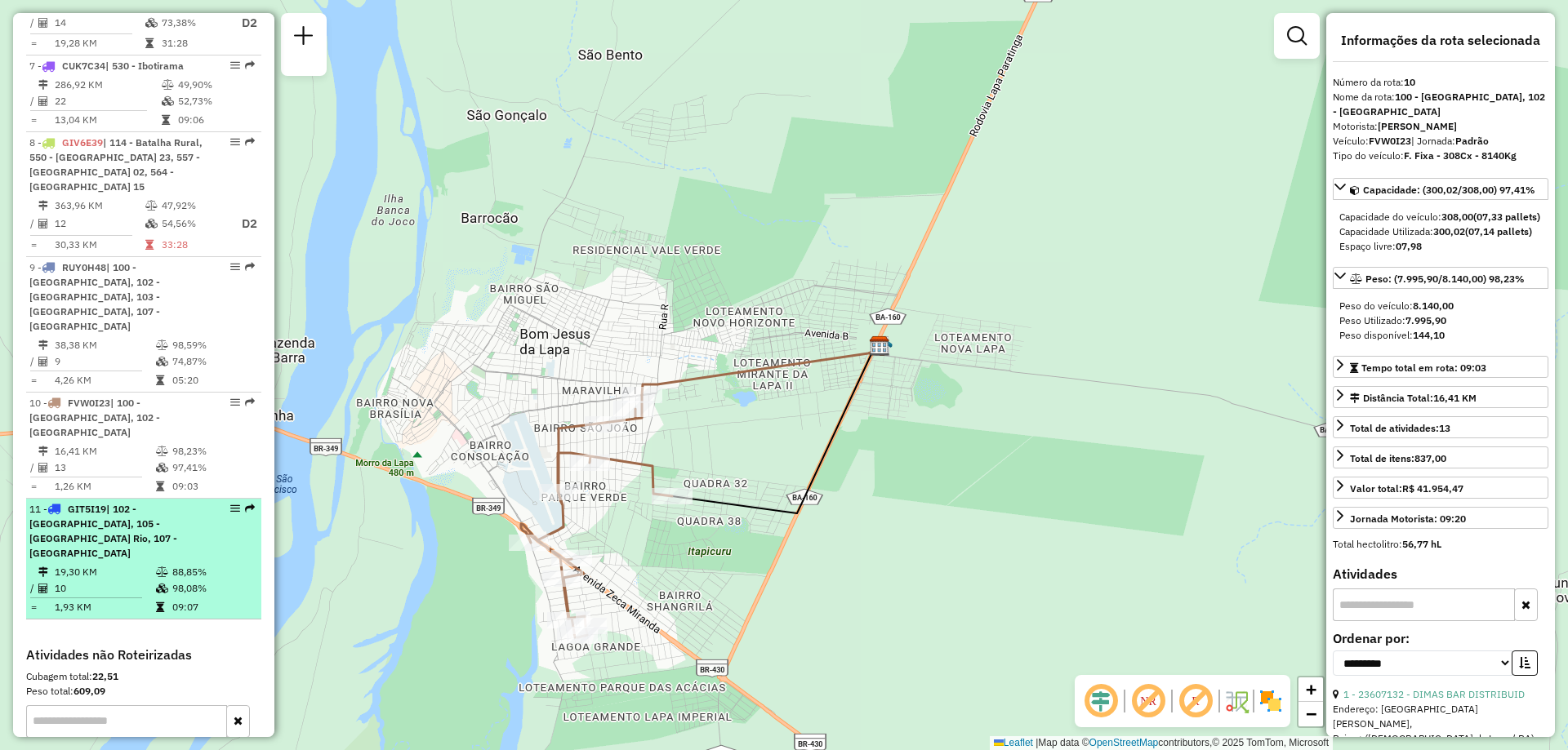
scroll to position [1366, 0]
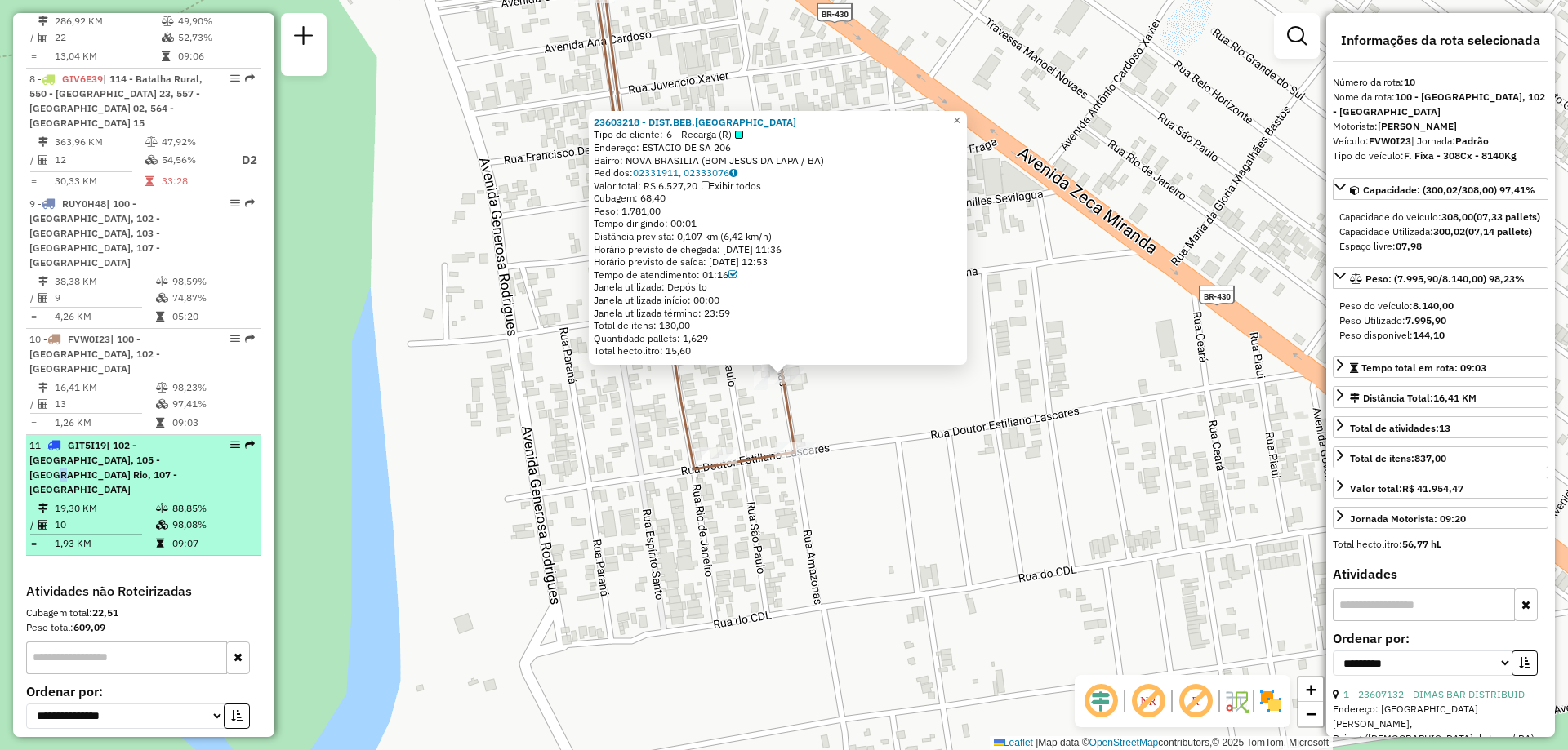
click at [110, 438] on div "11 - GIT5I19 | 102 - [GEOGRAPHIC_DATA], 105 - [GEOGRAPHIC_DATA], 107 - [GEOGRAP…" at bounding box center [116, 467] width 173 height 59
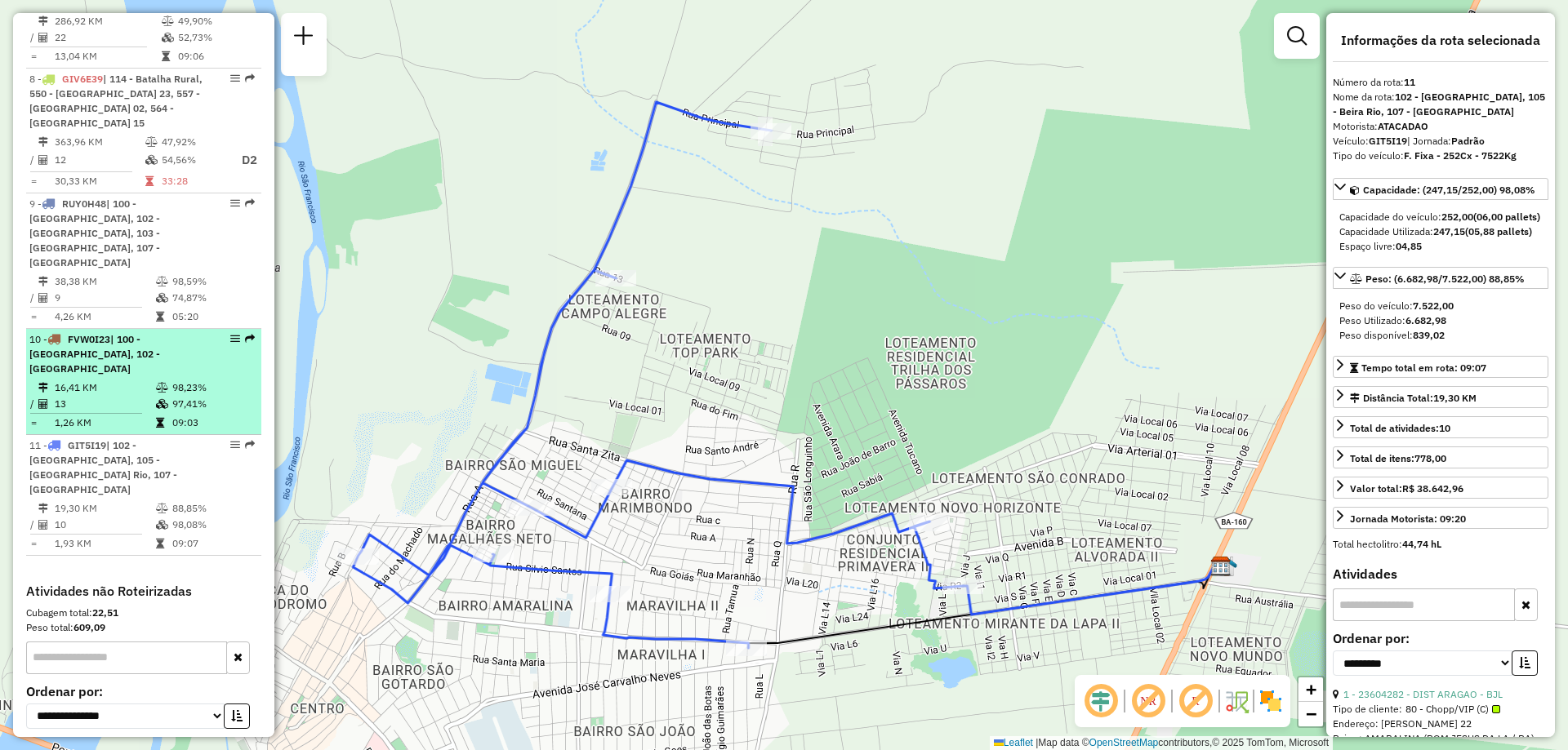
click at [126, 333] on span "| 100 - [GEOGRAPHIC_DATA], 102 - [GEOGRAPHIC_DATA]" at bounding box center [95, 353] width 131 height 41
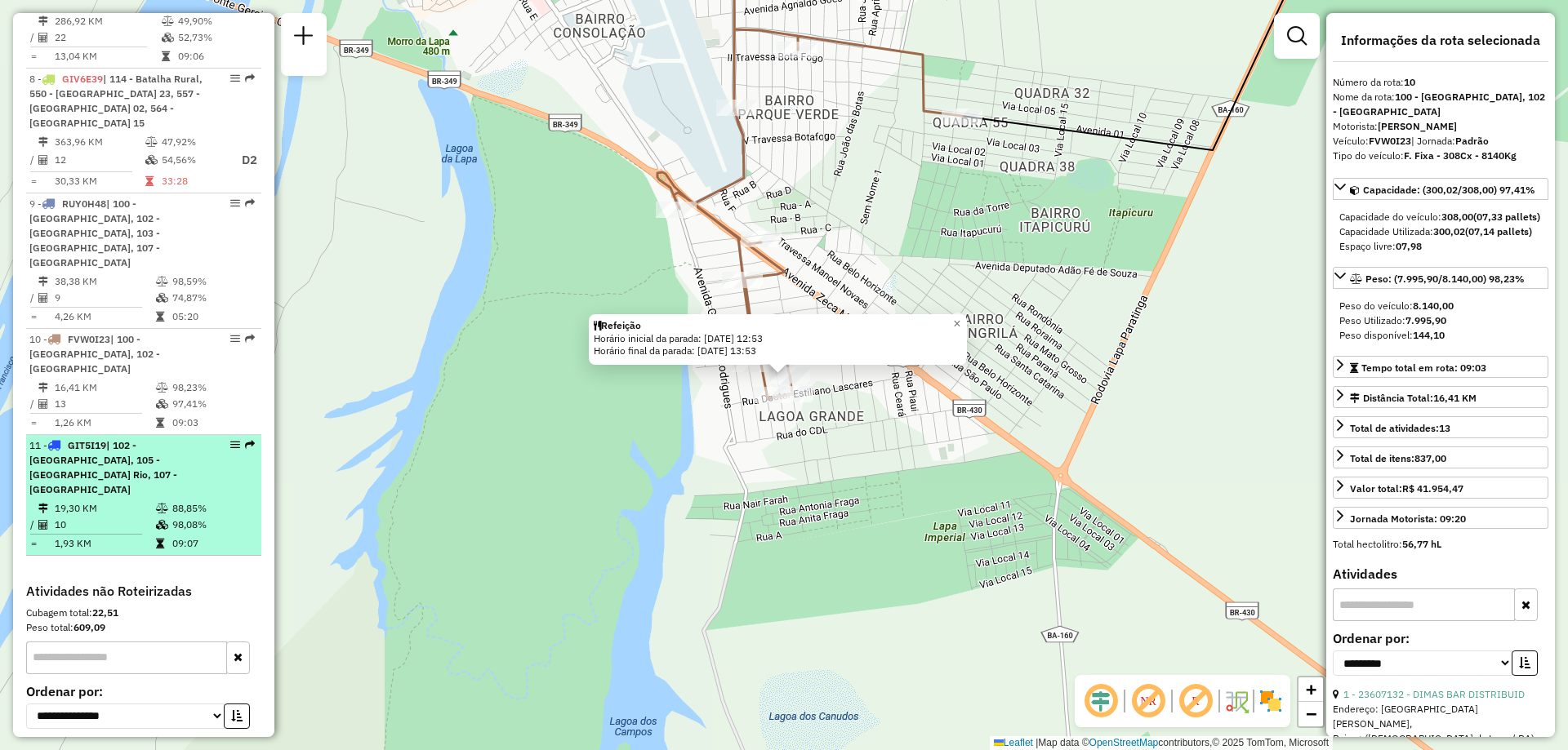
click at [108, 438] on div "11 - GIT5I19 | 102 - [GEOGRAPHIC_DATA], 105 - [GEOGRAPHIC_DATA], 107 - [GEOGRAP…" at bounding box center [116, 467] width 173 height 59
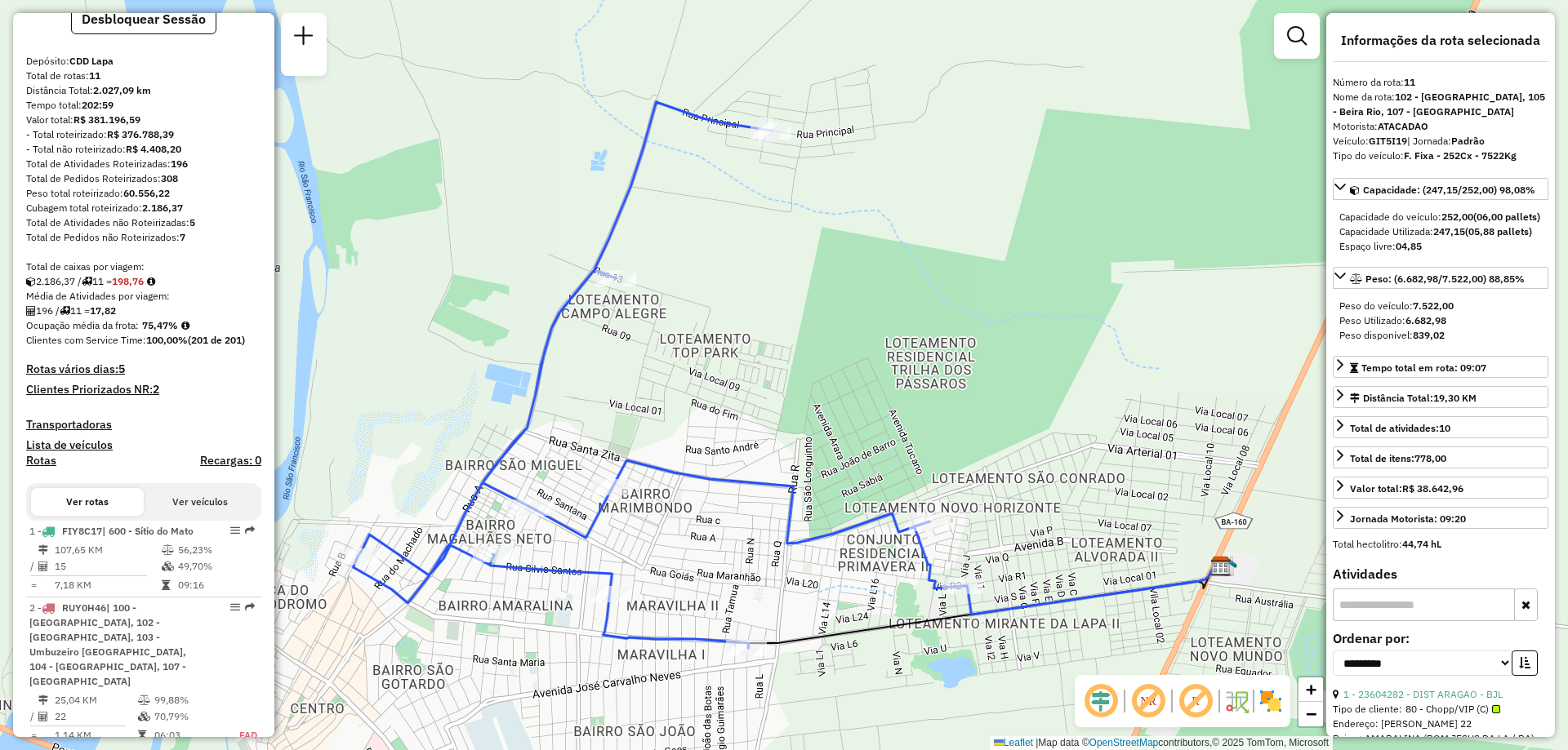
scroll to position [0, 0]
